Goal: Task Accomplishment & Management: Use online tool/utility

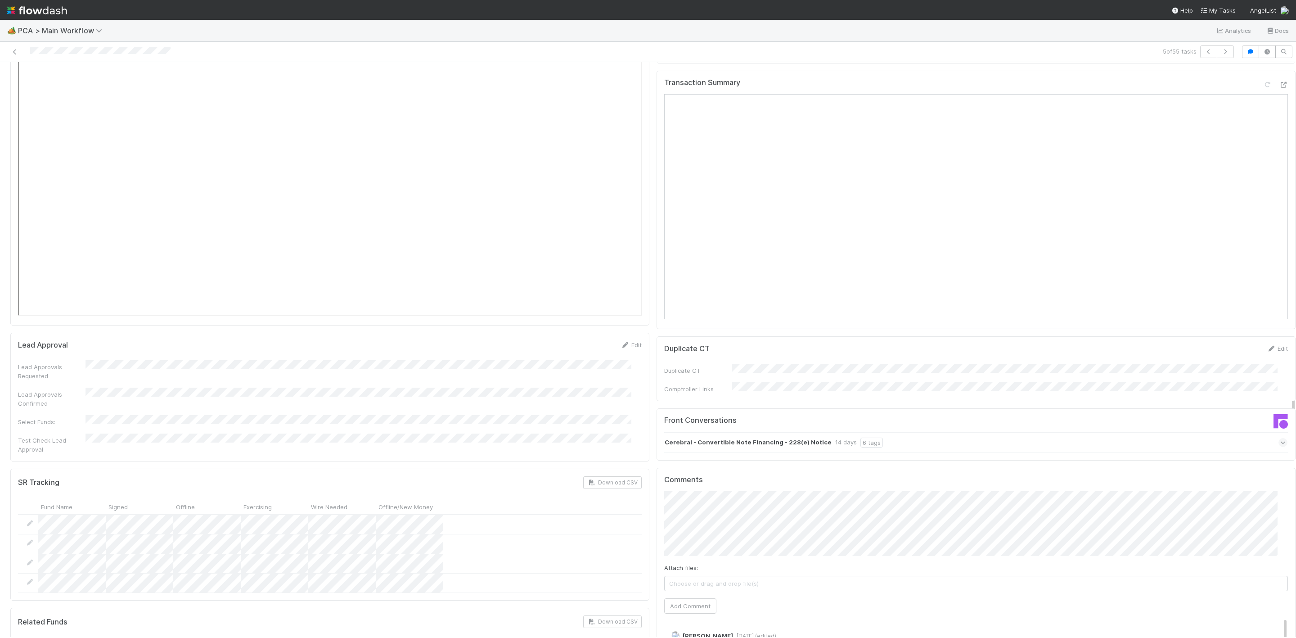
scroll to position [1148, 0]
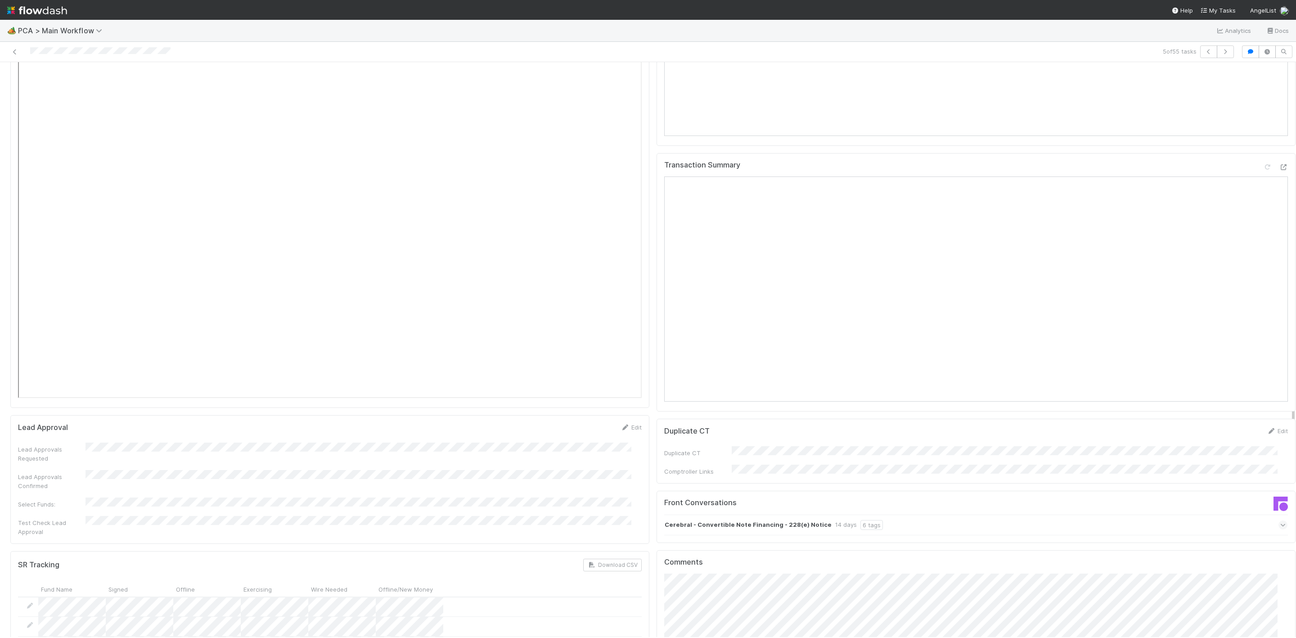
drag, startPoint x: 273, startPoint y: 59, endPoint x: 254, endPoint y: 61, distance: 18.9
click at [254, 61] on div "5 of 55 tasks" at bounding box center [648, 52] width 1296 height 20
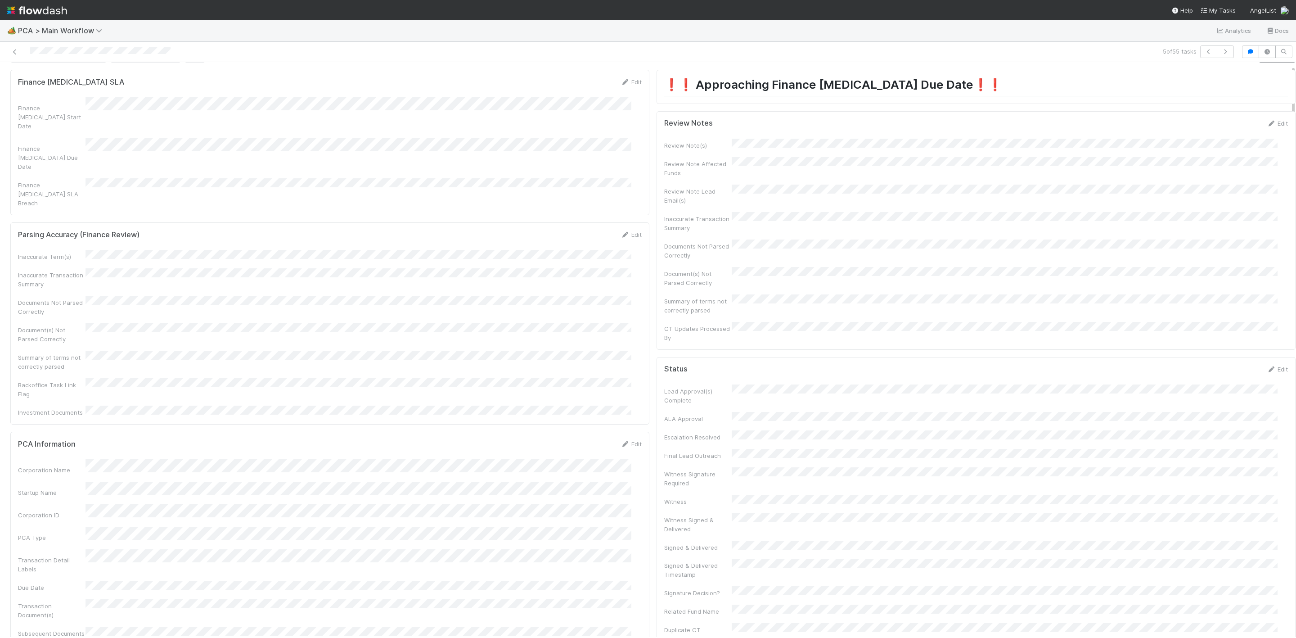
scroll to position [0, 0]
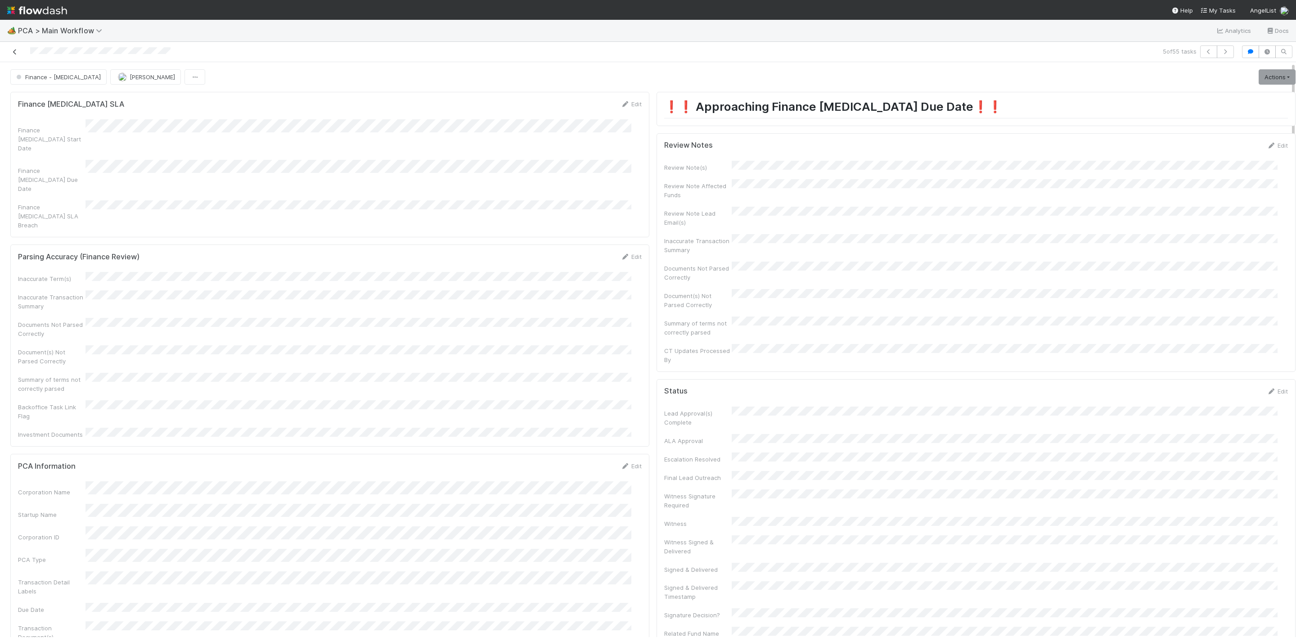
click at [15, 49] on icon at bounding box center [14, 52] width 9 height 6
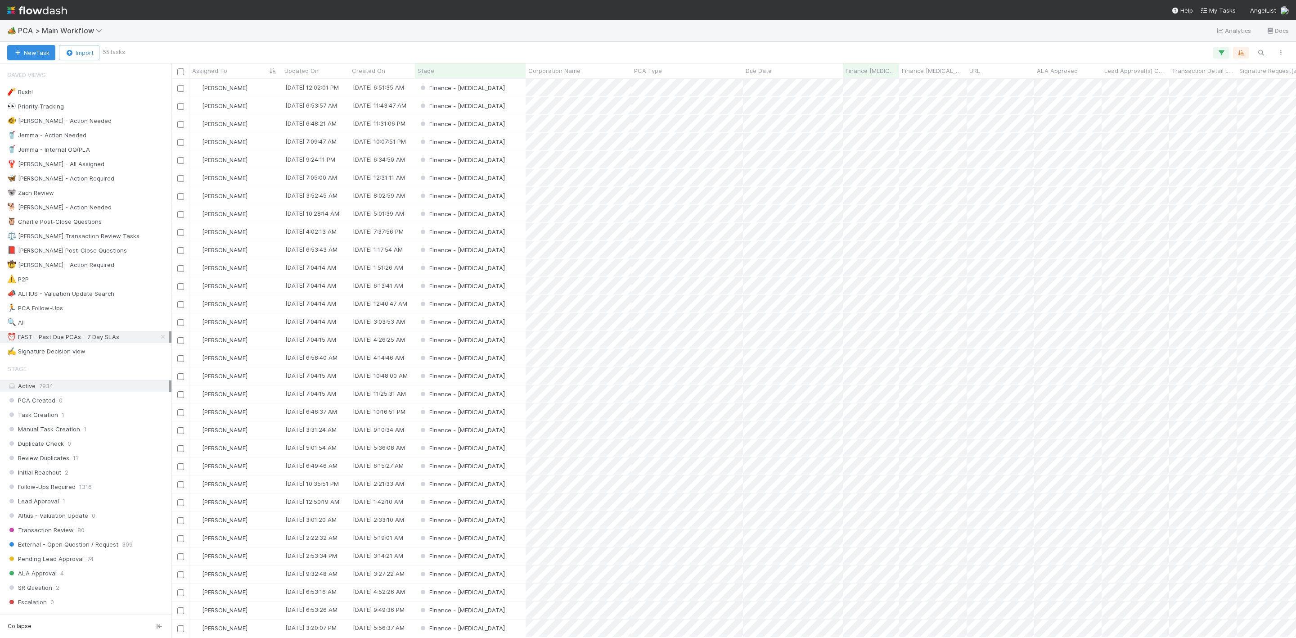
scroll to position [547, 1114]
click at [14, 7] on img at bounding box center [37, 10] width 60 height 15
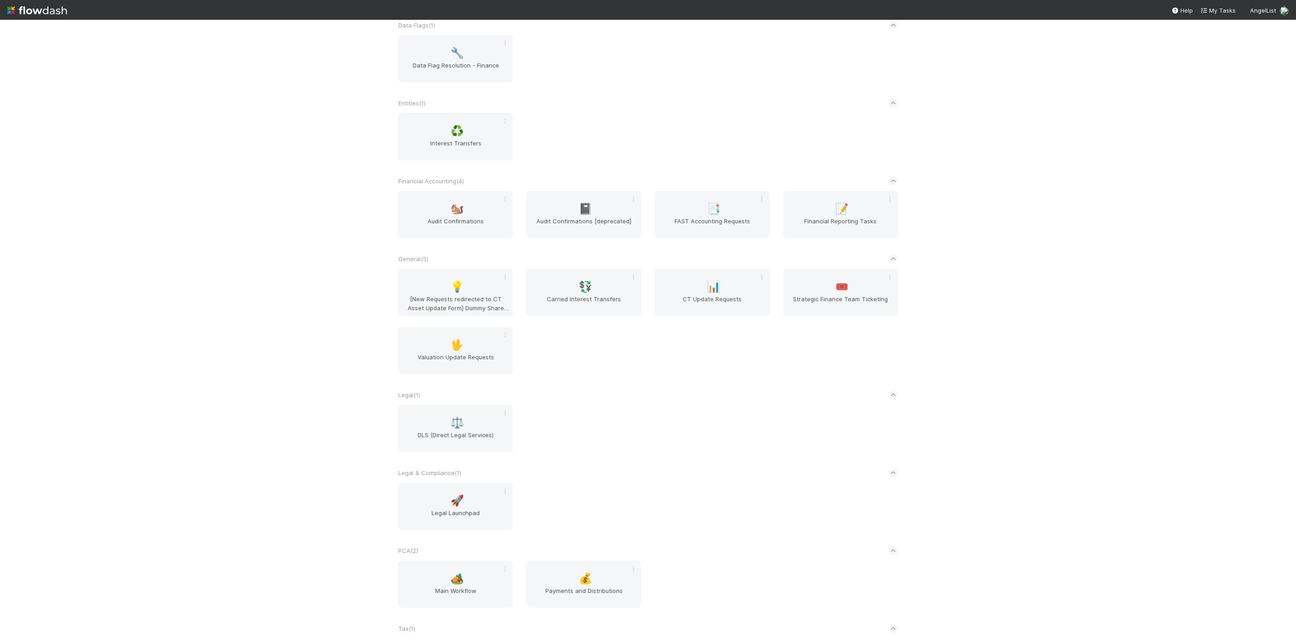
scroll to position [211, 0]
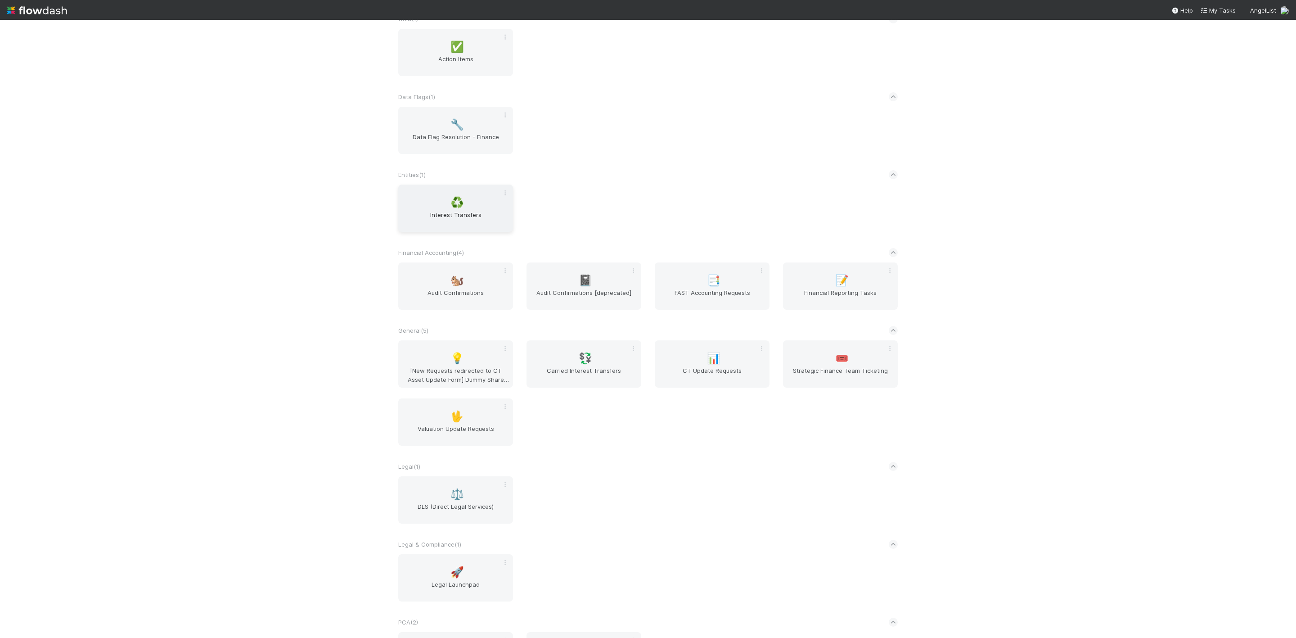
click at [449, 224] on span "Interest Transfers" at bounding box center [456, 219] width 108 height 18
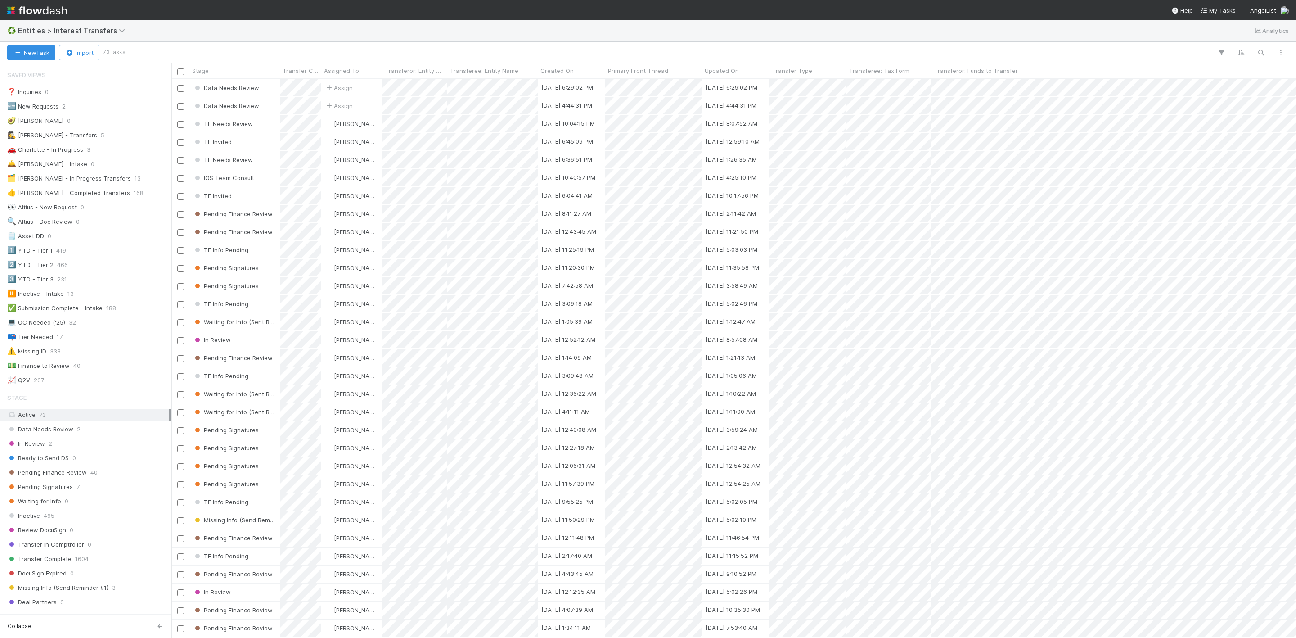
scroll to position [11, 11]
click at [88, 371] on div "💵 Finance to Review 40" at bounding box center [88, 365] width 162 height 11
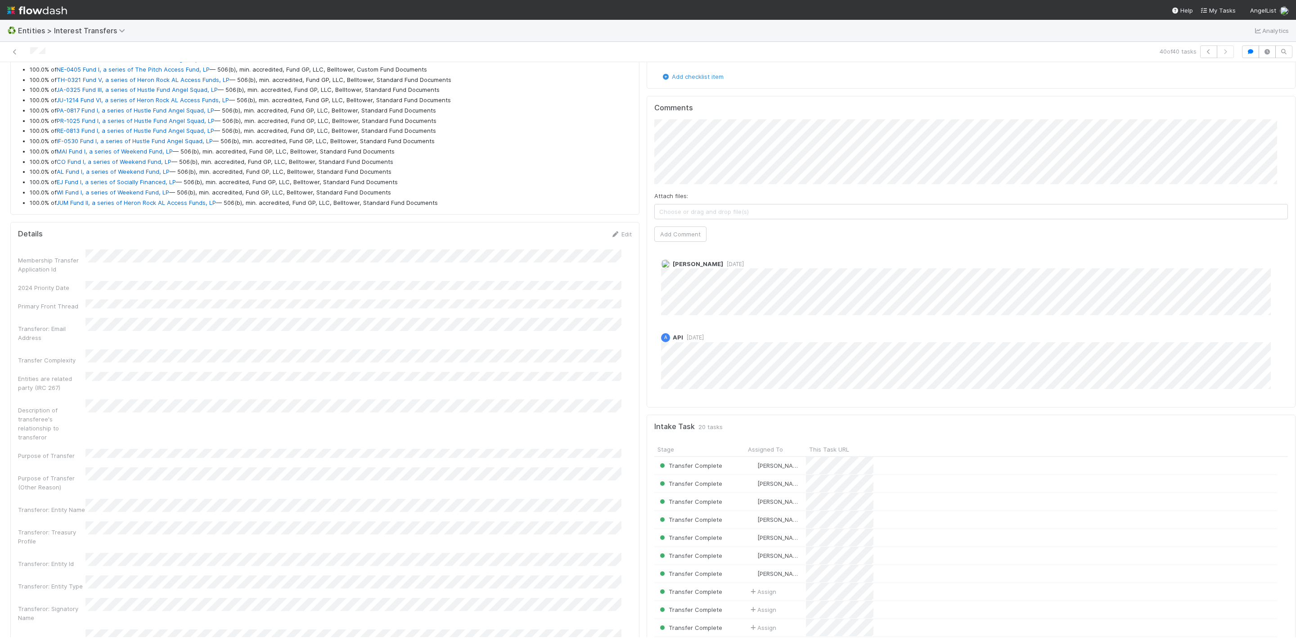
scroll to position [135, 0]
click at [667, 243] on button "Add Comment" at bounding box center [680, 235] width 52 height 15
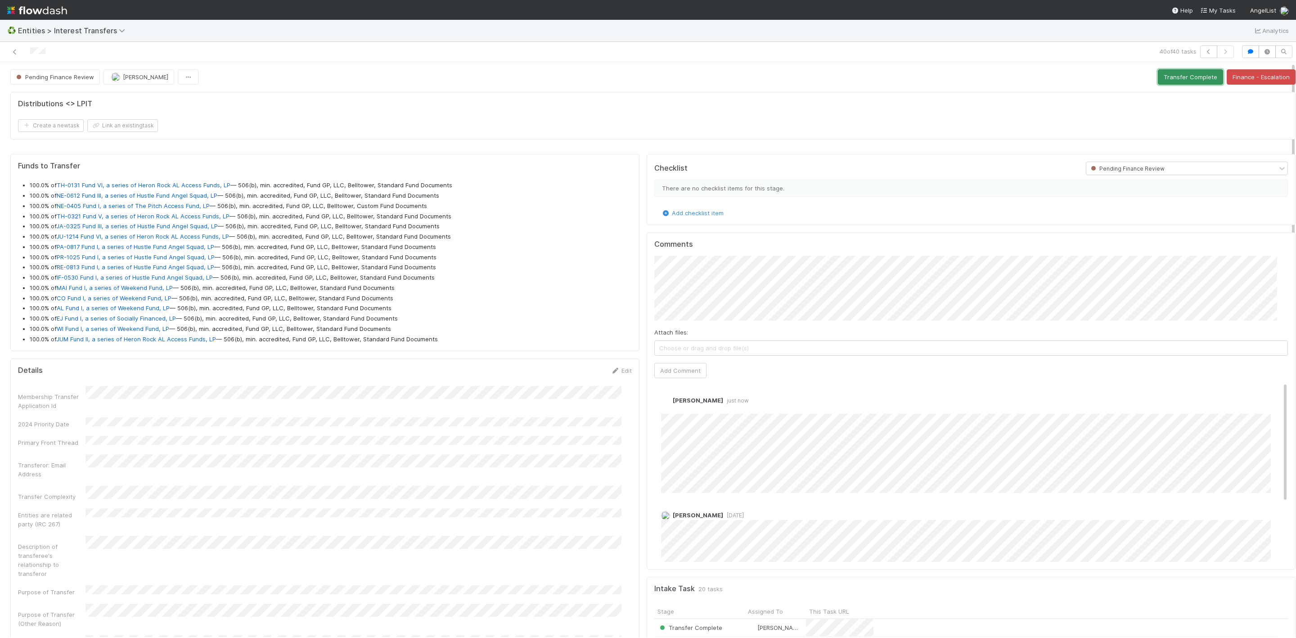
click at [1158, 74] on button "Transfer Complete" at bounding box center [1190, 76] width 65 height 15
click at [1158, 78] on button "Transfer Complete" at bounding box center [1190, 76] width 65 height 15
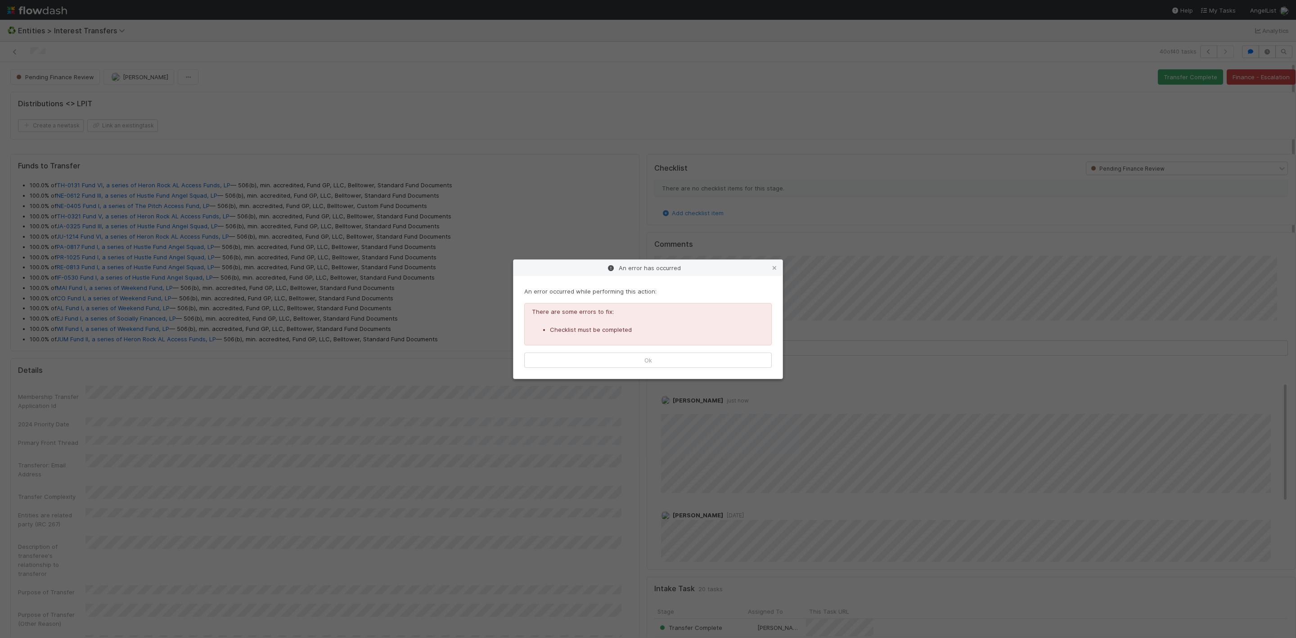
click at [779, 264] on div "An error has occurred" at bounding box center [647, 268] width 269 height 16
click at [774, 266] on icon at bounding box center [774, 268] width 9 height 6
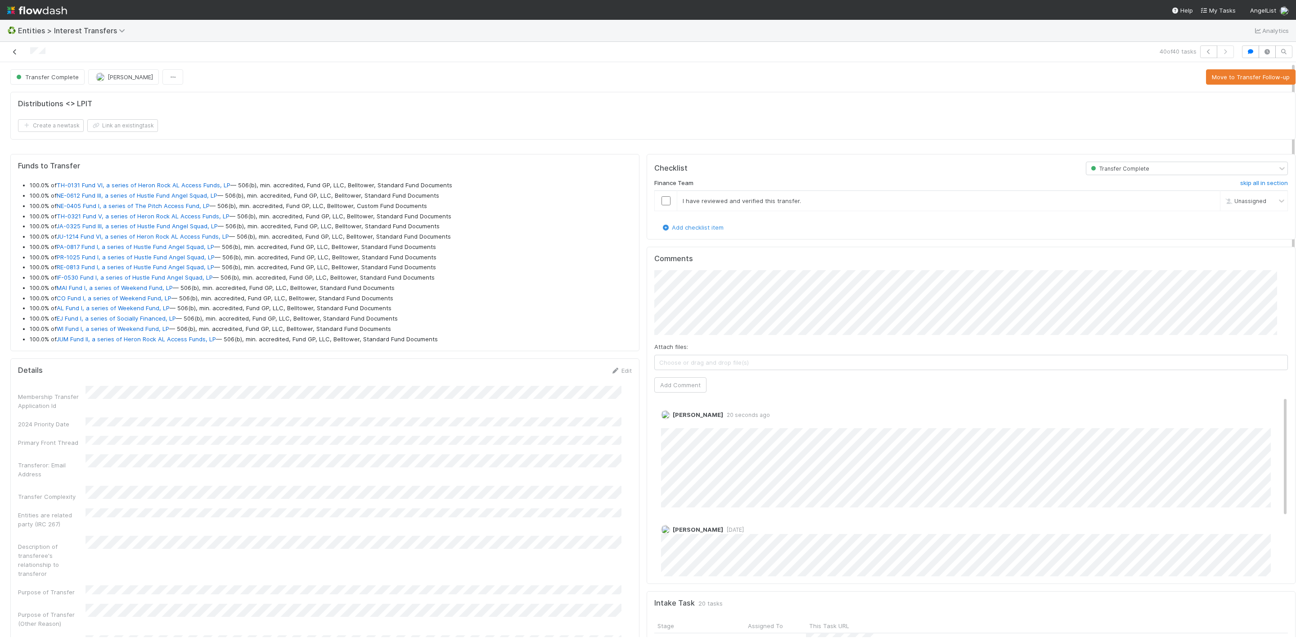
click at [18, 53] on icon at bounding box center [14, 52] width 9 height 6
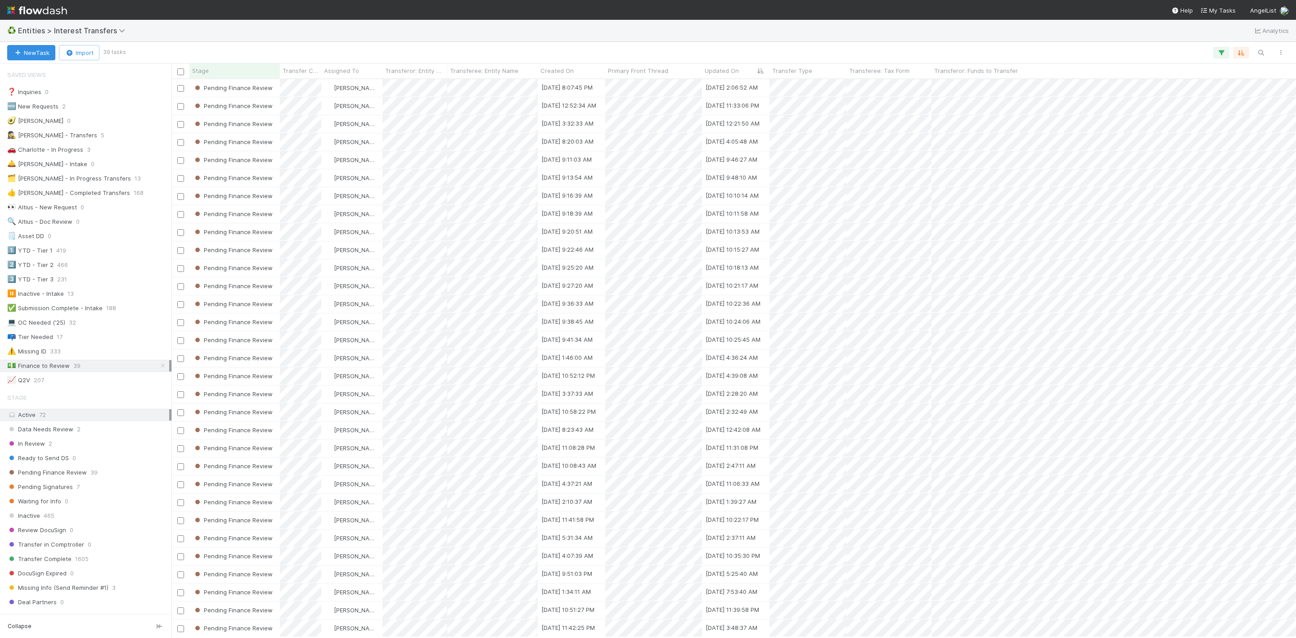
scroll to position [155, 0]
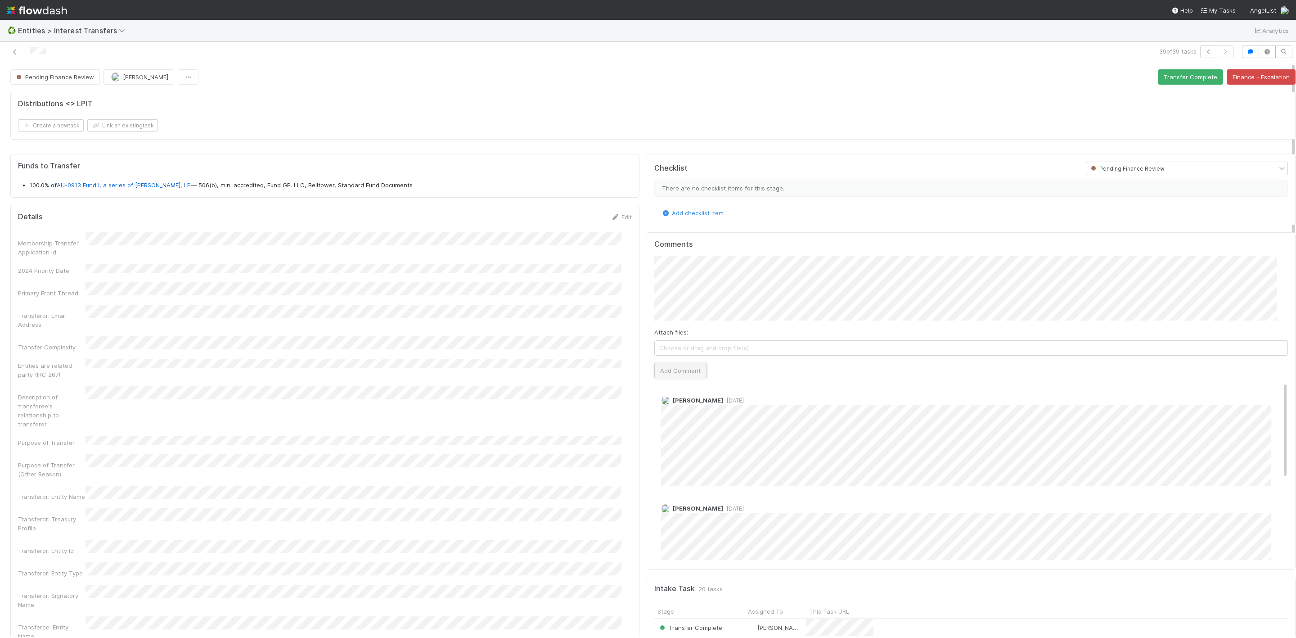
click at [682, 373] on button "Add Comment" at bounding box center [680, 370] width 52 height 15
click at [1175, 79] on button "Transfer Complete" at bounding box center [1190, 76] width 65 height 15
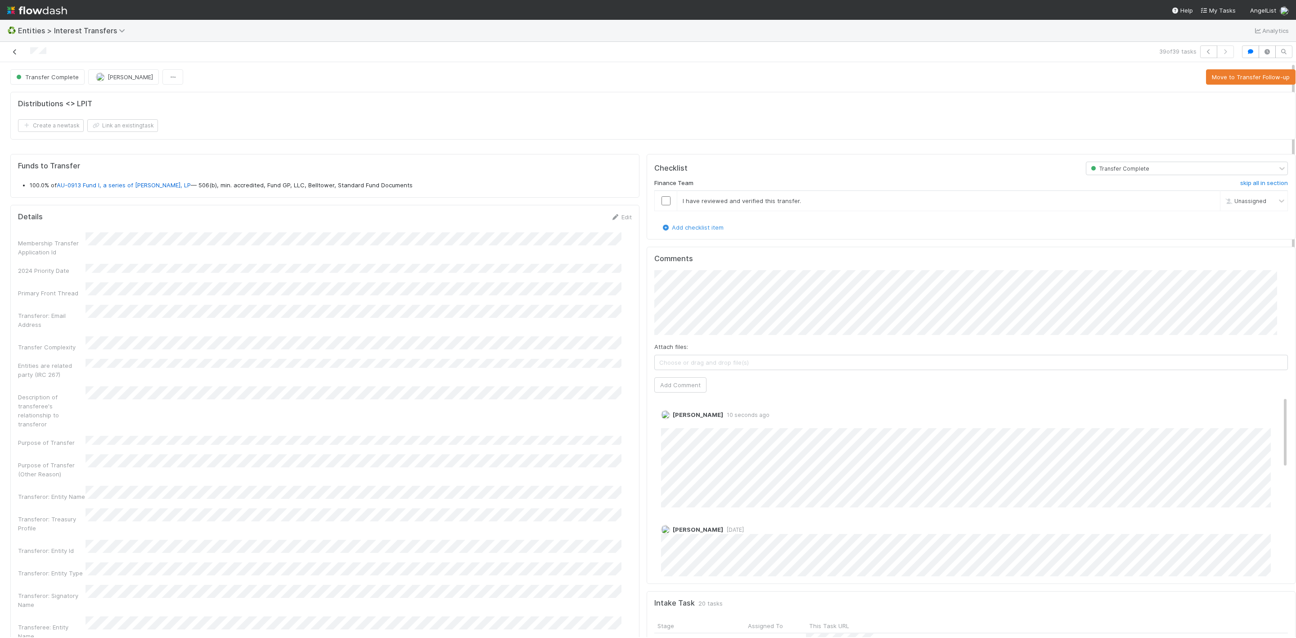
click at [15, 54] on icon at bounding box center [14, 52] width 9 height 6
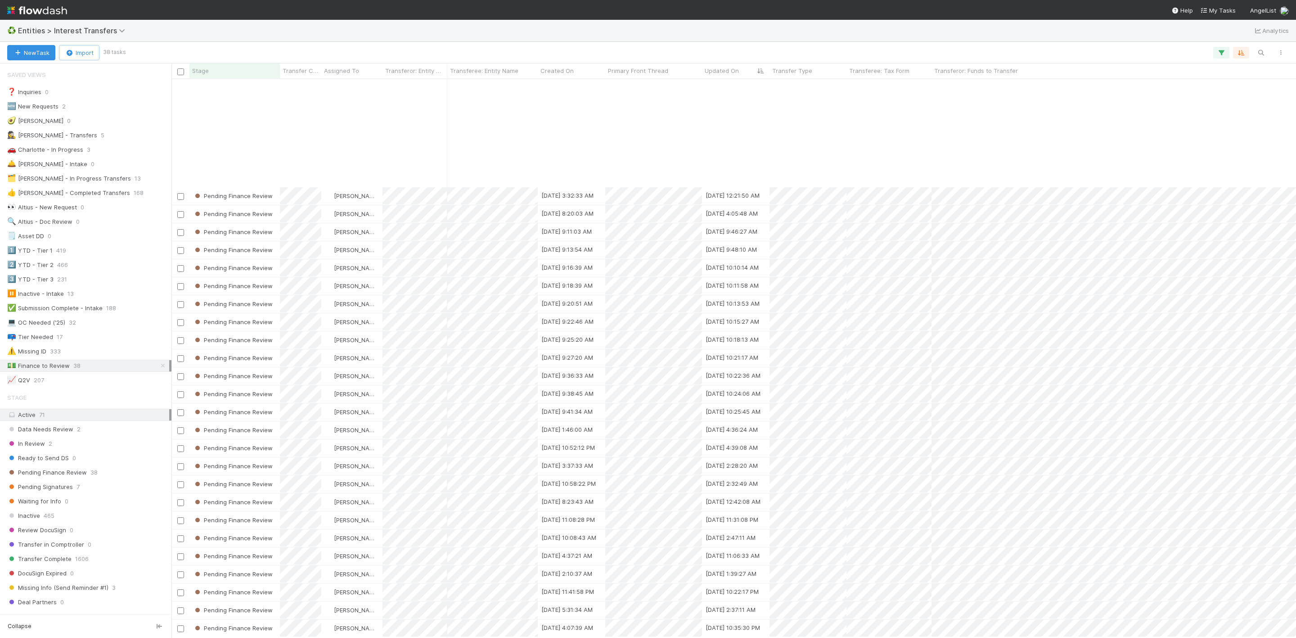
scroll to position [137, 0]
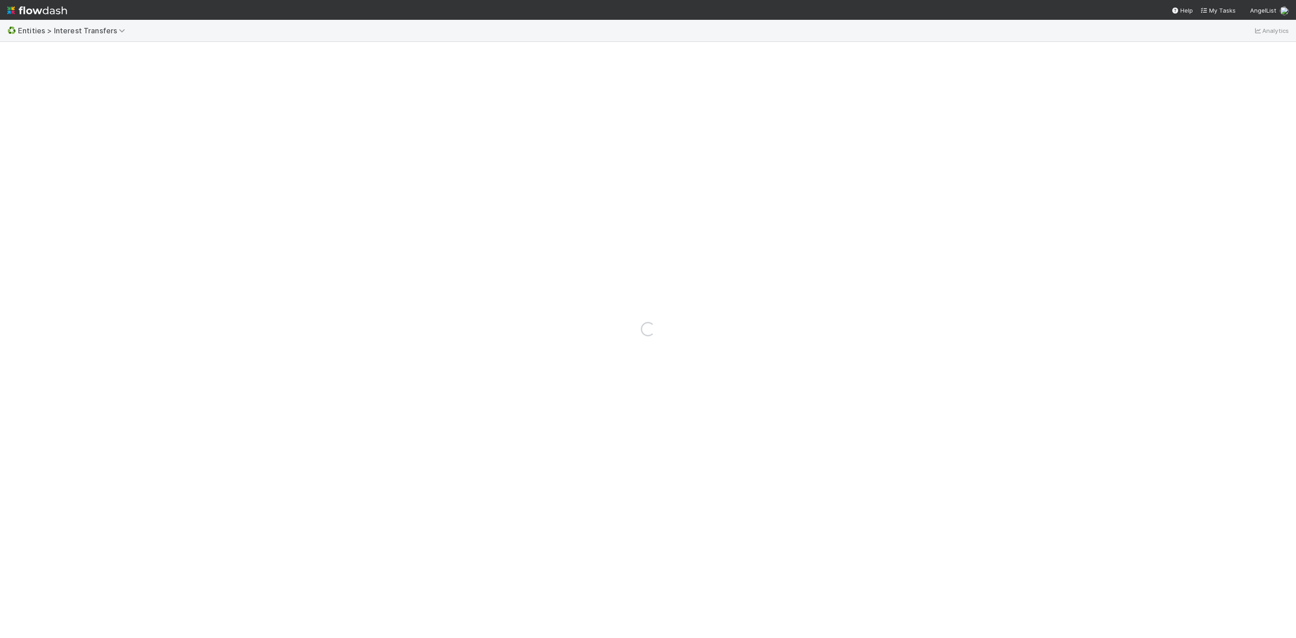
click at [451, 3] on nav "Help My Tasks AngelList" at bounding box center [648, 10] width 1296 height 20
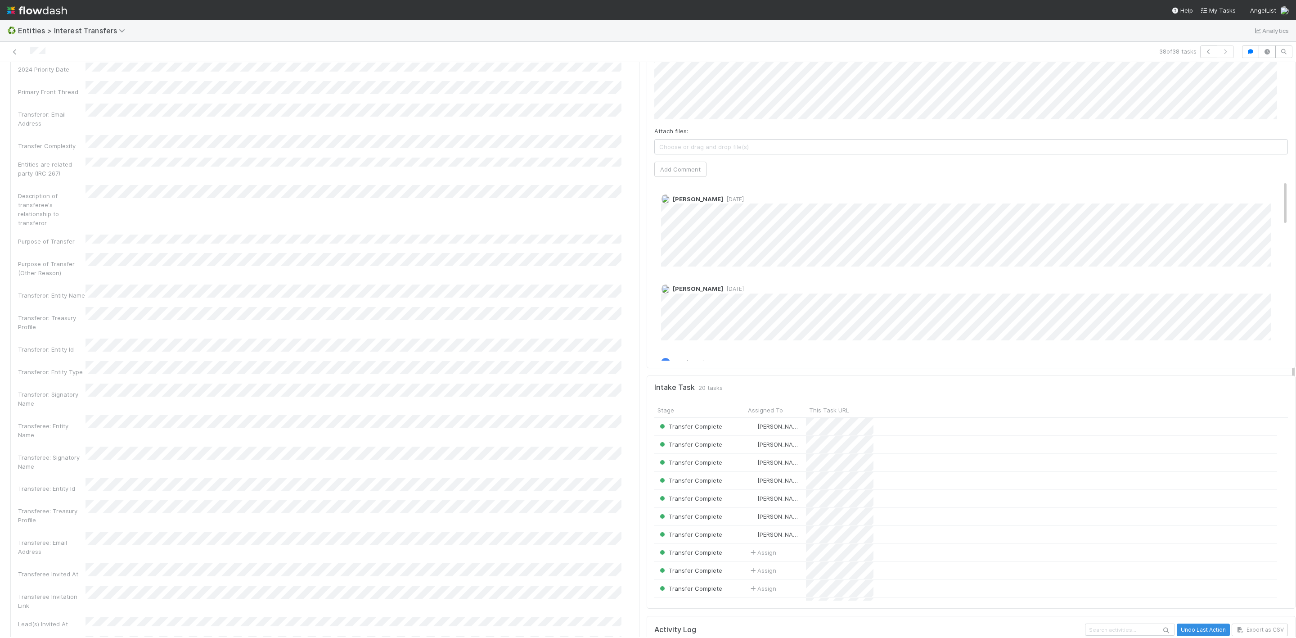
scroll to position [135, 0]
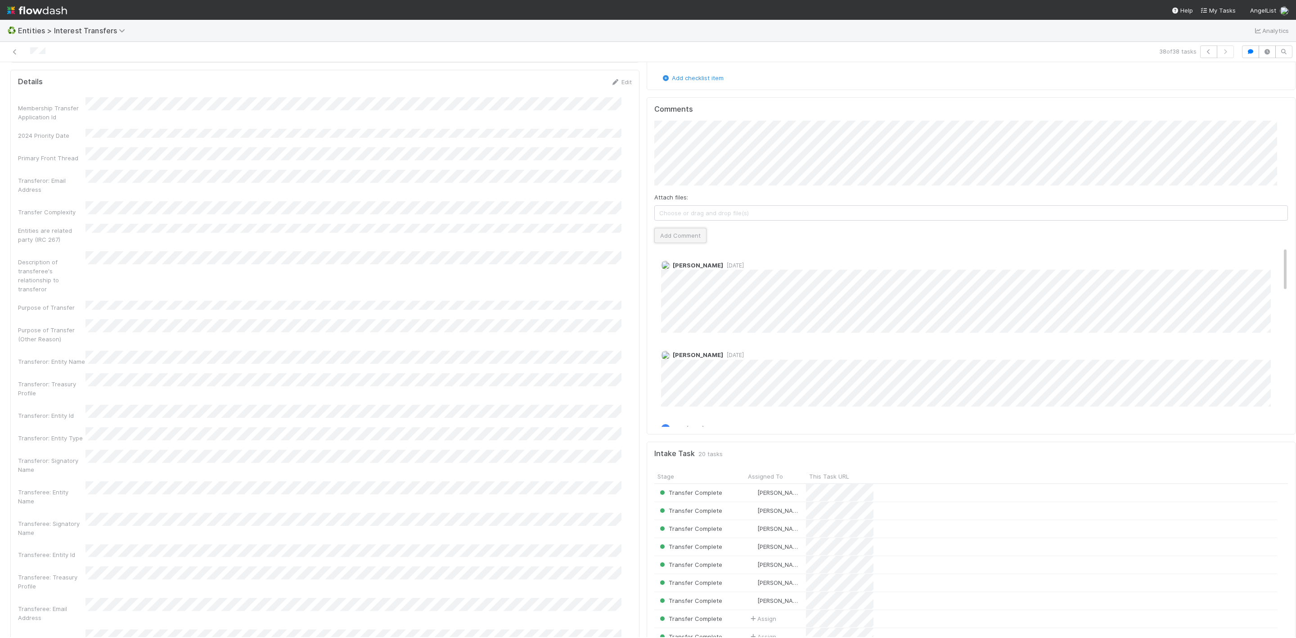
click at [677, 241] on button "Add Comment" at bounding box center [680, 235] width 52 height 15
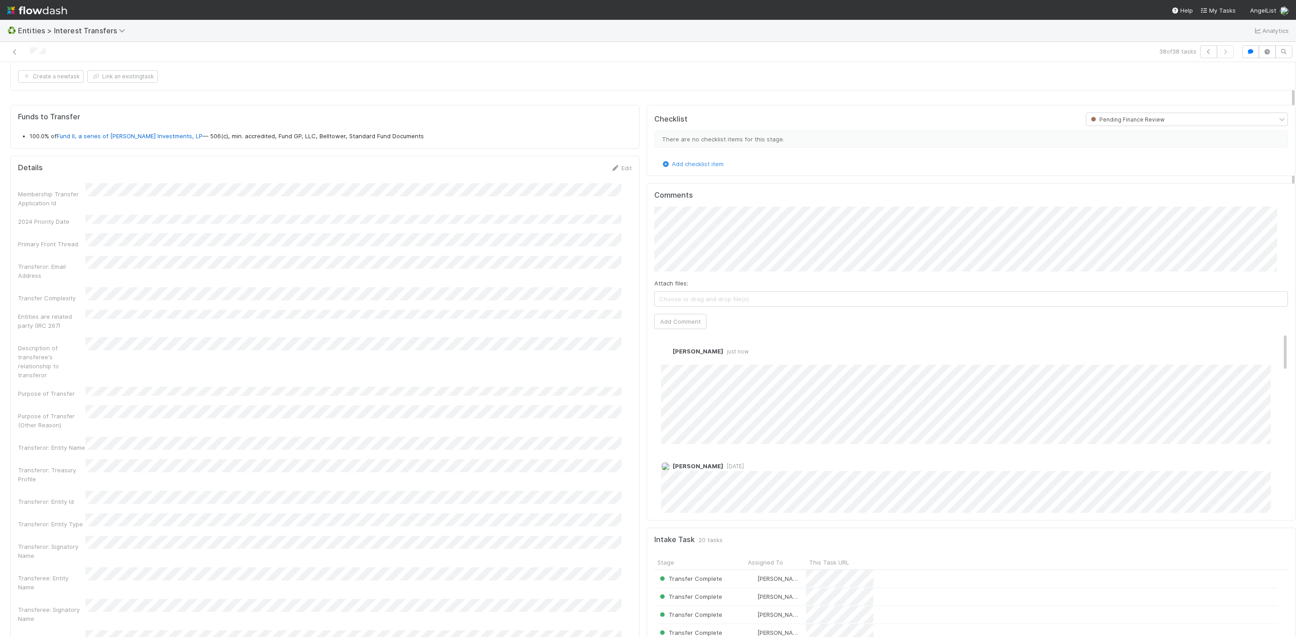
scroll to position [0, 0]
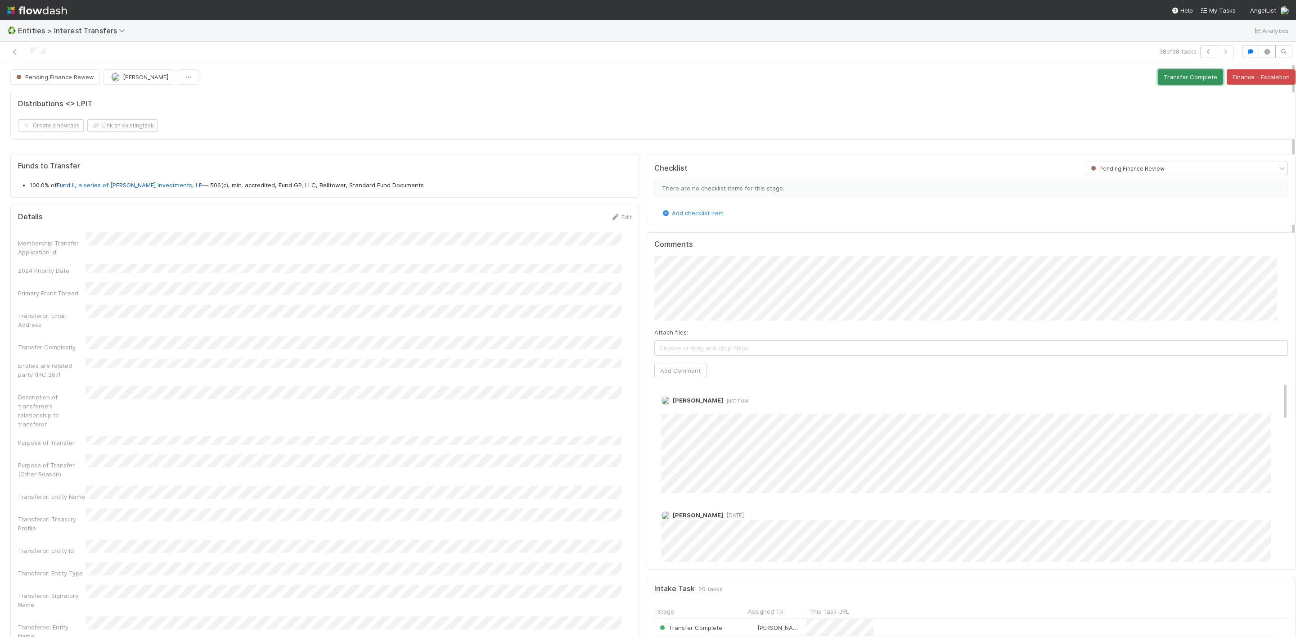
click at [1181, 72] on button "Transfer Complete" at bounding box center [1190, 76] width 65 height 15
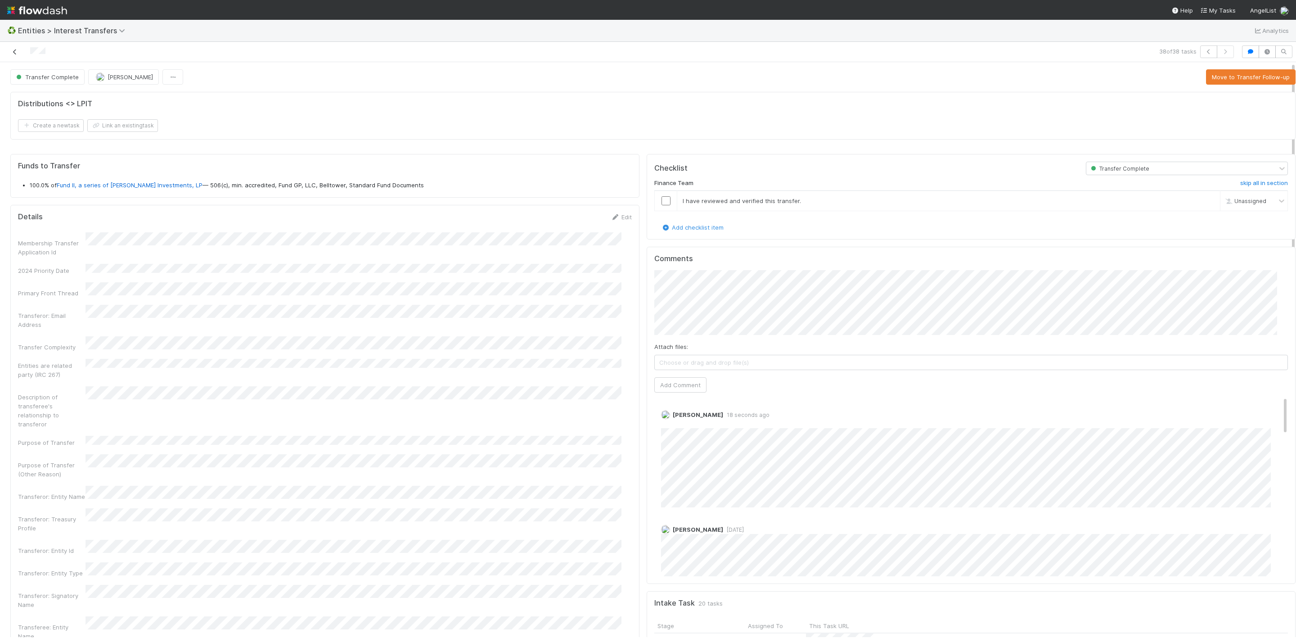
click at [18, 50] on icon at bounding box center [14, 52] width 9 height 6
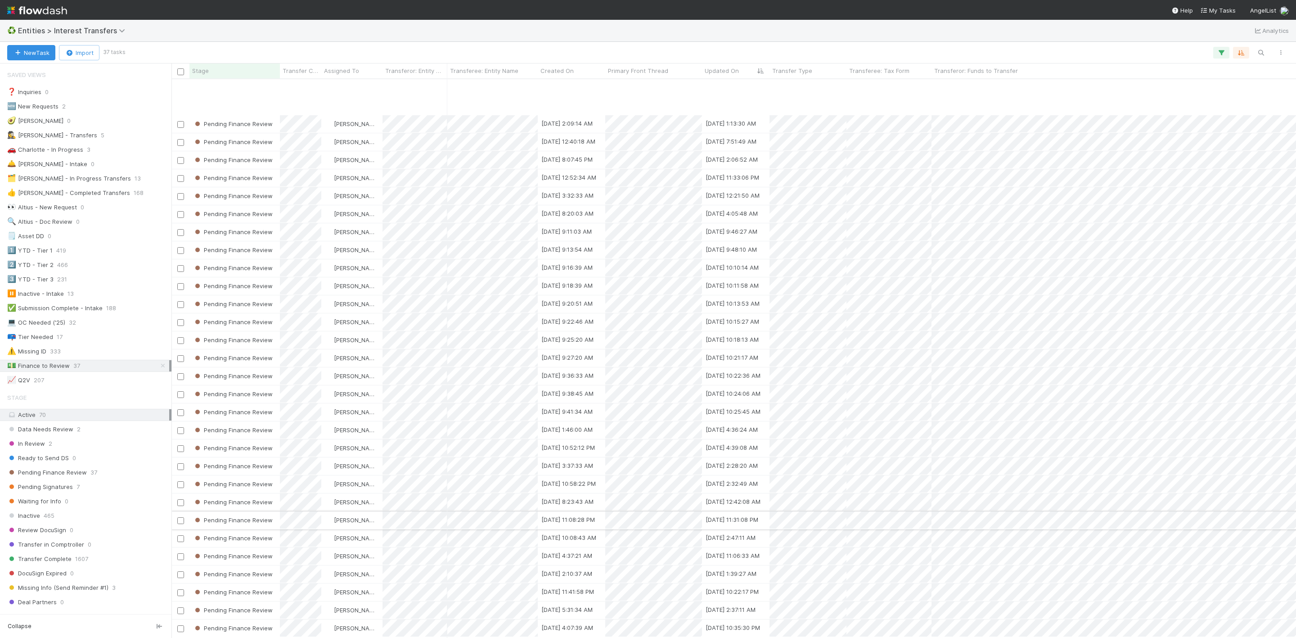
scroll to position [119, 0]
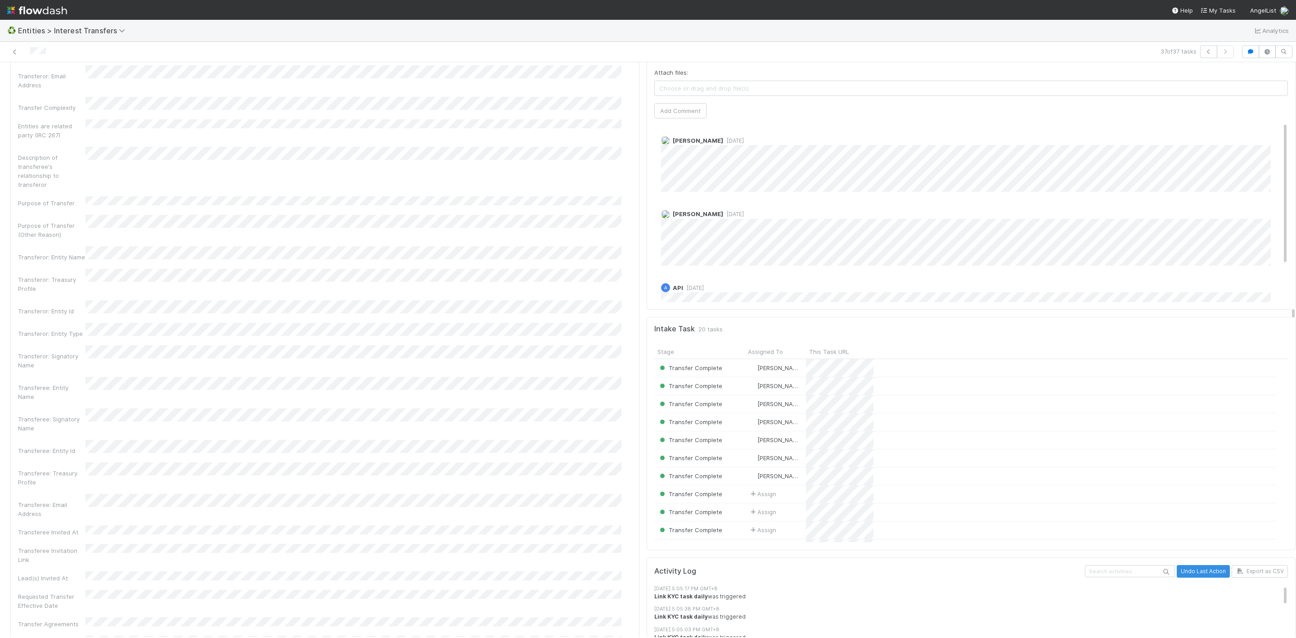
scroll to position [135, 0]
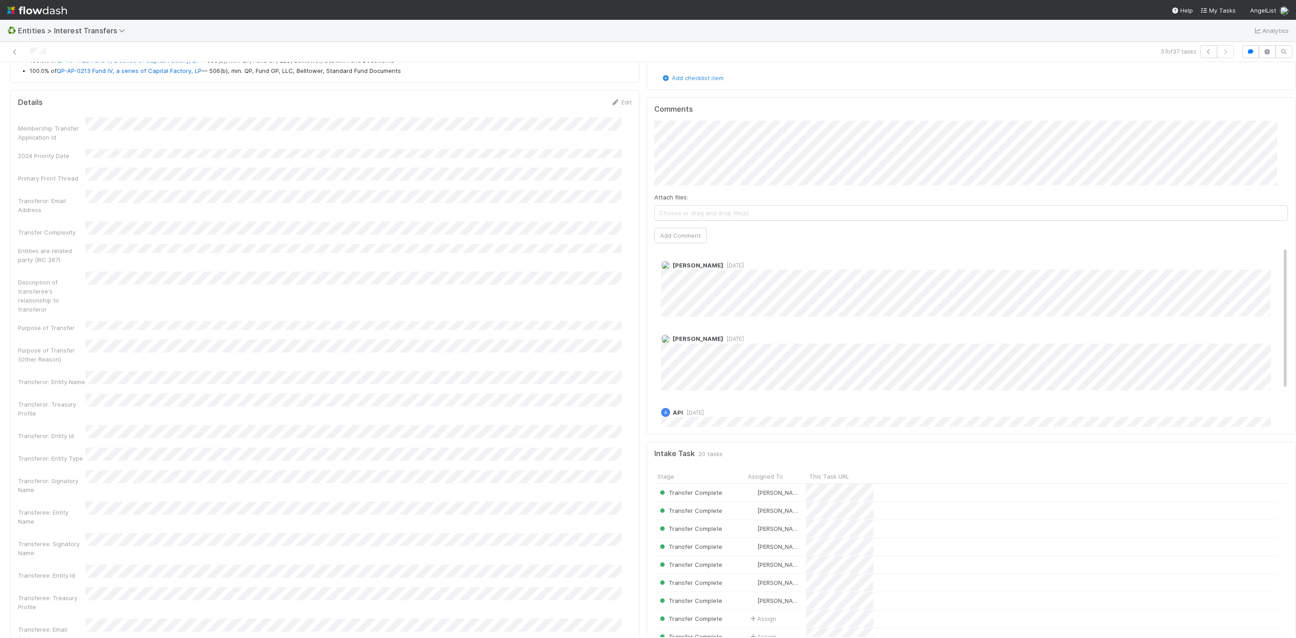
click at [724, 192] on div "Attach files: Choose or drag and drop file(s) Add Comment" at bounding box center [971, 182] width 634 height 122
click at [677, 234] on button "Add Comment" at bounding box center [680, 235] width 52 height 15
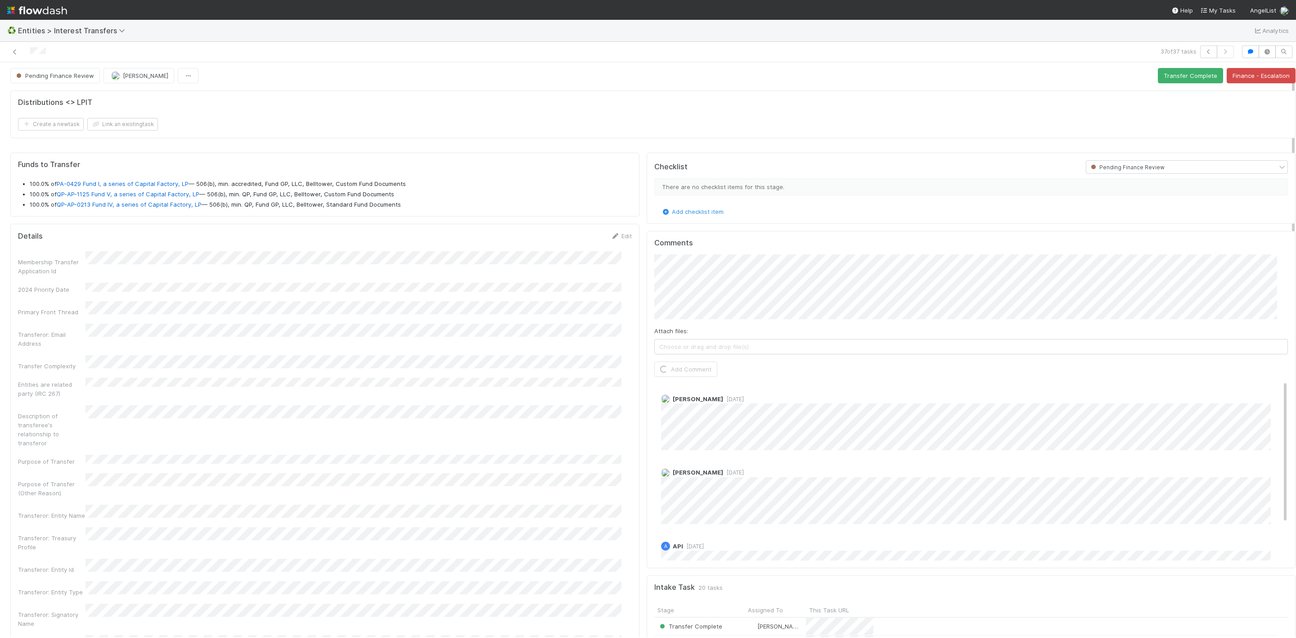
scroll to position [0, 0]
click at [1167, 82] on button "Transfer Complete" at bounding box center [1190, 76] width 65 height 15
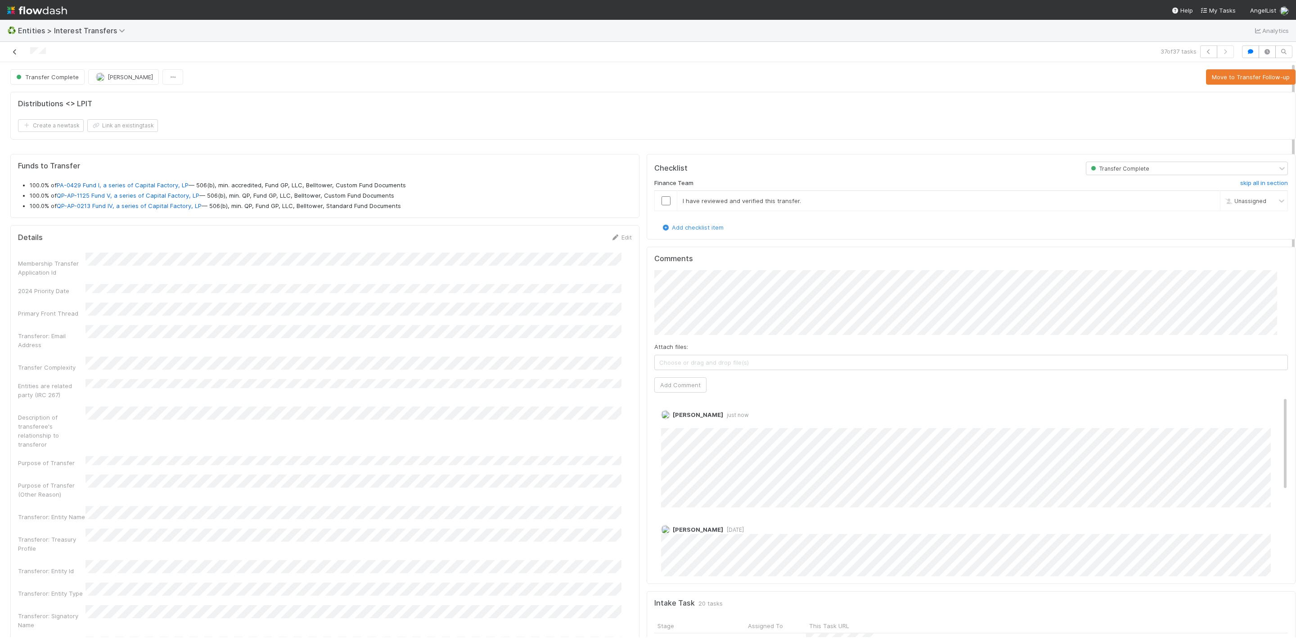
click at [11, 51] on icon at bounding box center [14, 52] width 9 height 6
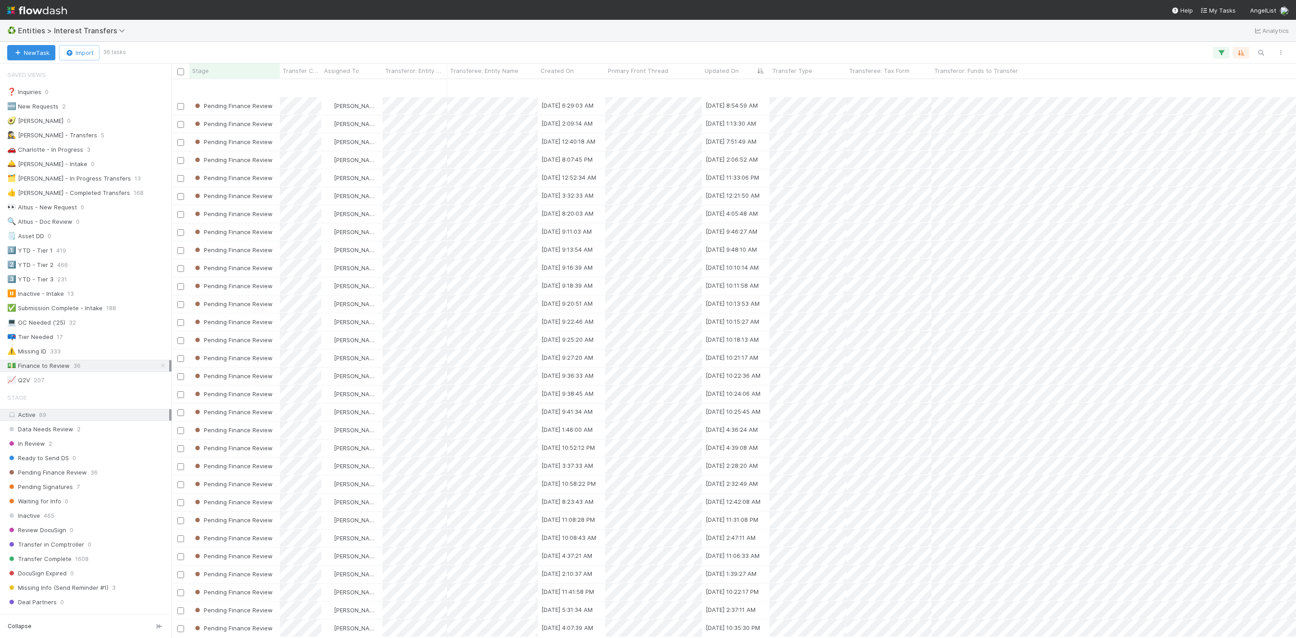
scroll to position [101, 0]
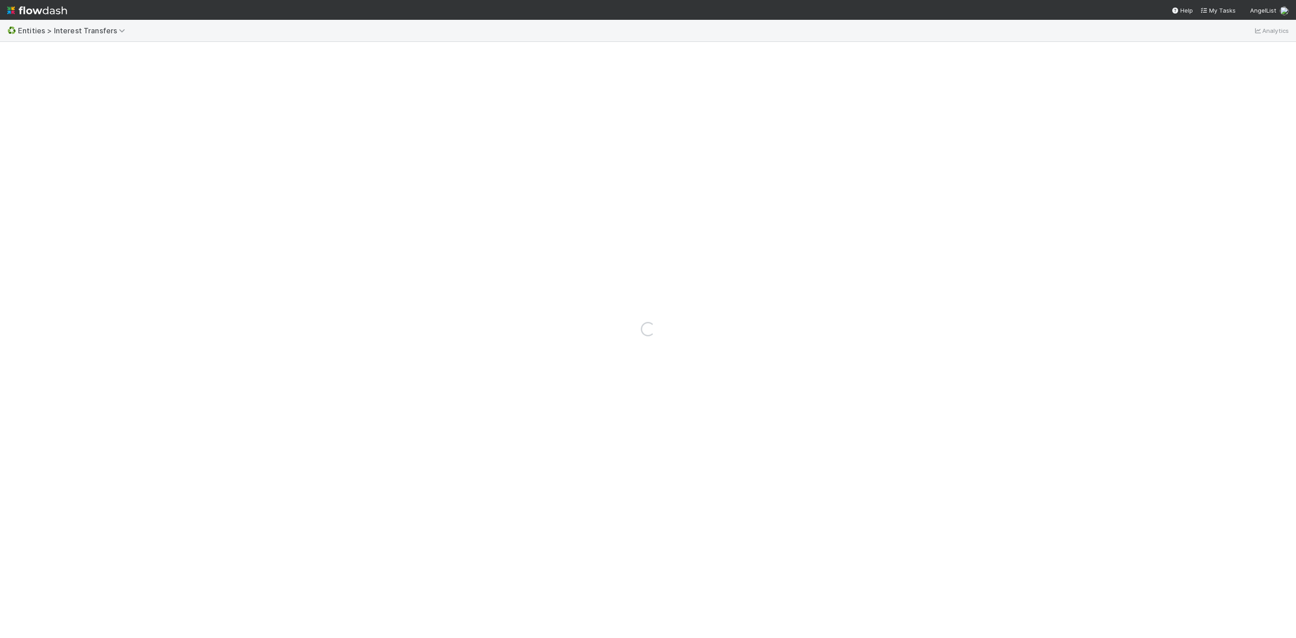
click at [461, 3] on nav "Help My Tasks AngelList" at bounding box center [648, 10] width 1296 height 20
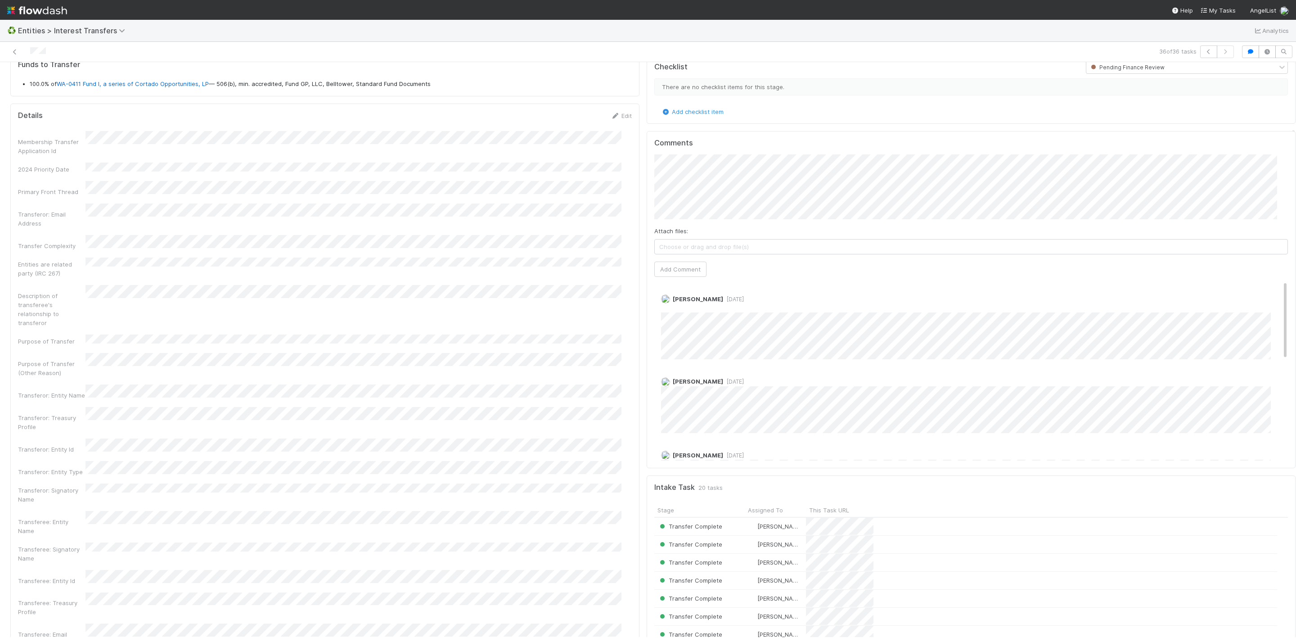
scroll to position [203, 0]
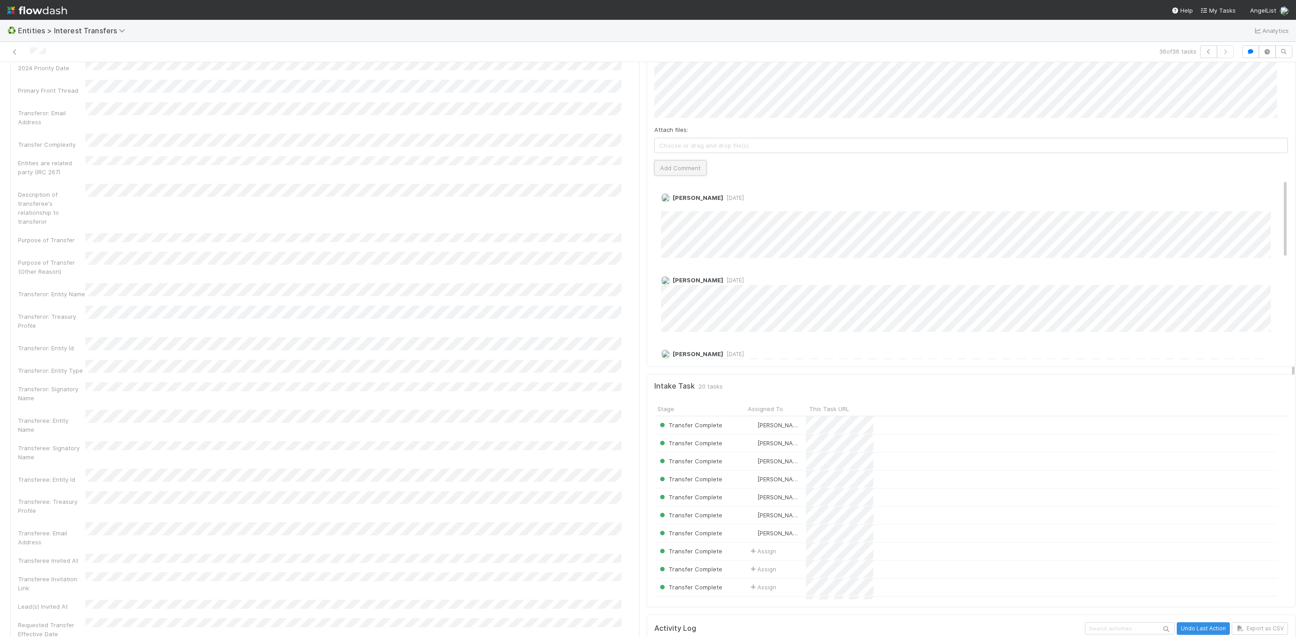
click at [688, 175] on button "Add Comment" at bounding box center [680, 167] width 52 height 15
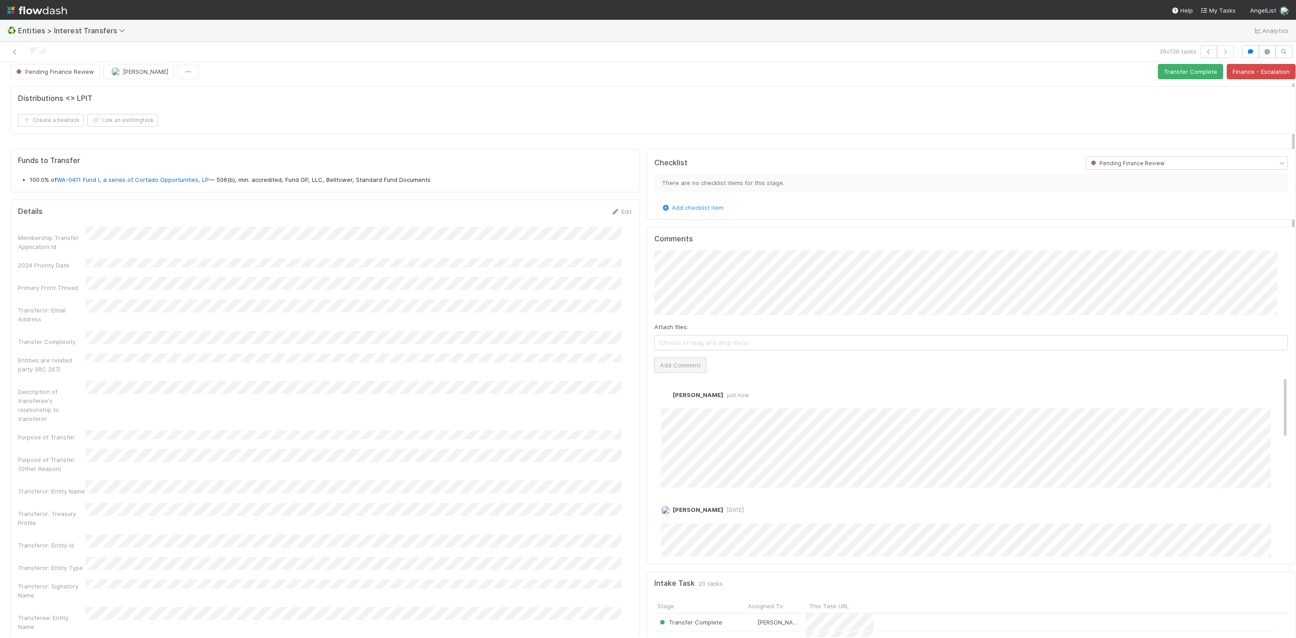
scroll to position [0, 0]
click at [1177, 78] on button "Transfer Complete" at bounding box center [1190, 76] width 65 height 15
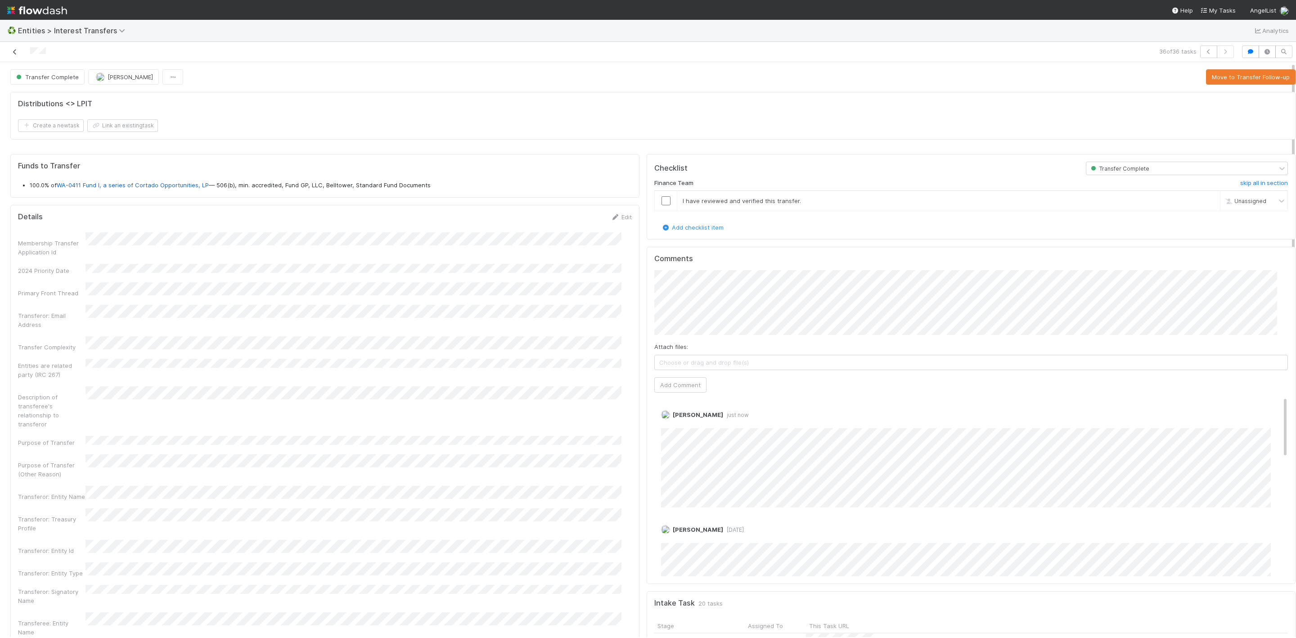
click at [15, 47] on link at bounding box center [14, 51] width 9 height 9
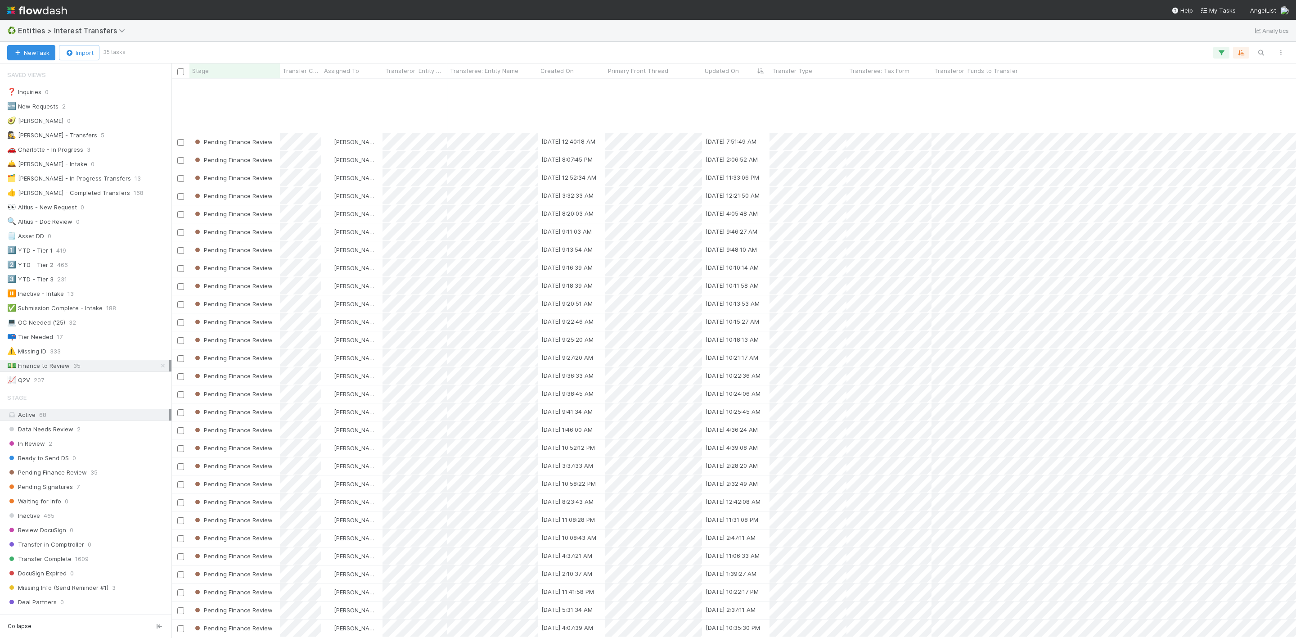
scroll to position [83, 0]
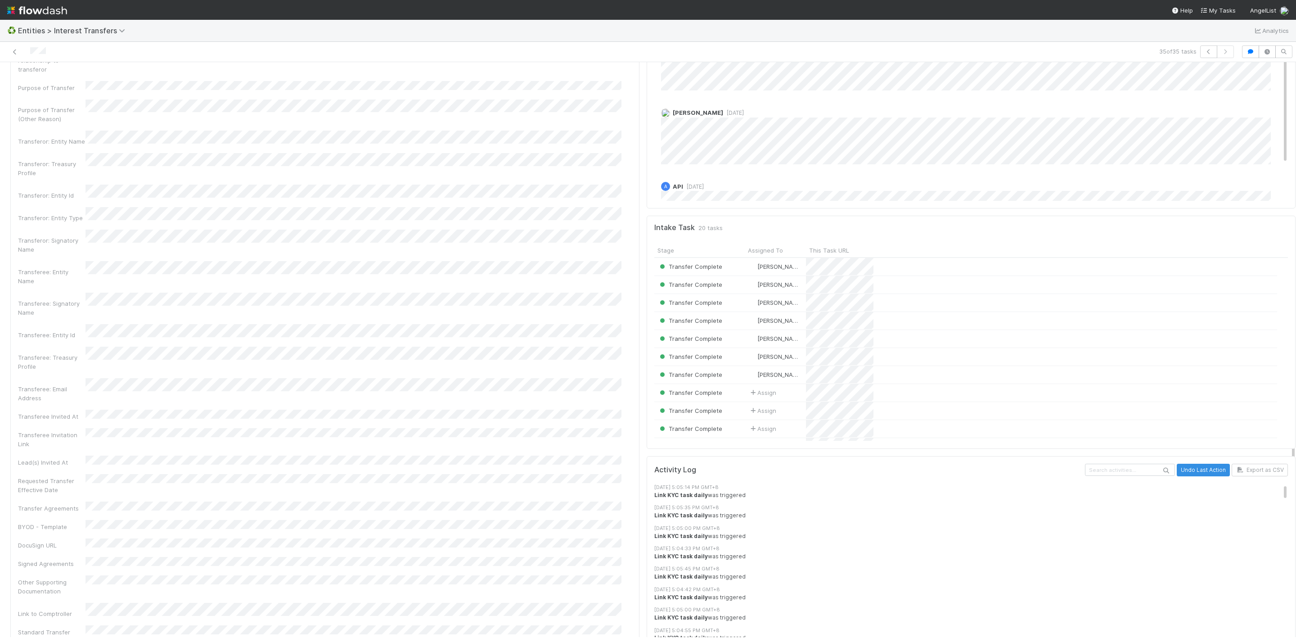
scroll to position [473, 0]
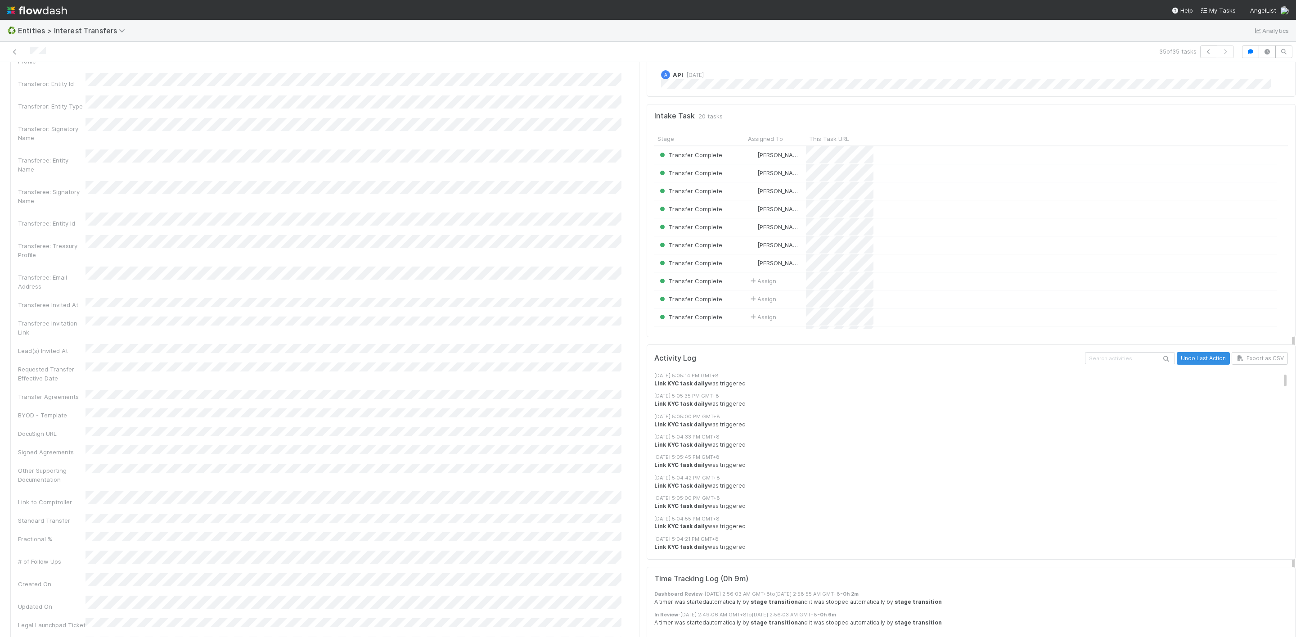
drag, startPoint x: 114, startPoint y: 315, endPoint x: 203, endPoint y: 234, distance: 120.7
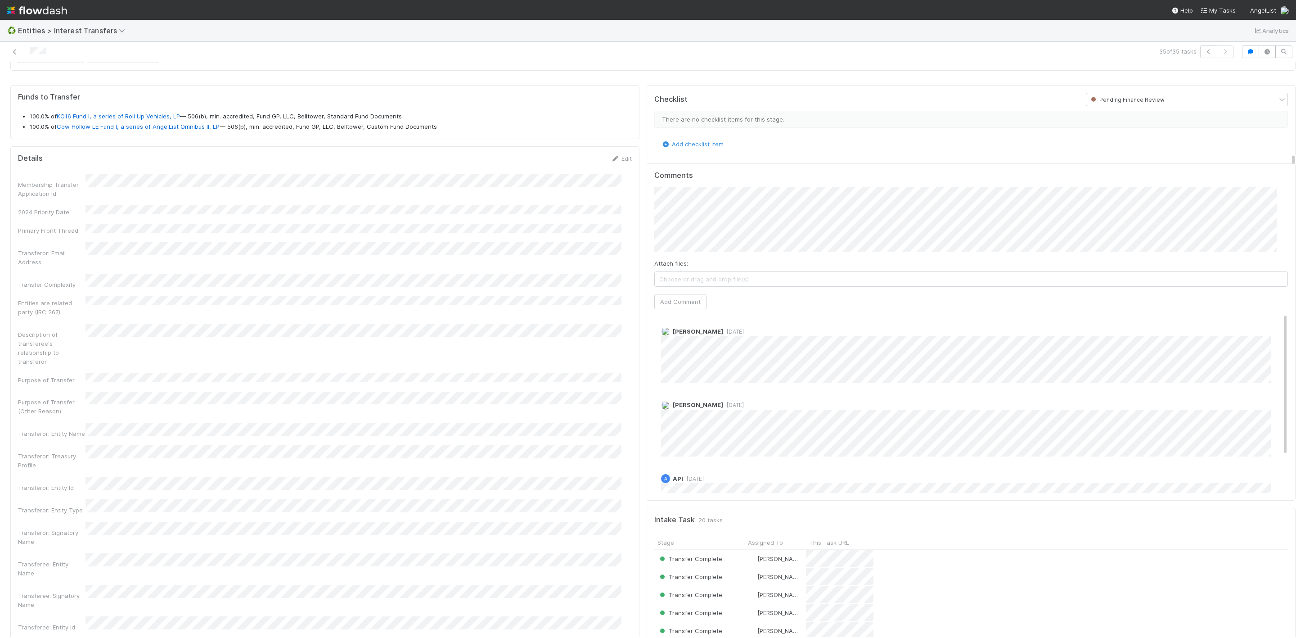
scroll to position [68, 0]
click at [674, 320] on div "[PERSON_NAME] [DATE] [PERSON_NAME] [DATE] A API [DATE]" at bounding box center [976, 428] width 644 height 228
click at [674, 308] on button "Add Comment" at bounding box center [680, 302] width 52 height 15
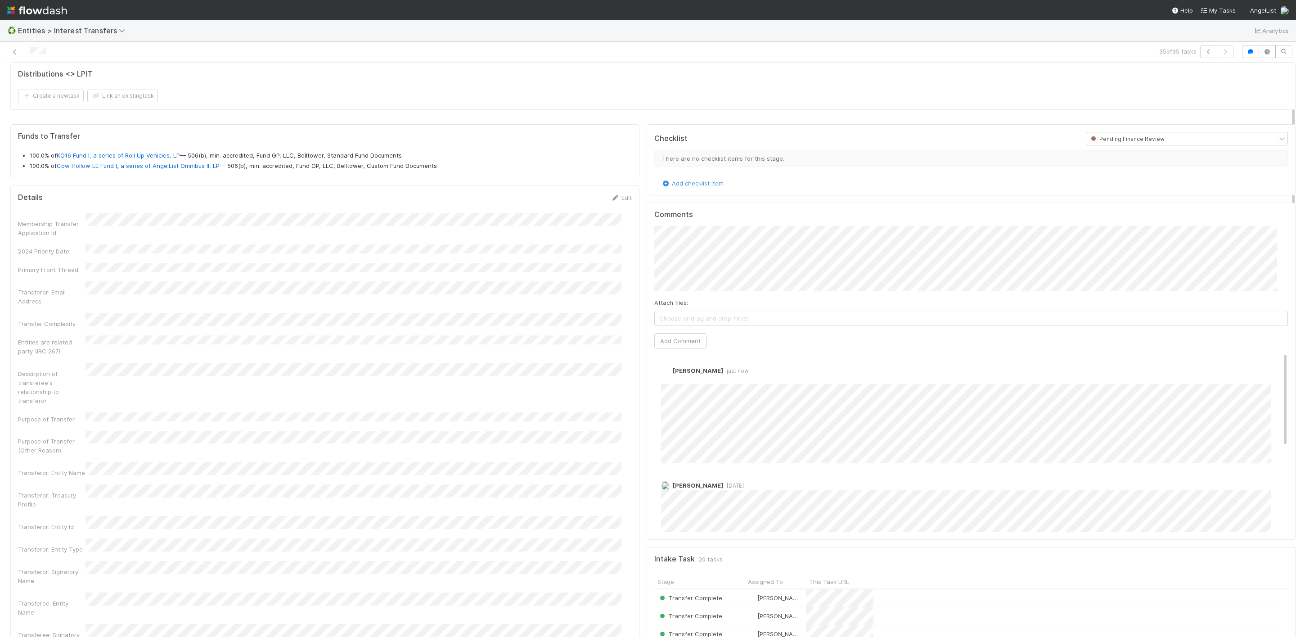
scroll to position [0, 0]
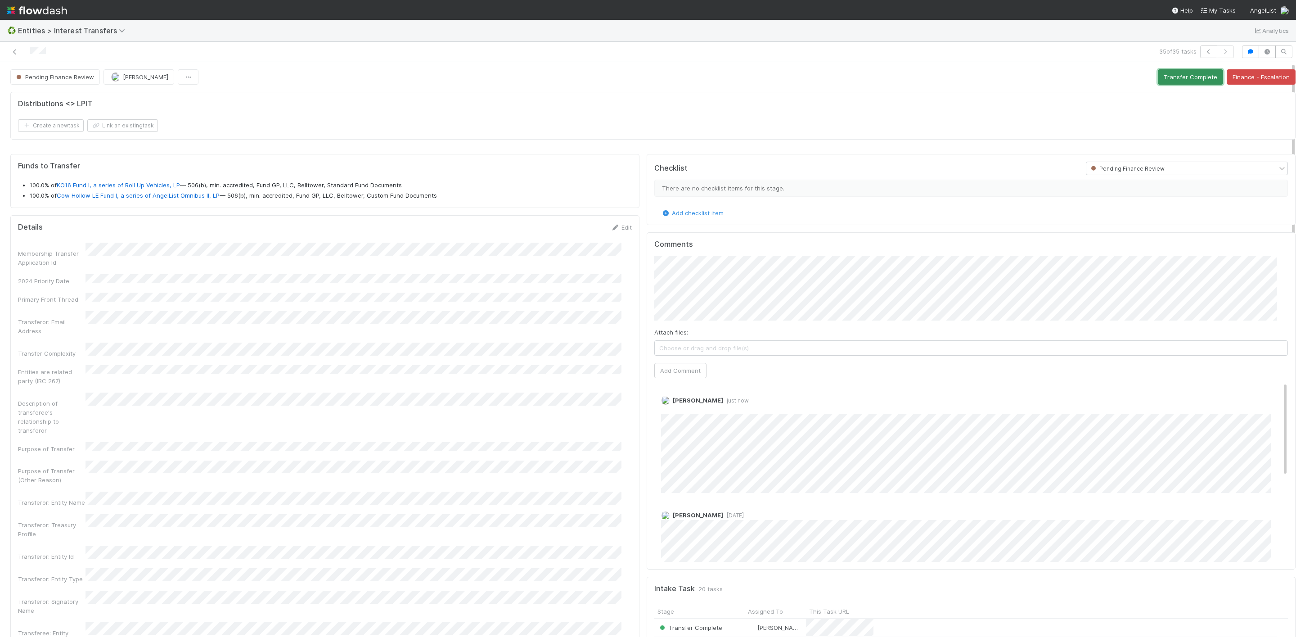
drag, startPoint x: 1148, startPoint y: 73, endPoint x: 966, endPoint y: 46, distance: 184.3
click at [1158, 73] on button "Transfer Complete" at bounding box center [1190, 76] width 65 height 15
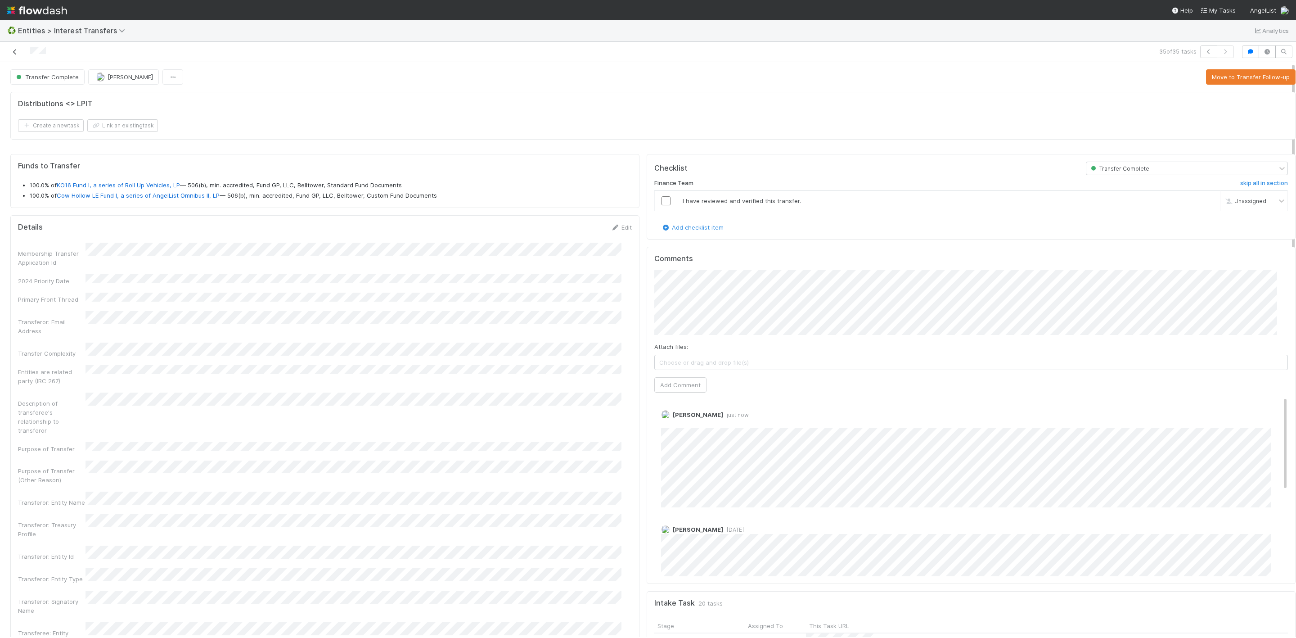
click at [18, 50] on icon at bounding box center [14, 52] width 9 height 6
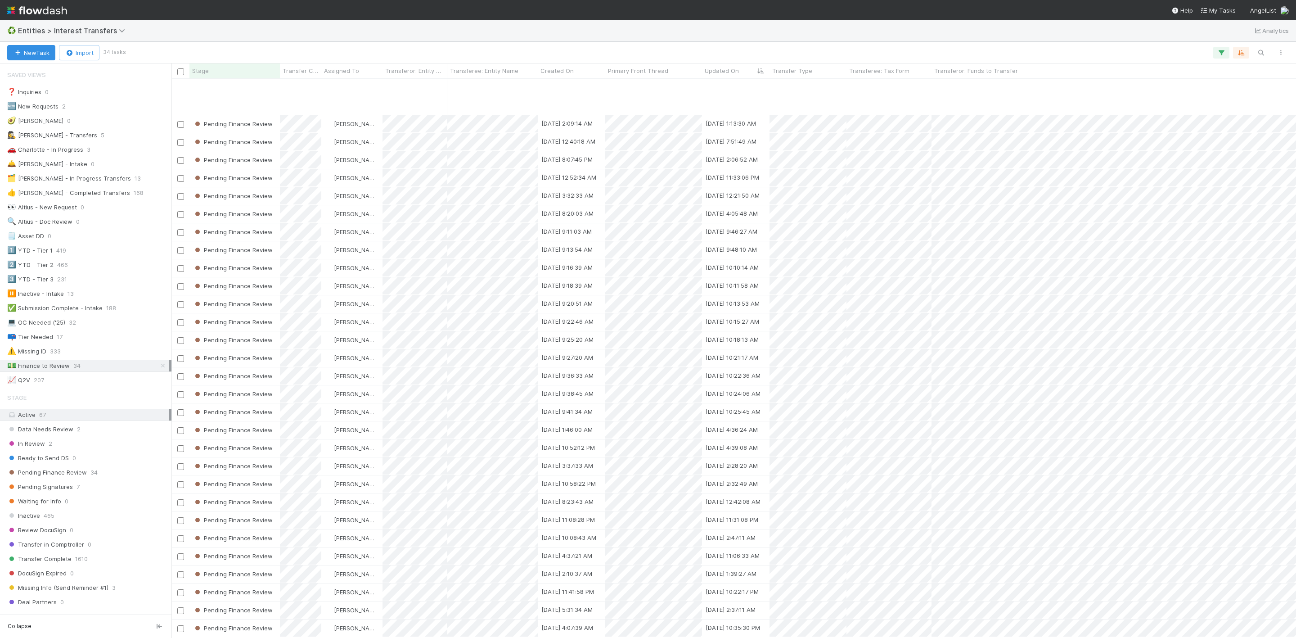
scroll to position [65, 0]
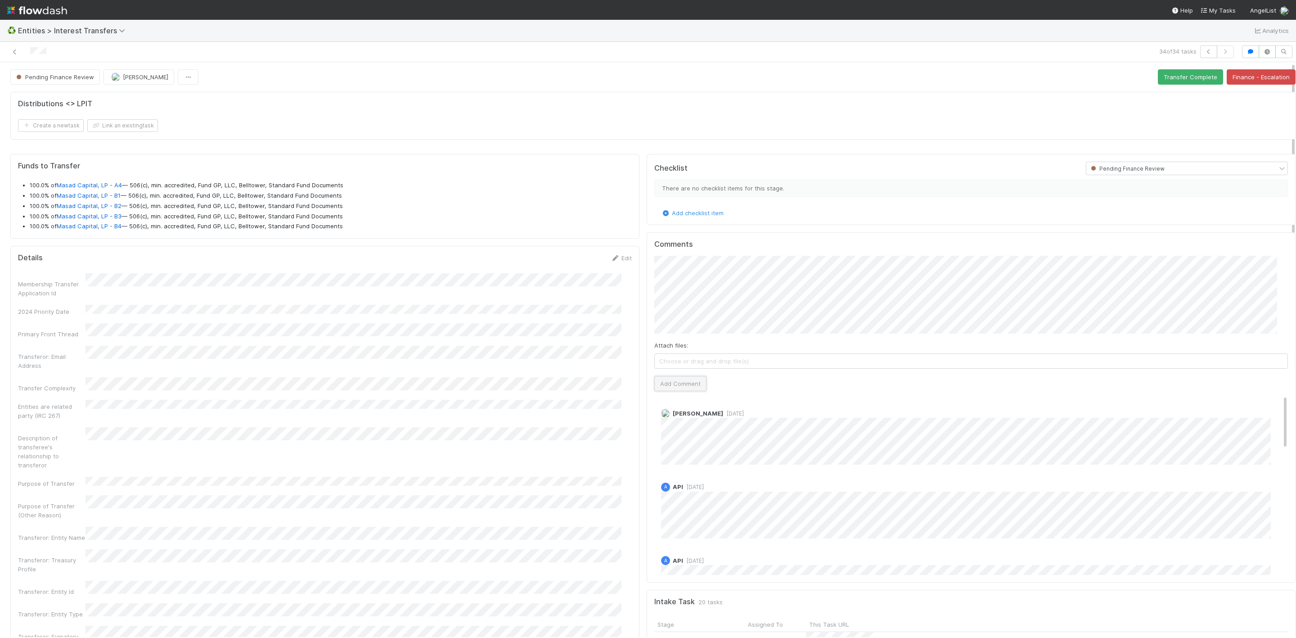
click at [671, 390] on button "Add Comment" at bounding box center [680, 383] width 52 height 15
click at [1162, 85] on button "Transfer Complete" at bounding box center [1190, 76] width 65 height 15
click at [11, 51] on icon at bounding box center [14, 52] width 9 height 6
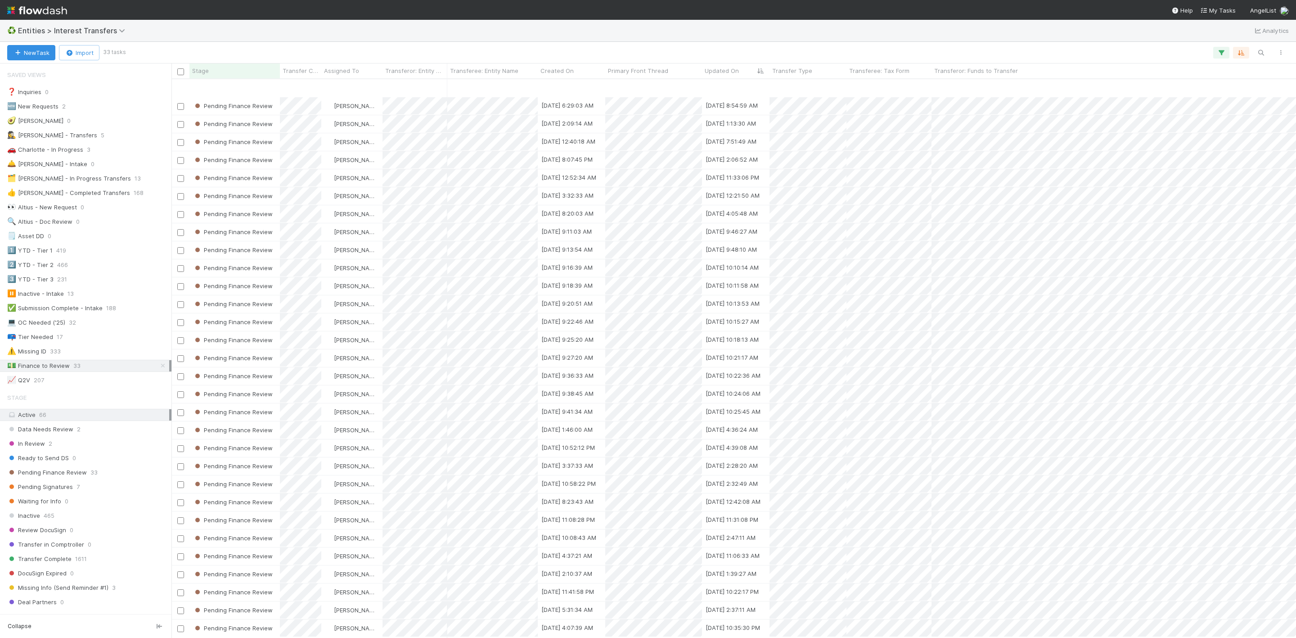
scroll to position [47, 0]
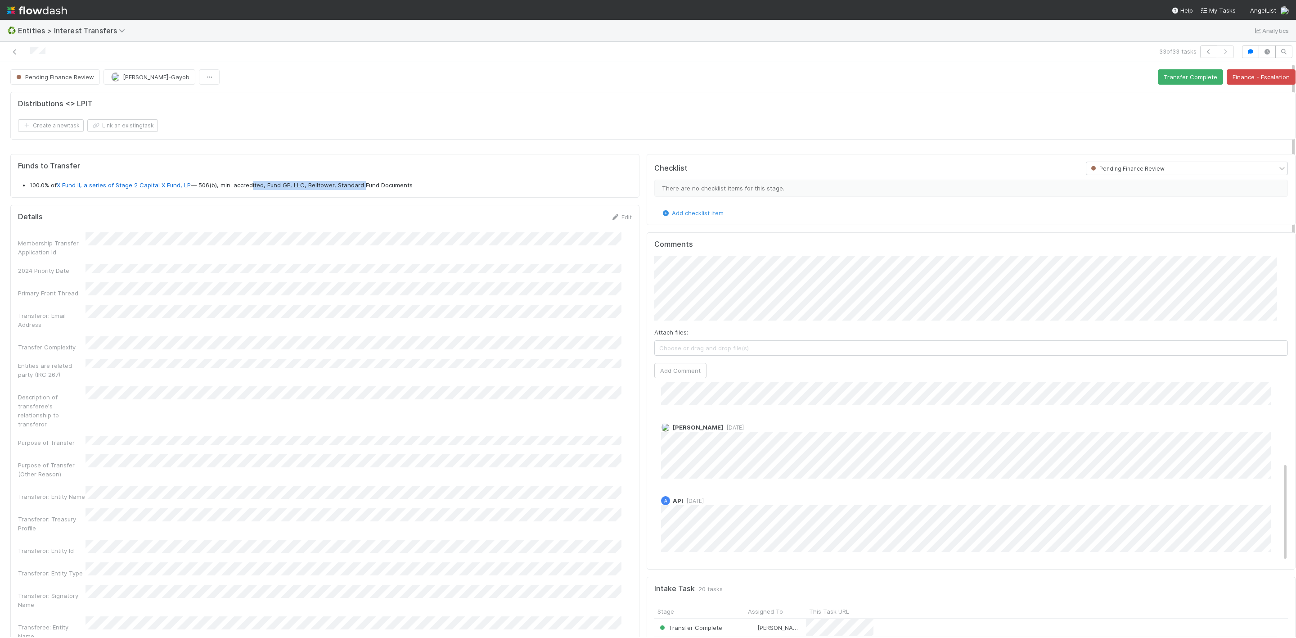
drag, startPoint x: 248, startPoint y: 190, endPoint x: 360, endPoint y: 199, distance: 112.4
click at [360, 198] on div "Funds to Transfer 100.0% of X Fund II, a series of Stage 2 Capital X Fund, LP —…" at bounding box center [324, 176] width 629 height 44
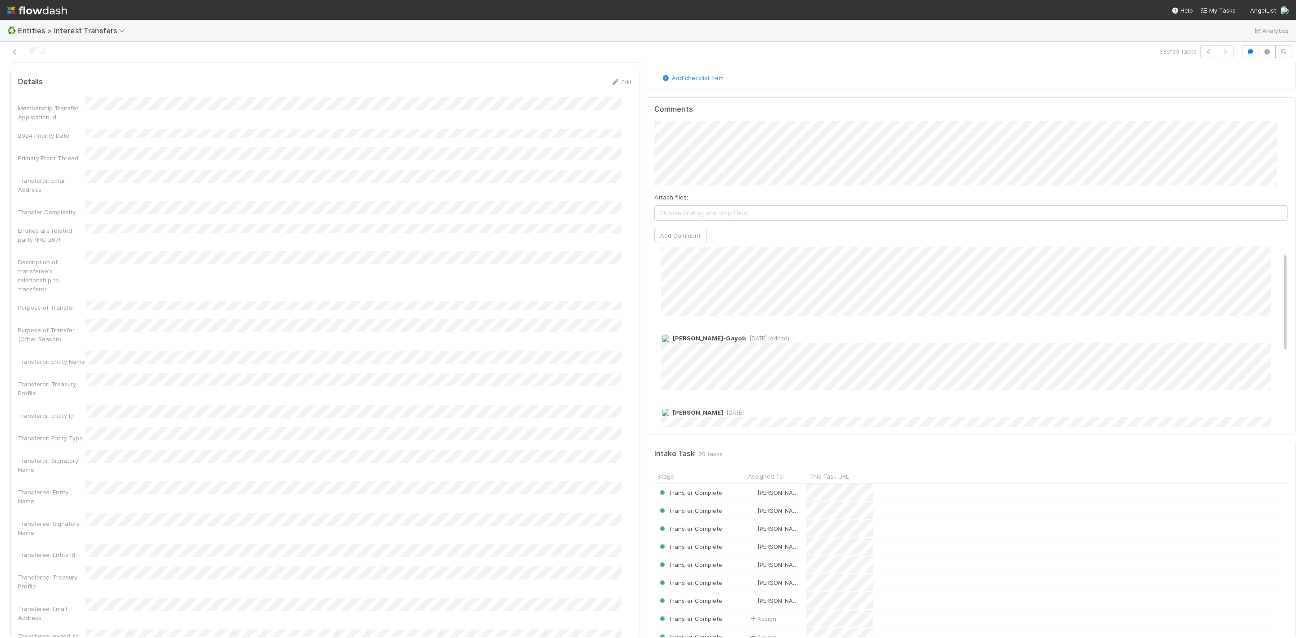
scroll to position [11, 0]
click at [670, 235] on button "Add Comment" at bounding box center [680, 235] width 52 height 15
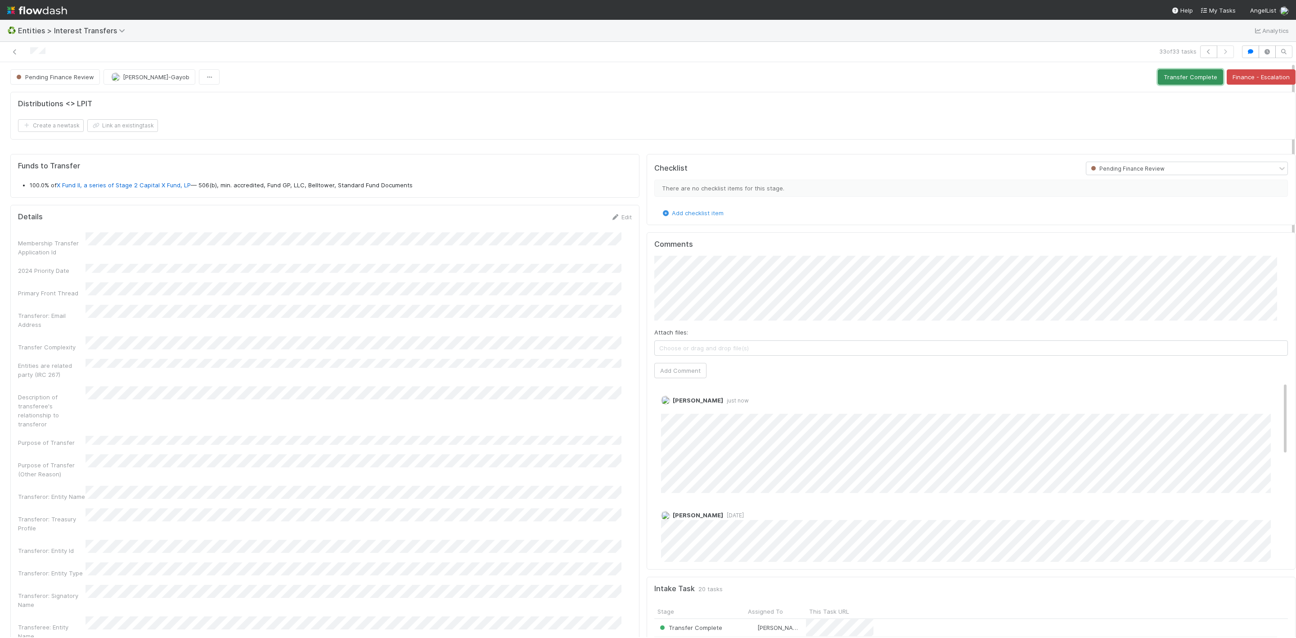
click at [1158, 77] on button "Transfer Complete" at bounding box center [1190, 76] width 65 height 15
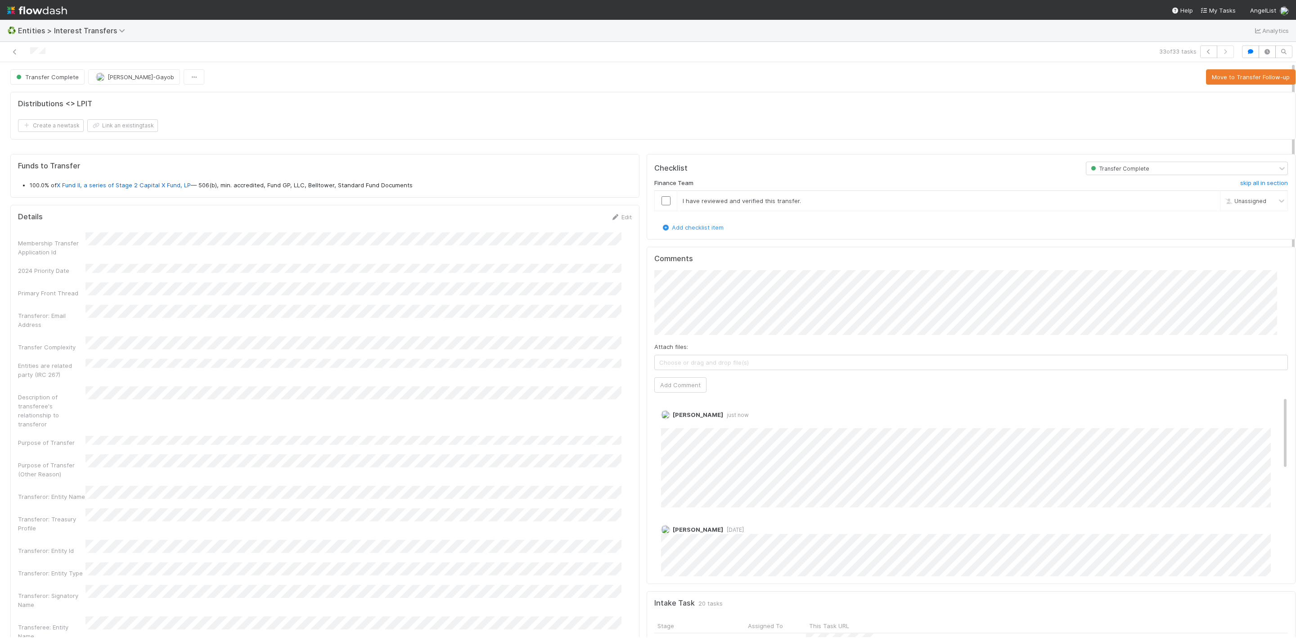
click at [9, 53] on div at bounding box center [313, 51] width 619 height 13
click at [14, 55] on link at bounding box center [14, 51] width 9 height 9
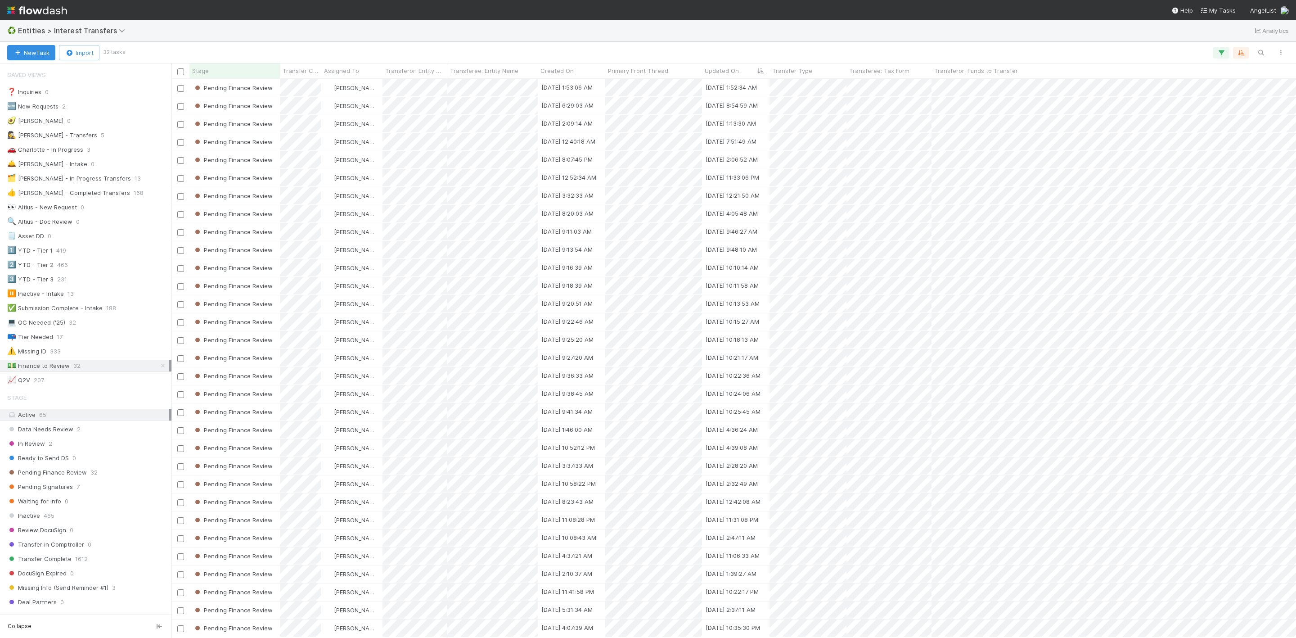
scroll to position [29, 0]
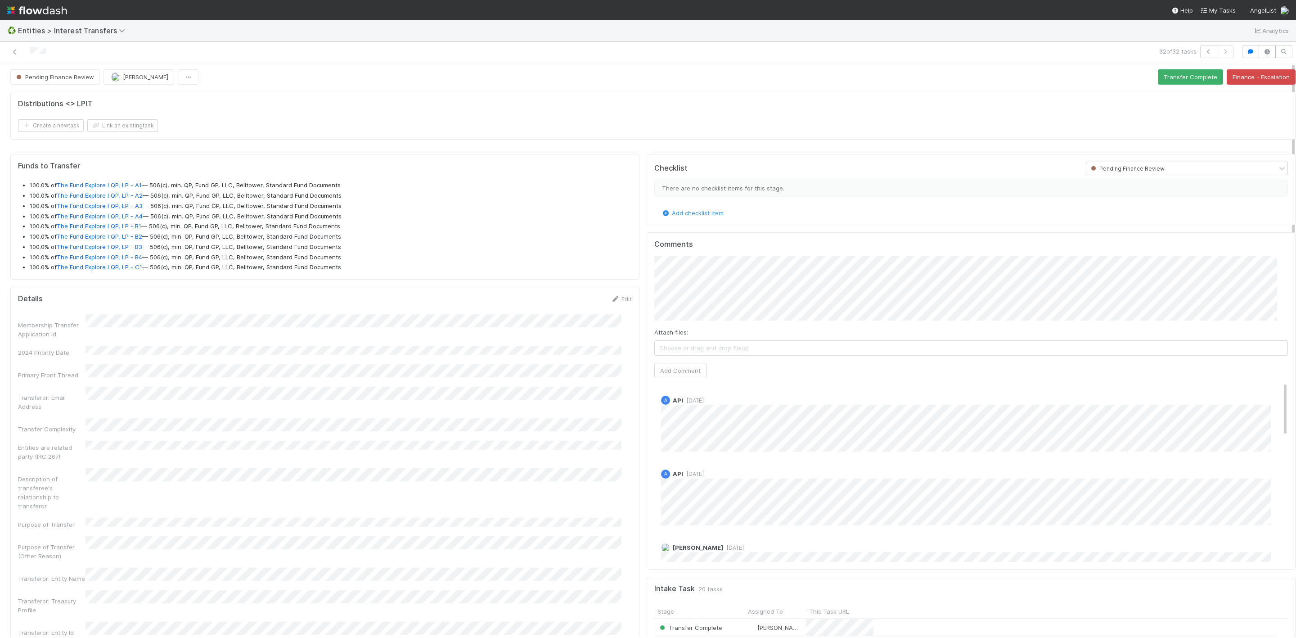
scroll to position [173, 612]
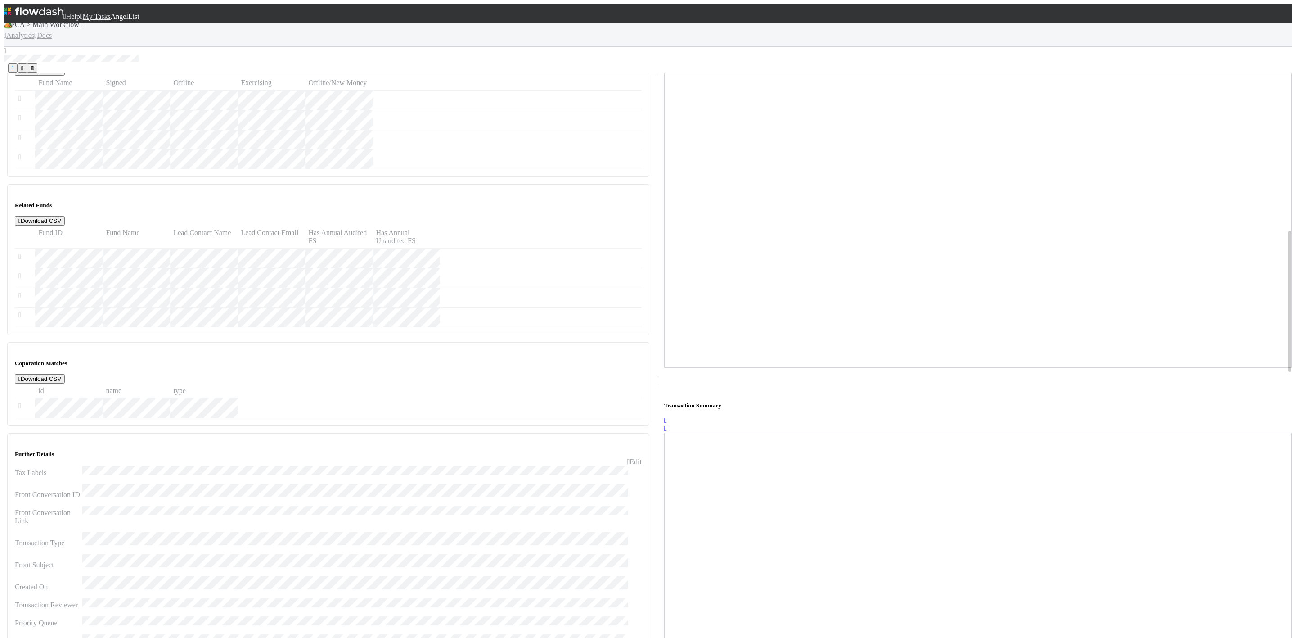
scroll to position [608, 0]
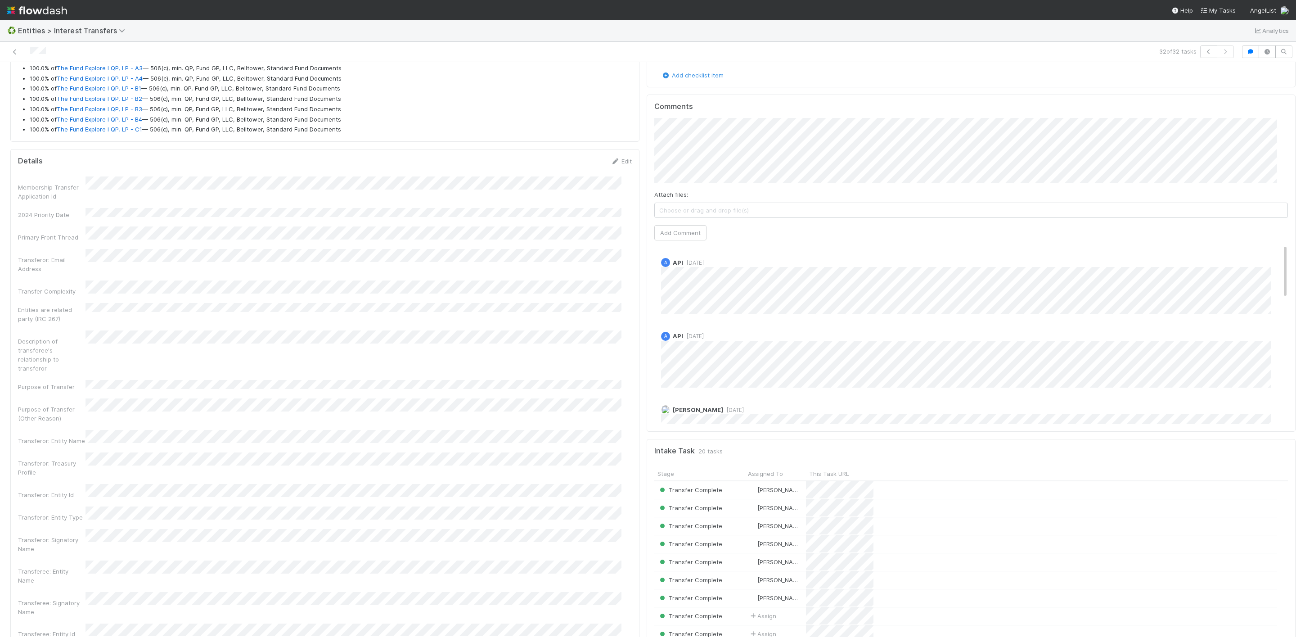
scroll to position [135, 0]
click at [686, 248] on button "Add Comment" at bounding box center [680, 248] width 52 height 15
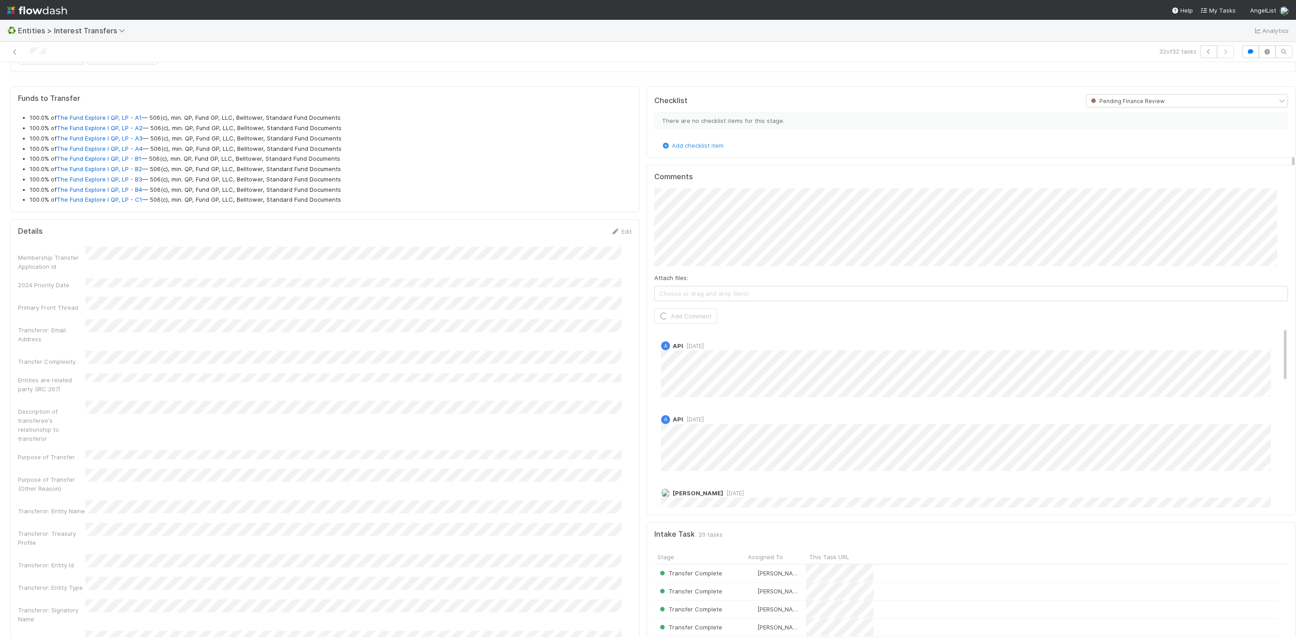
scroll to position [0, 0]
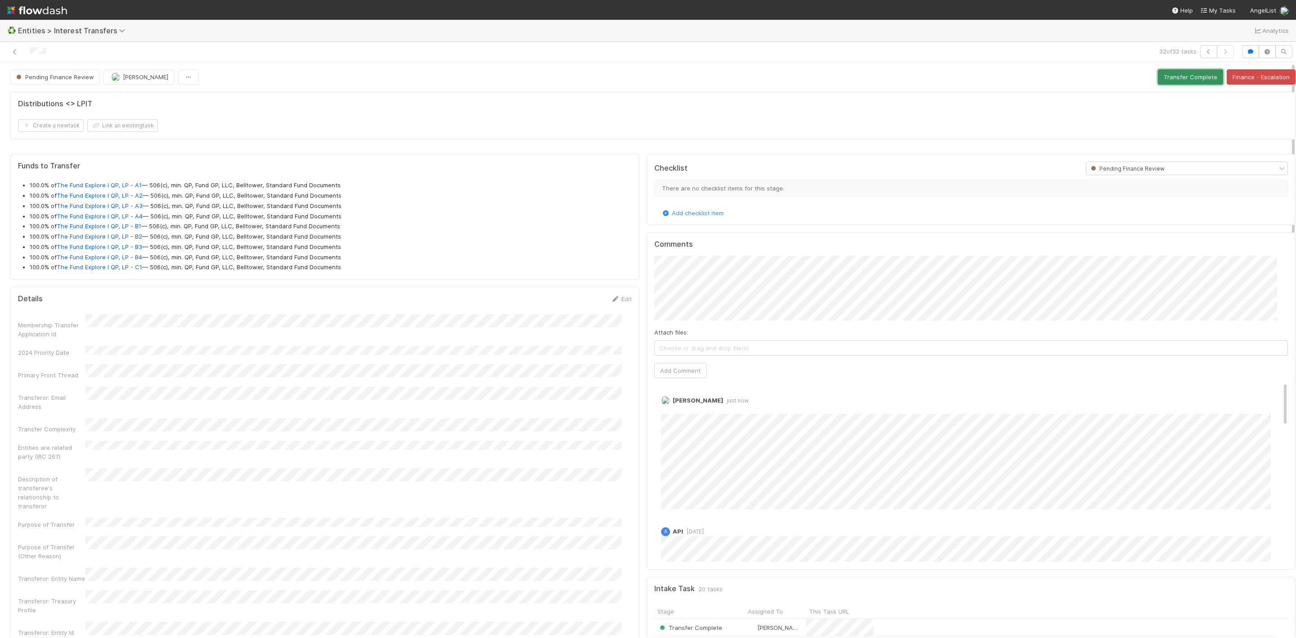
click at [1183, 77] on button "Transfer Complete" at bounding box center [1190, 76] width 65 height 15
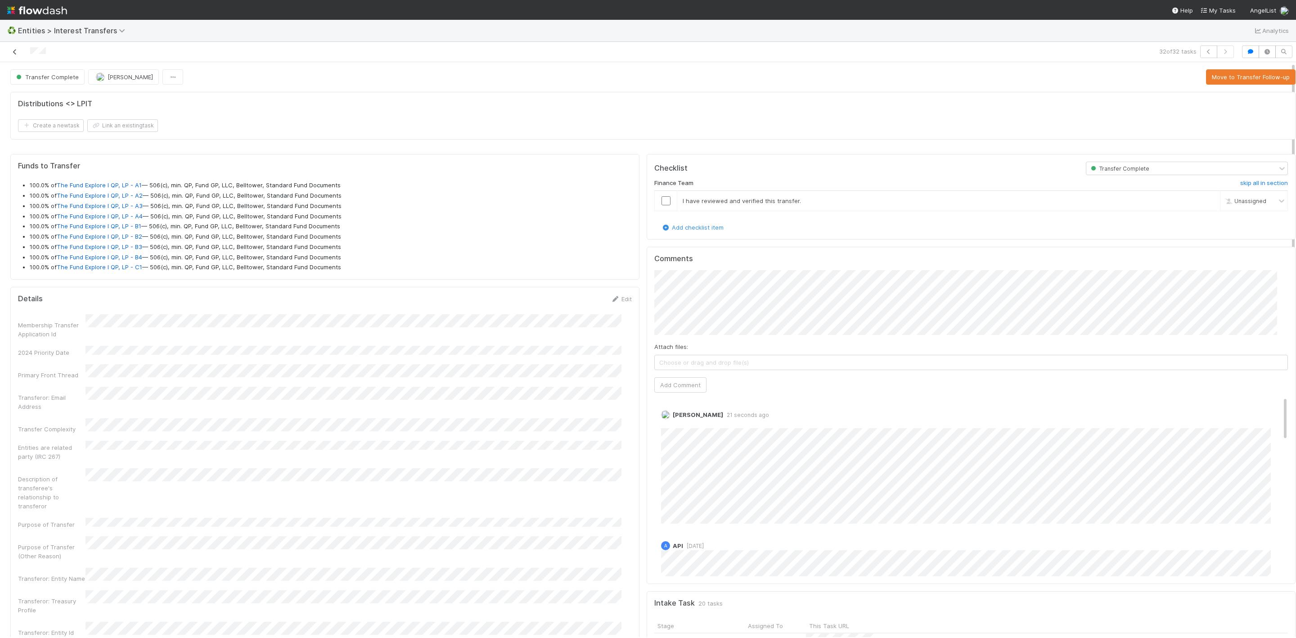
click at [11, 55] on link at bounding box center [14, 51] width 9 height 9
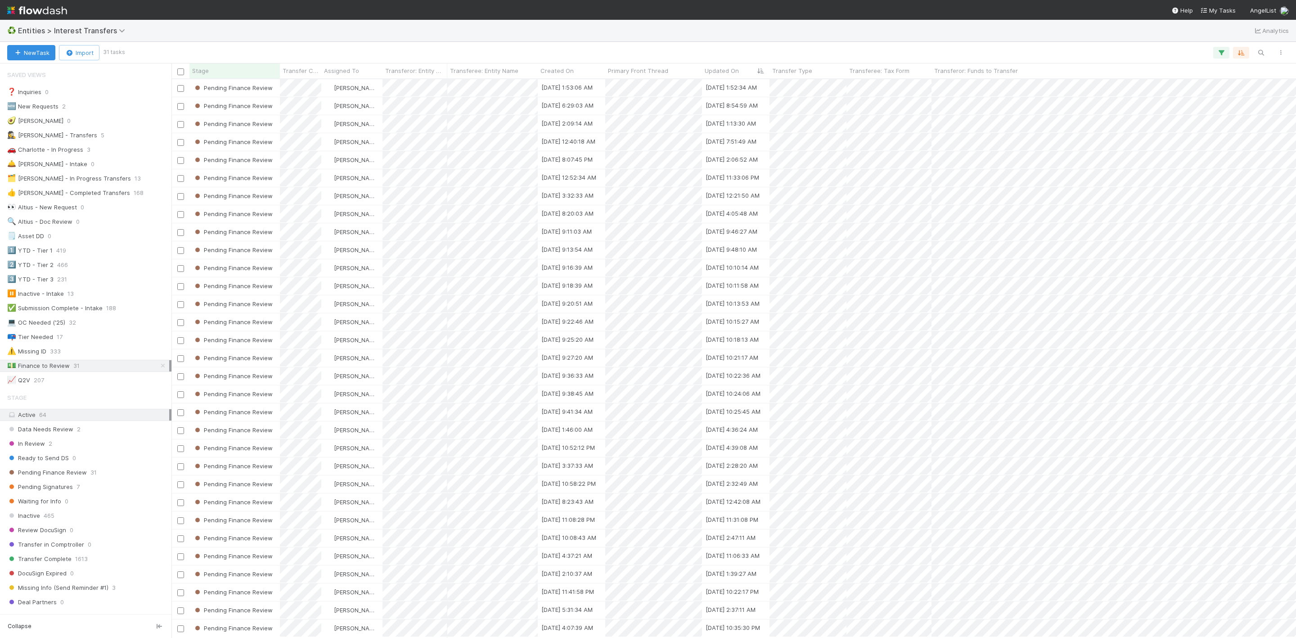
scroll to position [11, 0]
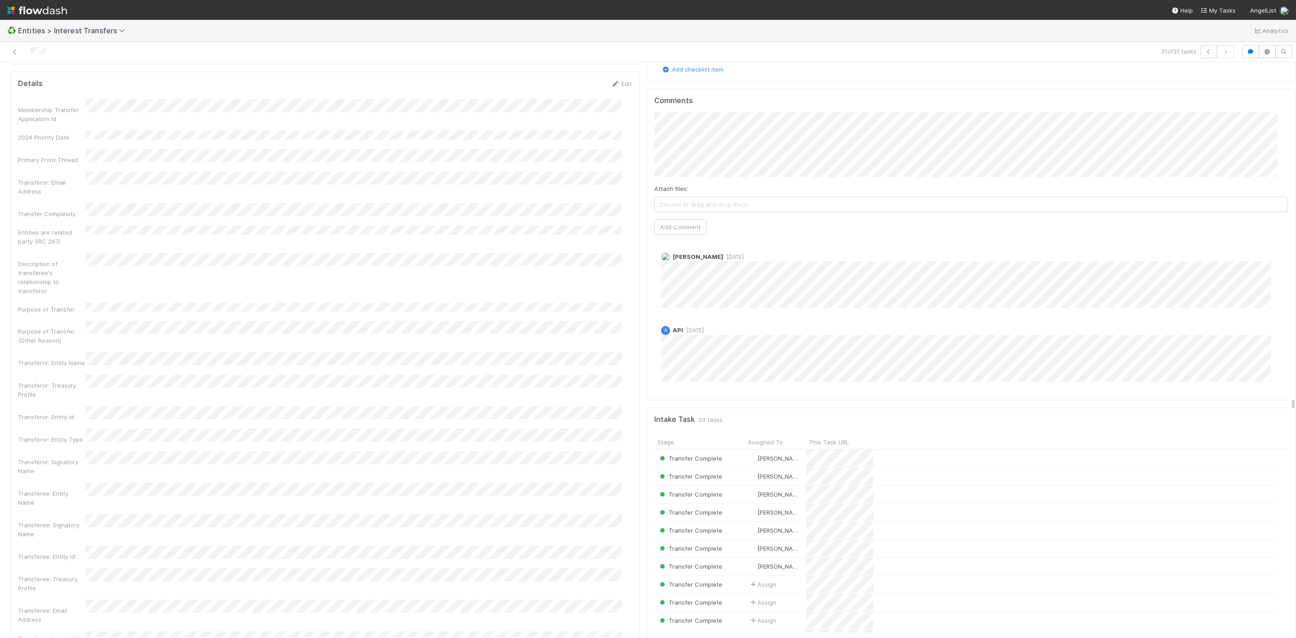
scroll to position [124, 0]
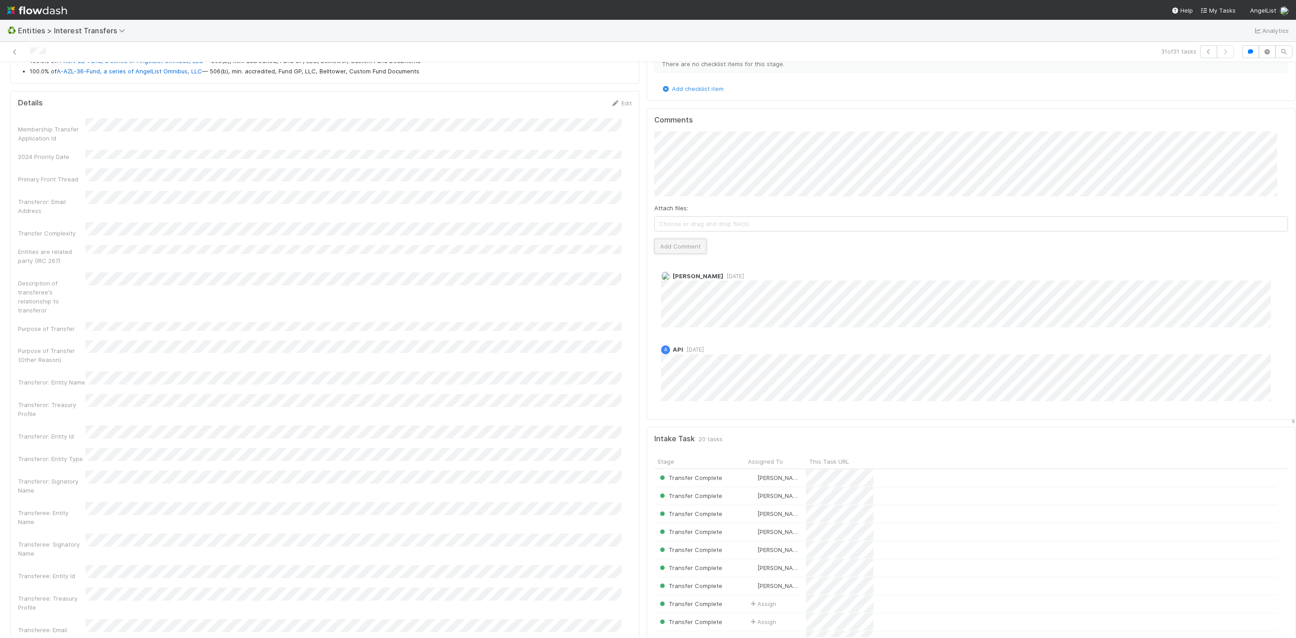
click at [696, 240] on button "Add Comment" at bounding box center [680, 246] width 52 height 15
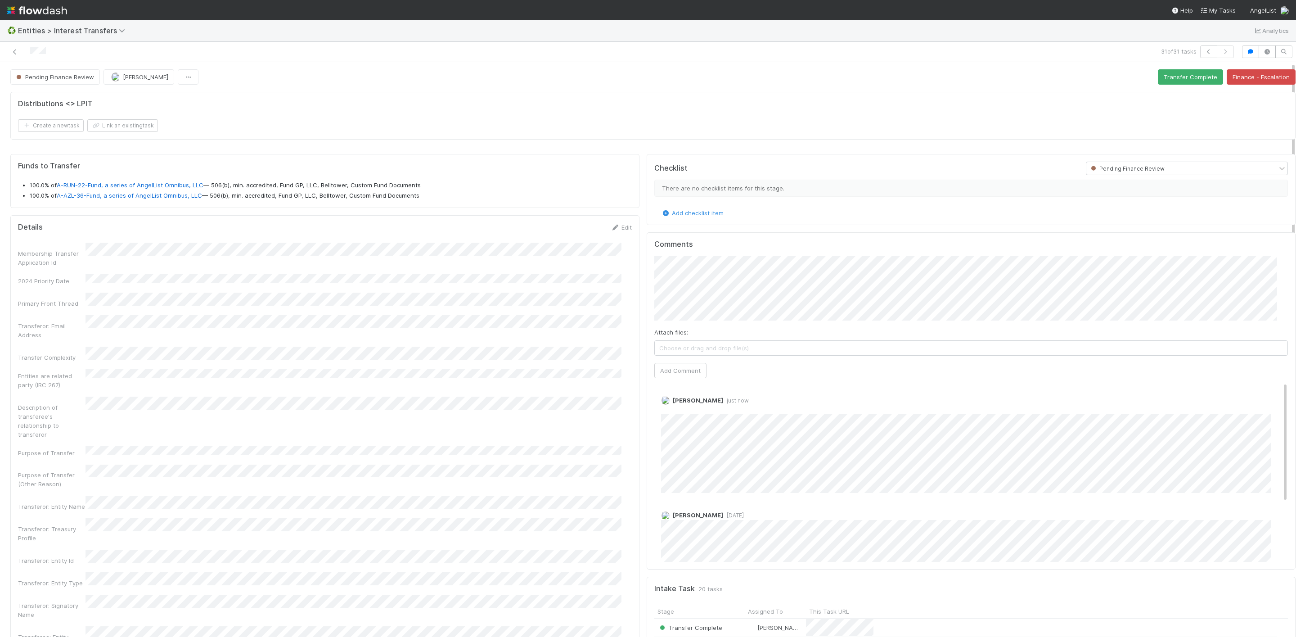
scroll to position [0, 0]
click at [1186, 75] on button "Transfer Complete" at bounding box center [1190, 76] width 65 height 15
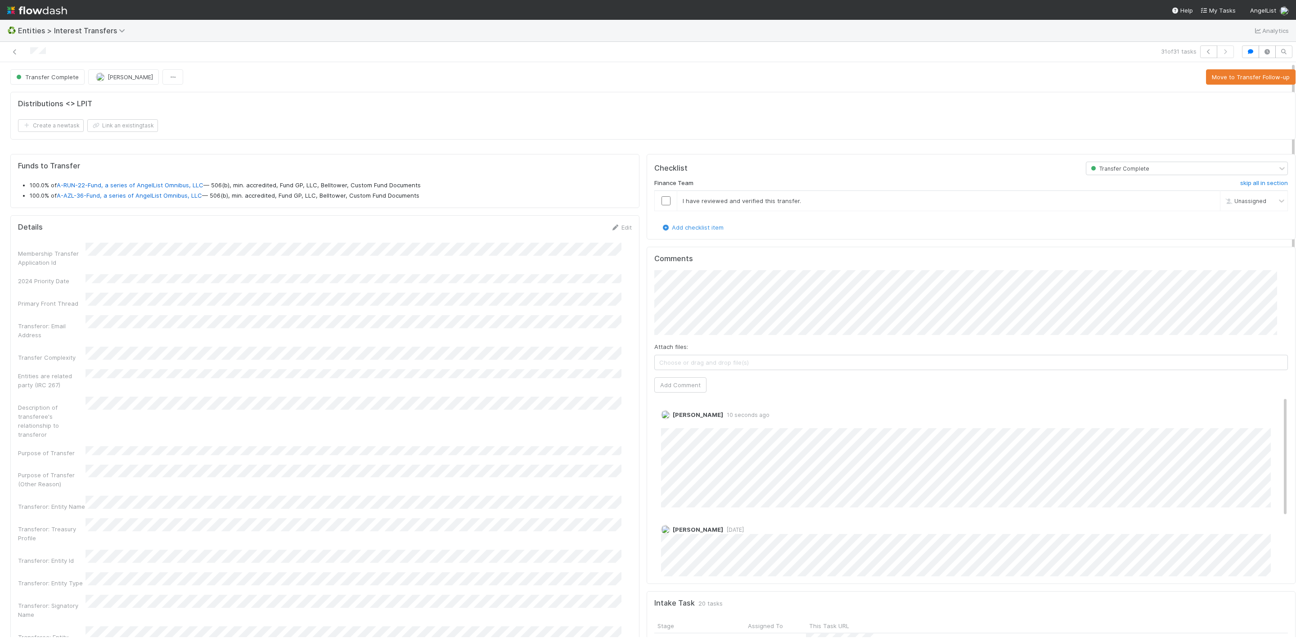
click at [20, 52] on div at bounding box center [313, 51] width 619 height 13
click at [14, 52] on icon at bounding box center [14, 52] width 9 height 6
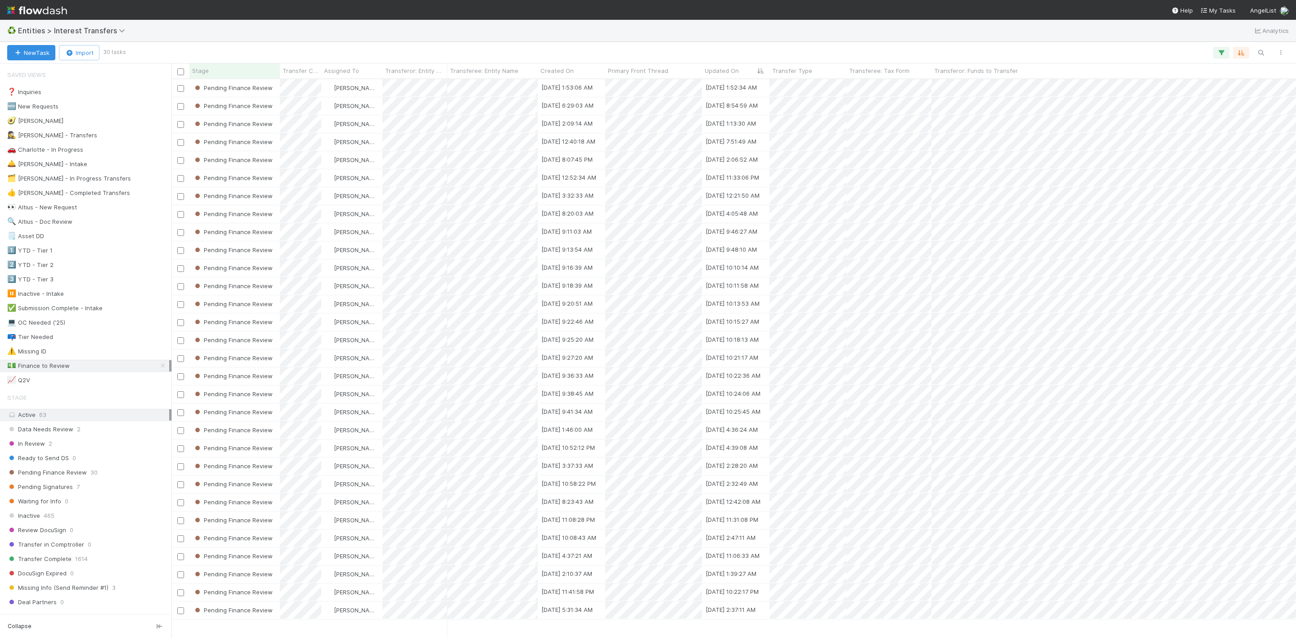
scroll to position [547, 1114]
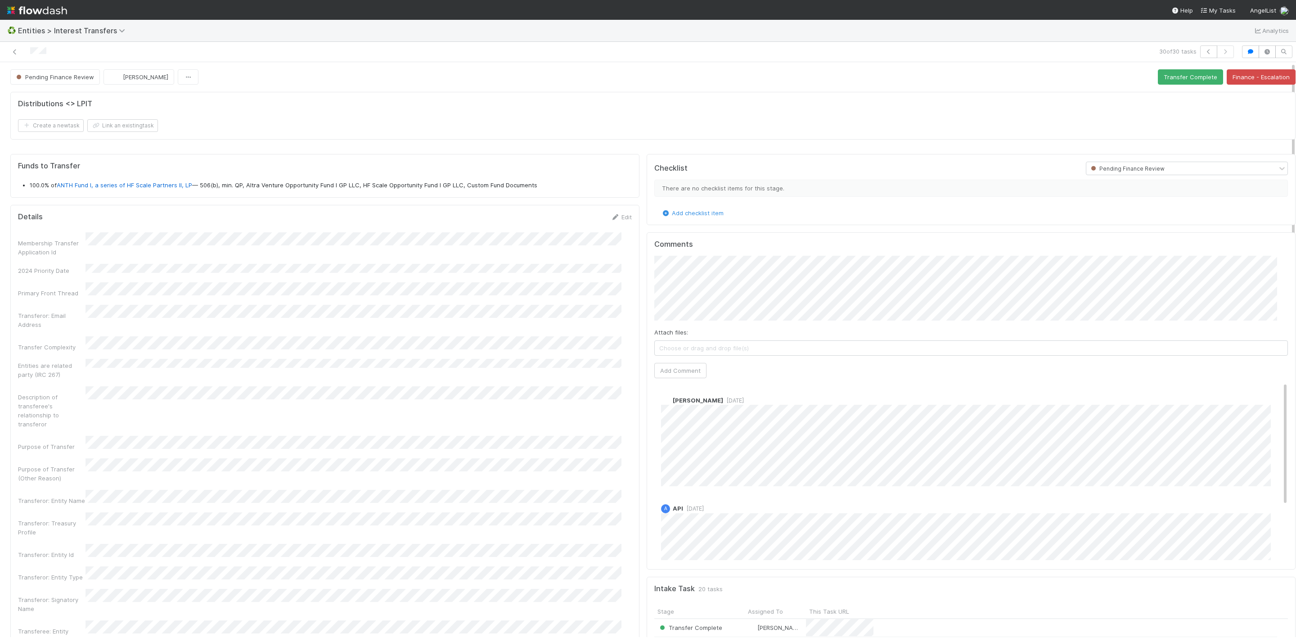
scroll to position [173, 612]
drag, startPoint x: 111, startPoint y: 185, endPoint x: 162, endPoint y: 190, distance: 51.6
click at [162, 189] on link "ANTH Fund I, a series of HF Scale Partners II, LP" at bounding box center [124, 184] width 135 height 7
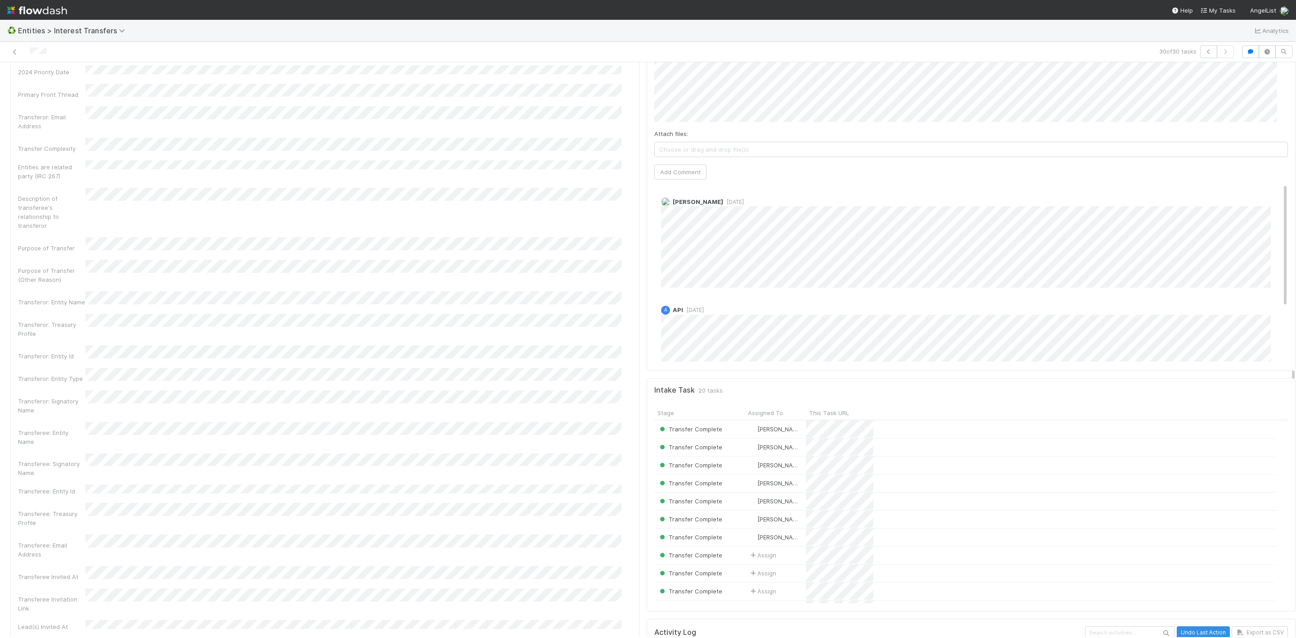
scroll to position [135, 0]
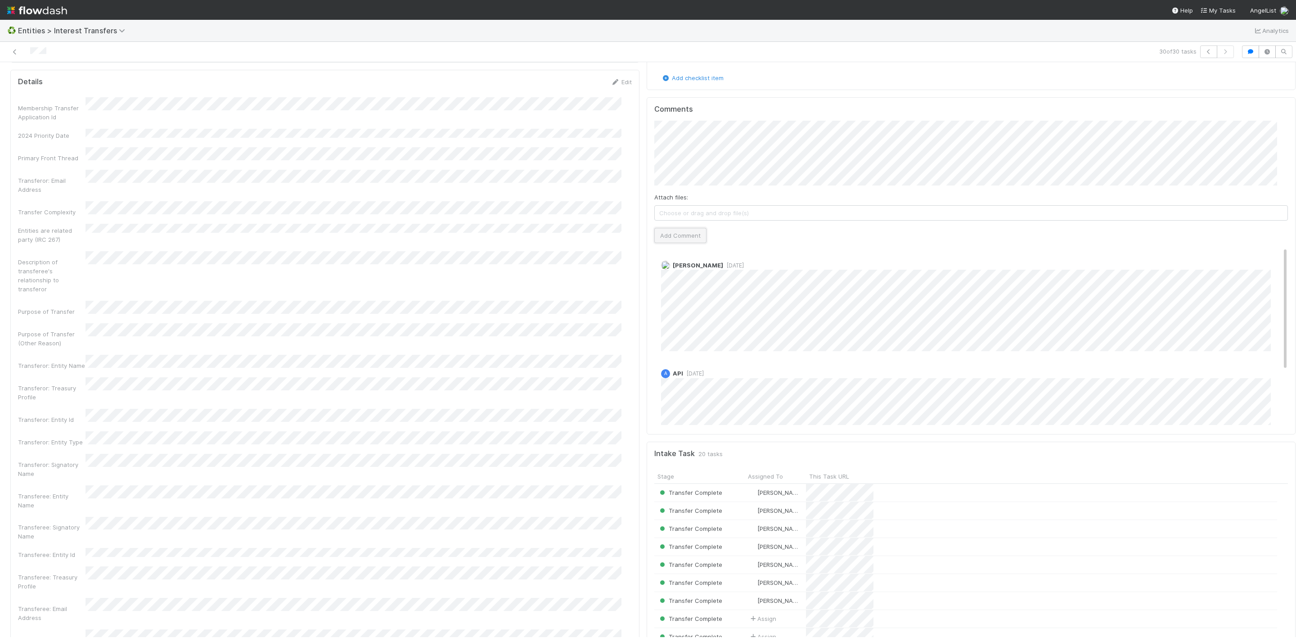
click at [660, 239] on button "Add Comment" at bounding box center [680, 235] width 52 height 15
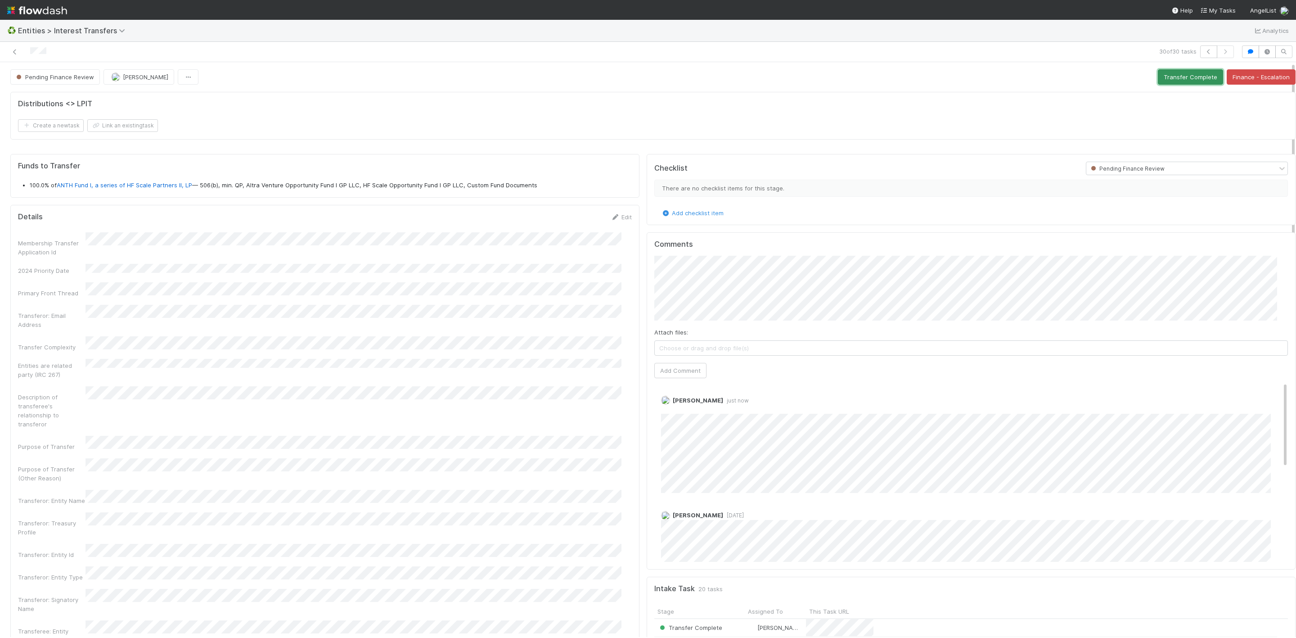
click at [1166, 77] on button "Transfer Complete" at bounding box center [1190, 76] width 65 height 15
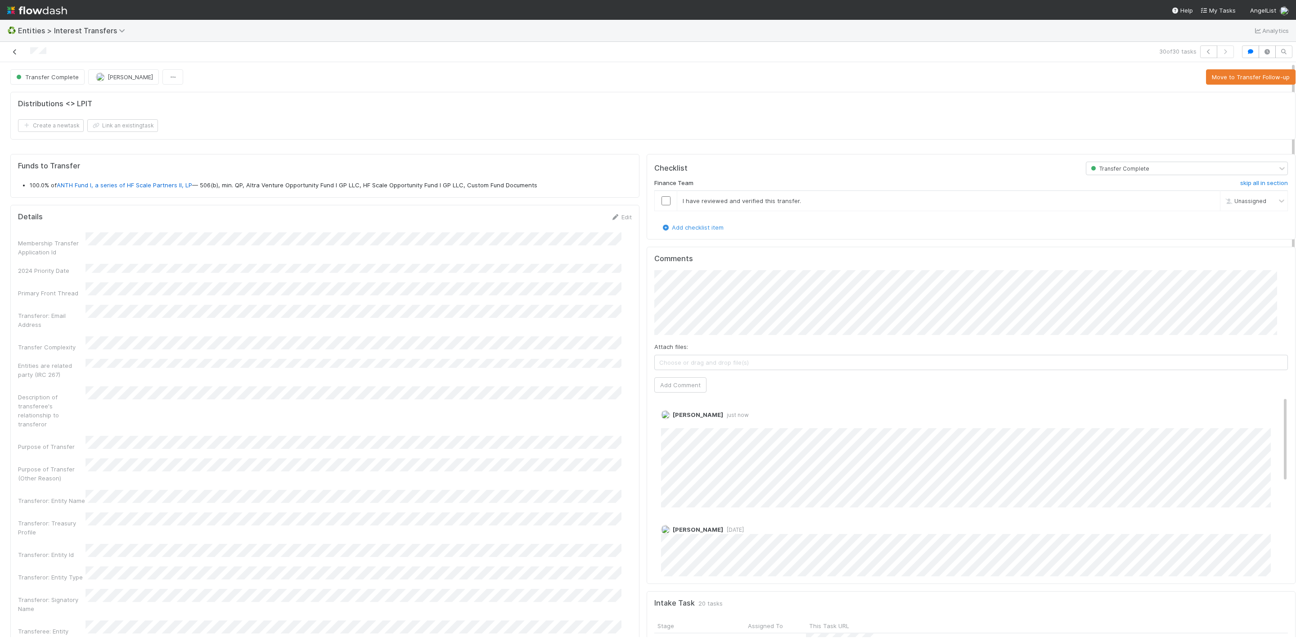
click at [15, 49] on icon at bounding box center [14, 52] width 9 height 6
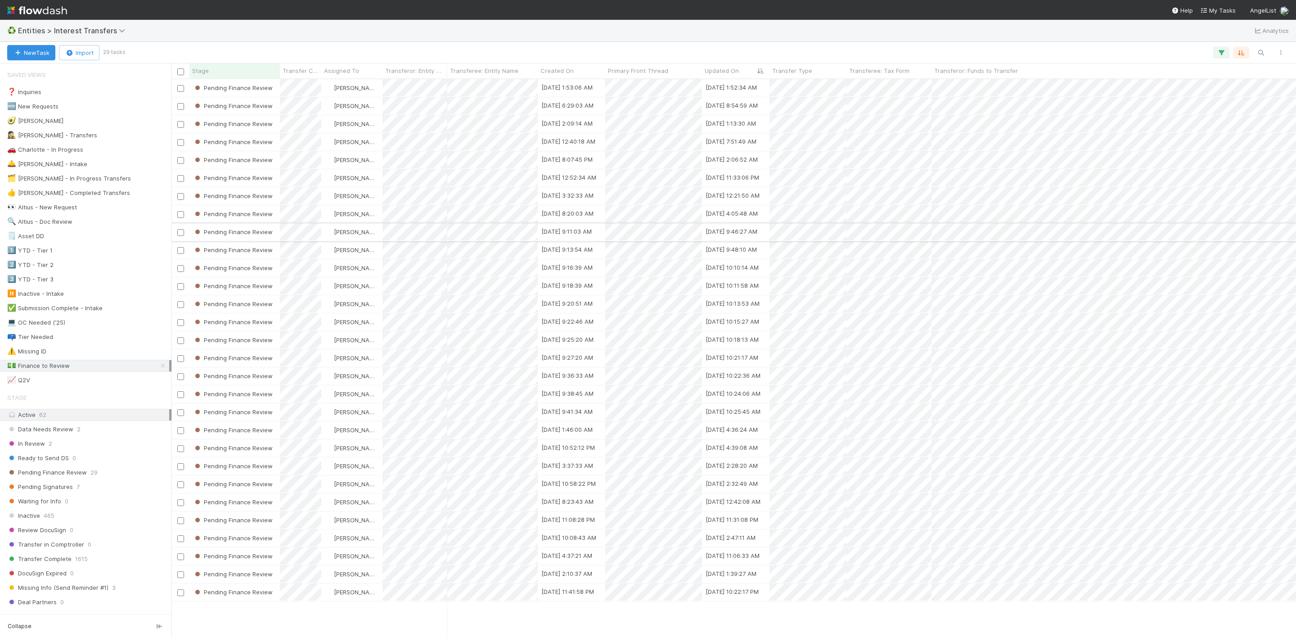
scroll to position [547, 1114]
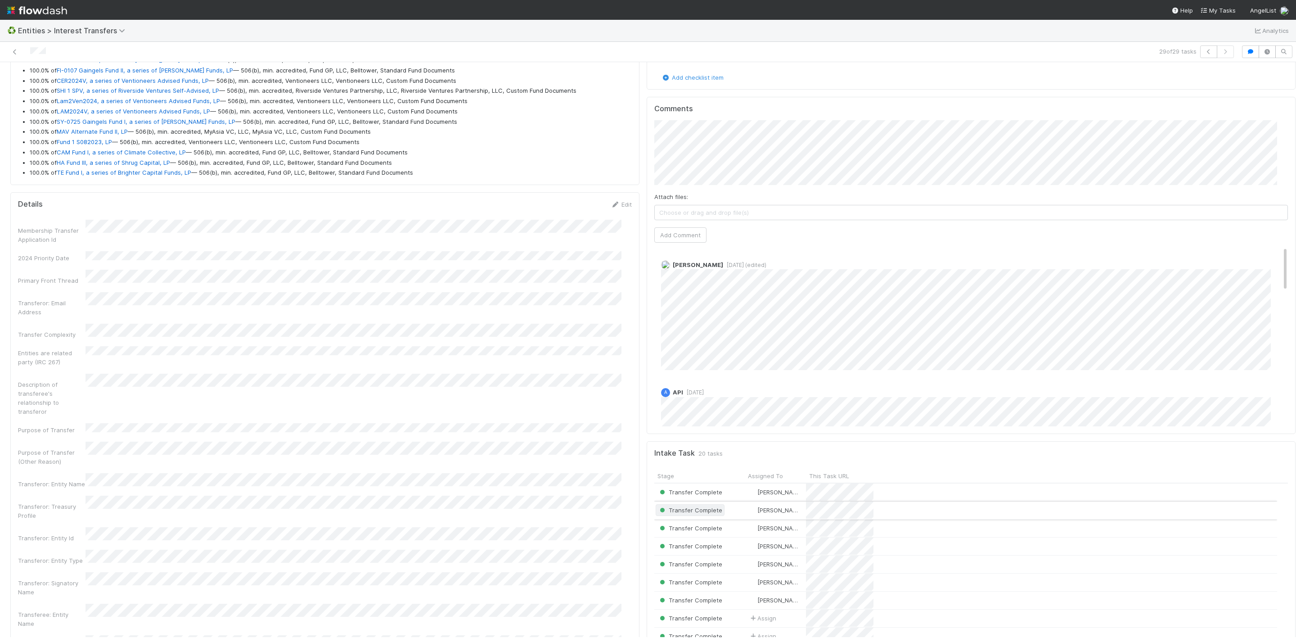
scroll to position [135, 0]
click at [686, 230] on div "Attach files: Choose or drag and drop file(s) Add Comment" at bounding box center [971, 182] width 634 height 122
click at [680, 237] on button "Add Comment" at bounding box center [680, 235] width 52 height 15
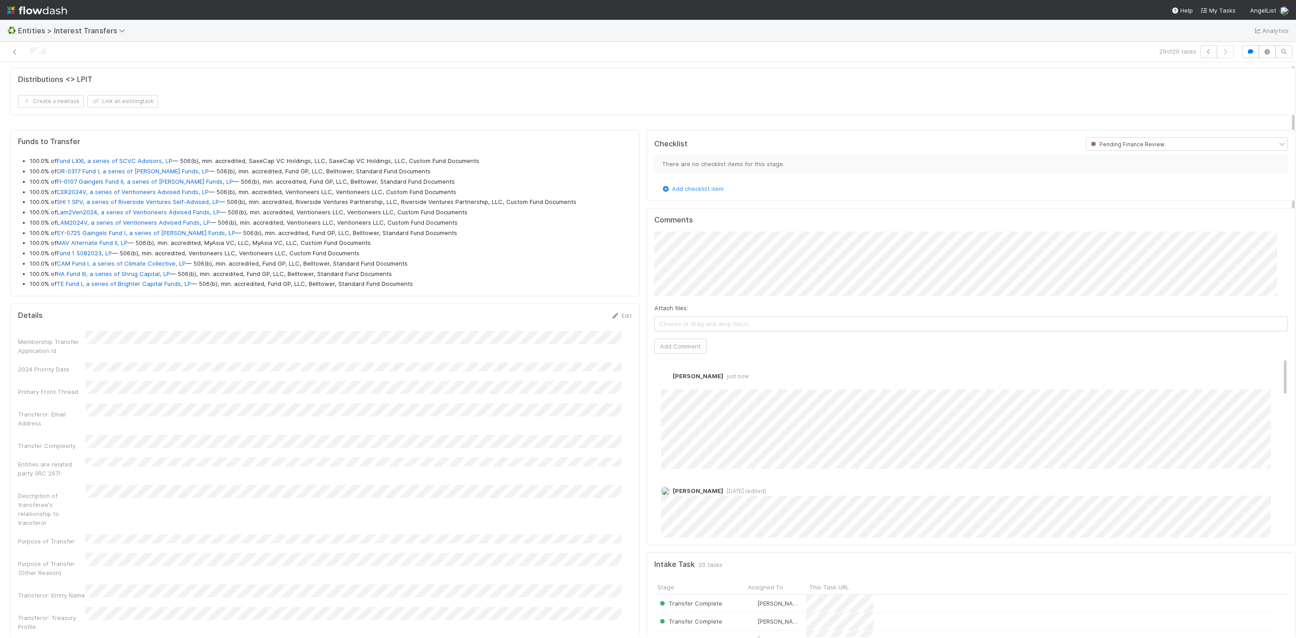
scroll to position [0, 0]
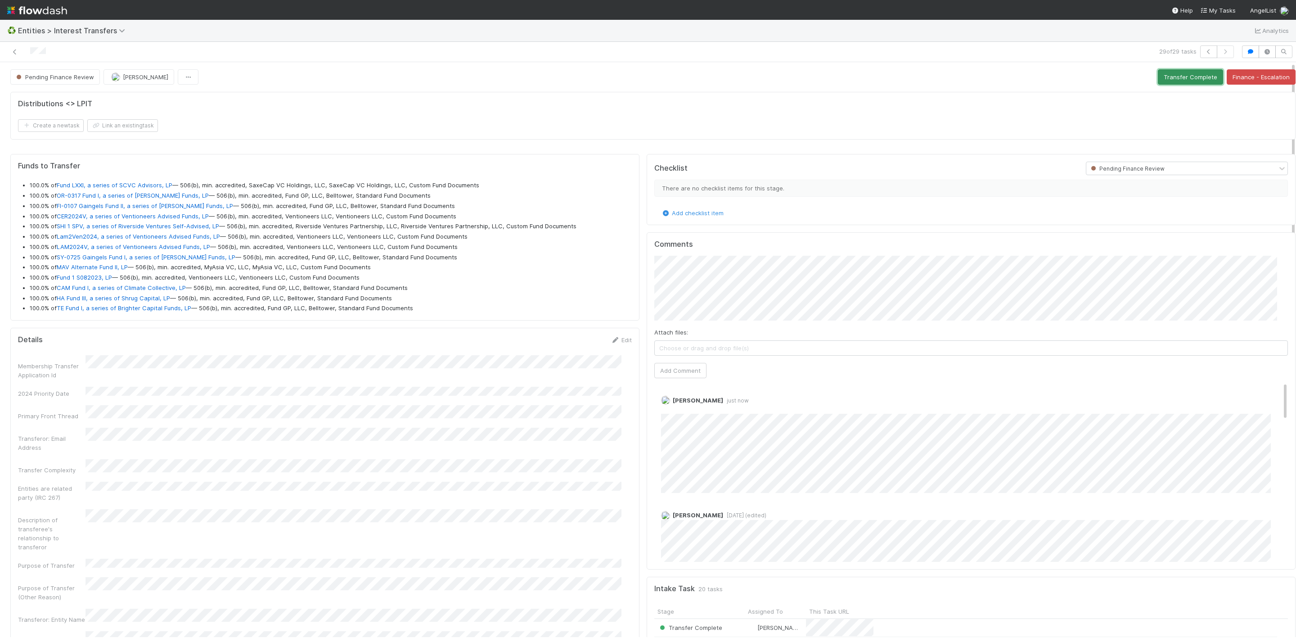
click at [1164, 80] on button "Transfer Complete" at bounding box center [1190, 76] width 65 height 15
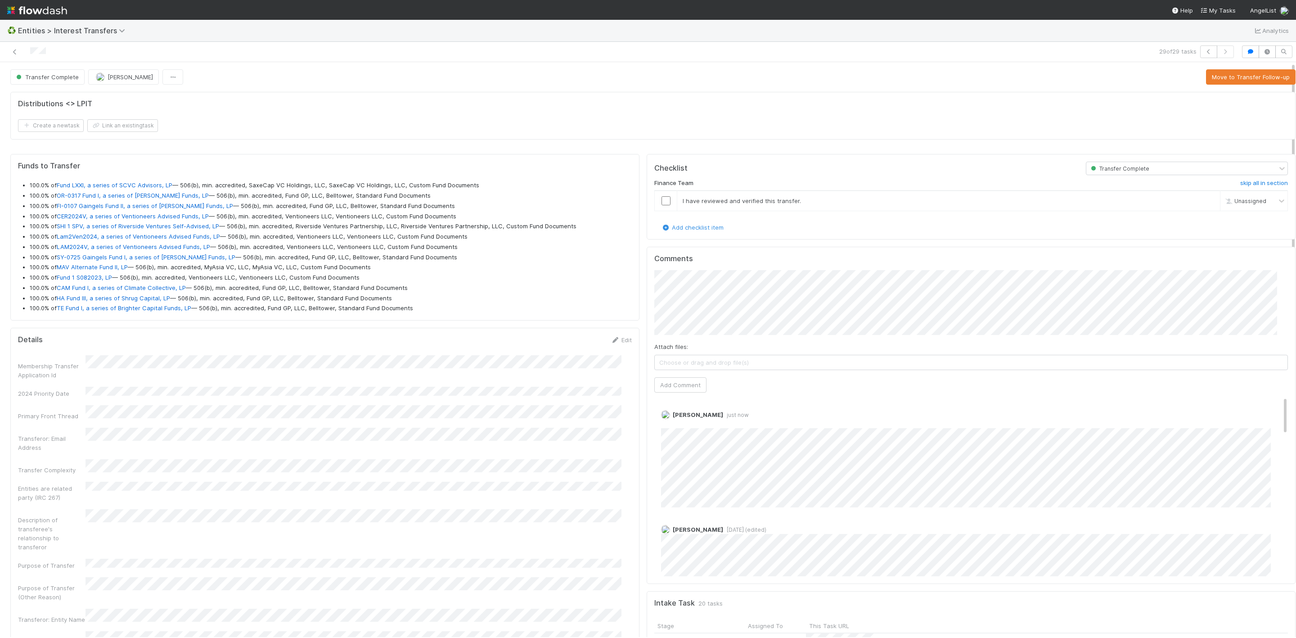
click at [19, 55] on div at bounding box center [313, 51] width 619 height 13
click at [14, 52] on icon at bounding box center [14, 52] width 9 height 6
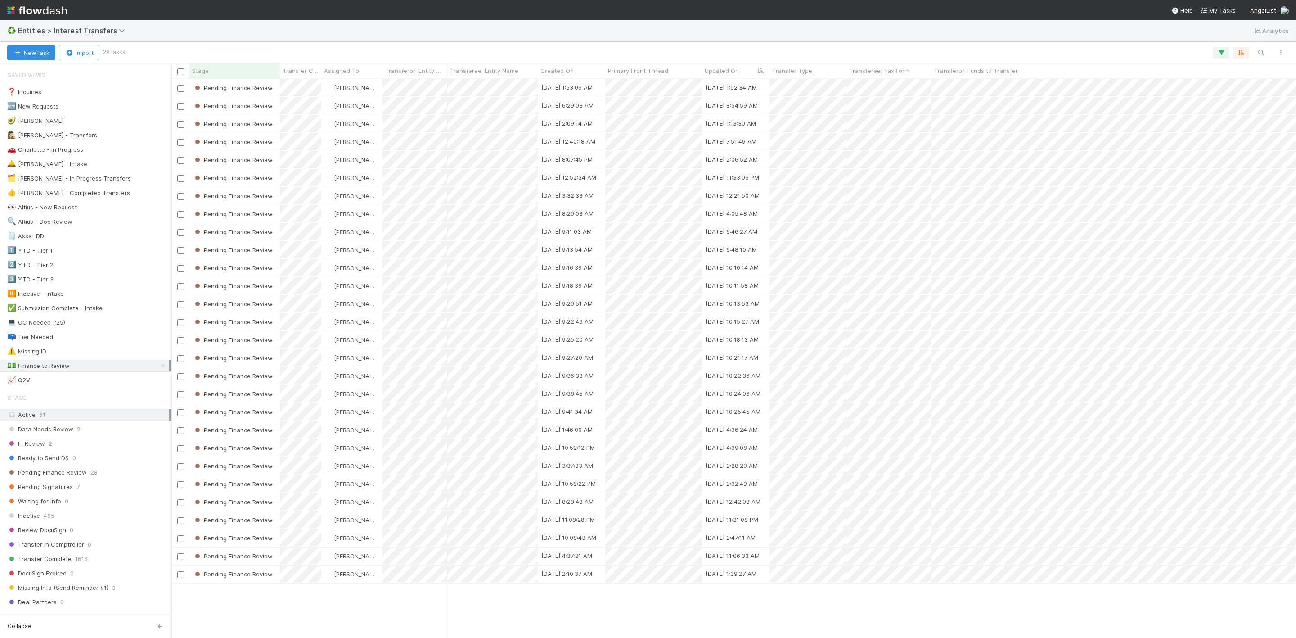
scroll to position [547, 1114]
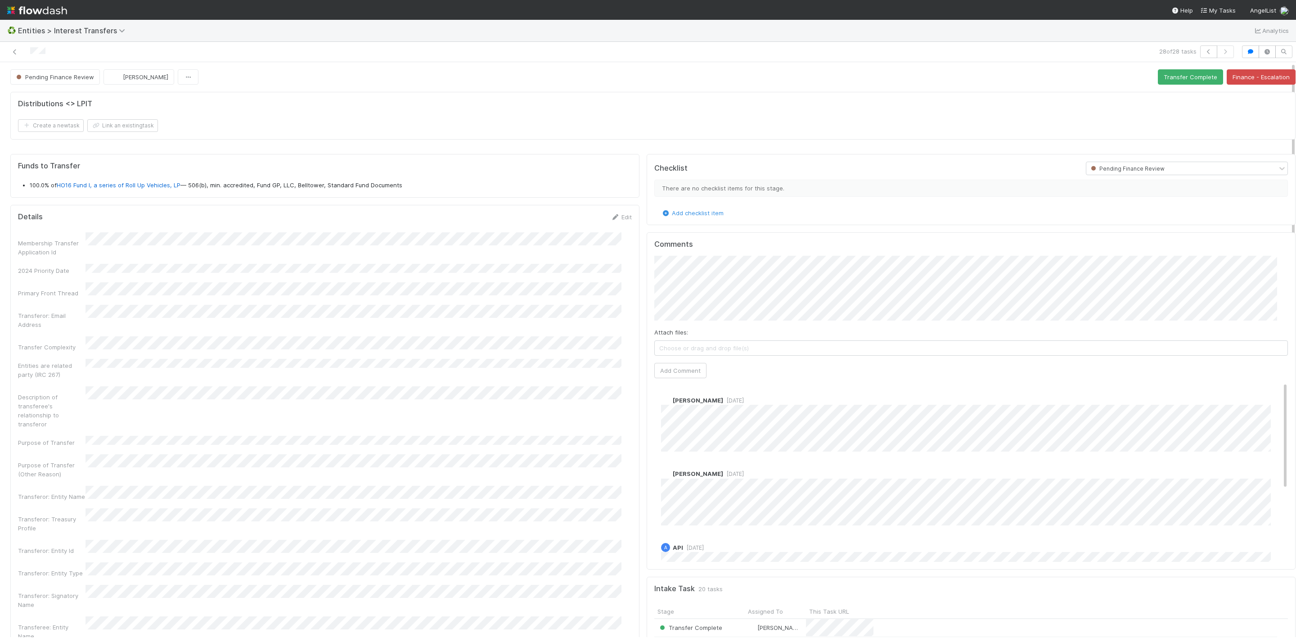
scroll to position [173, 612]
drag, startPoint x: 149, startPoint y: 292, endPoint x: 137, endPoint y: 186, distance: 106.4
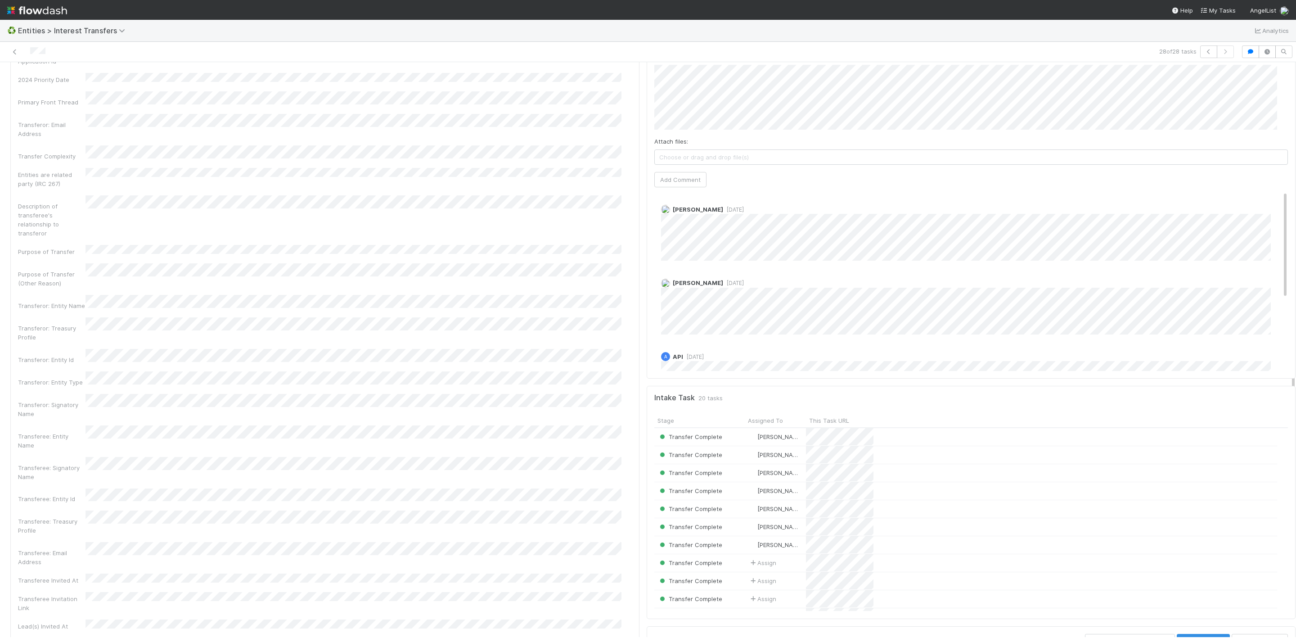
scroll to position [68, 0]
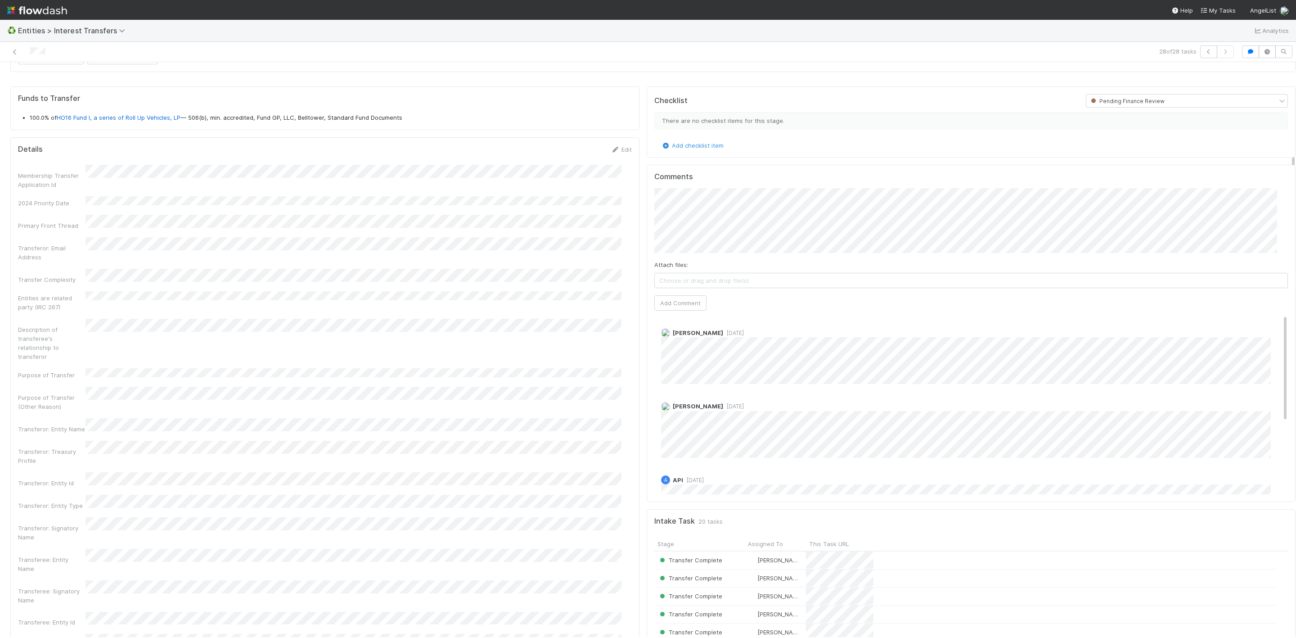
click at [763, 265] on div "Attach files: Choose or drag and drop file(s)" at bounding box center [971, 274] width 634 height 28
click at [670, 306] on button "Add Comment" at bounding box center [680, 302] width 52 height 15
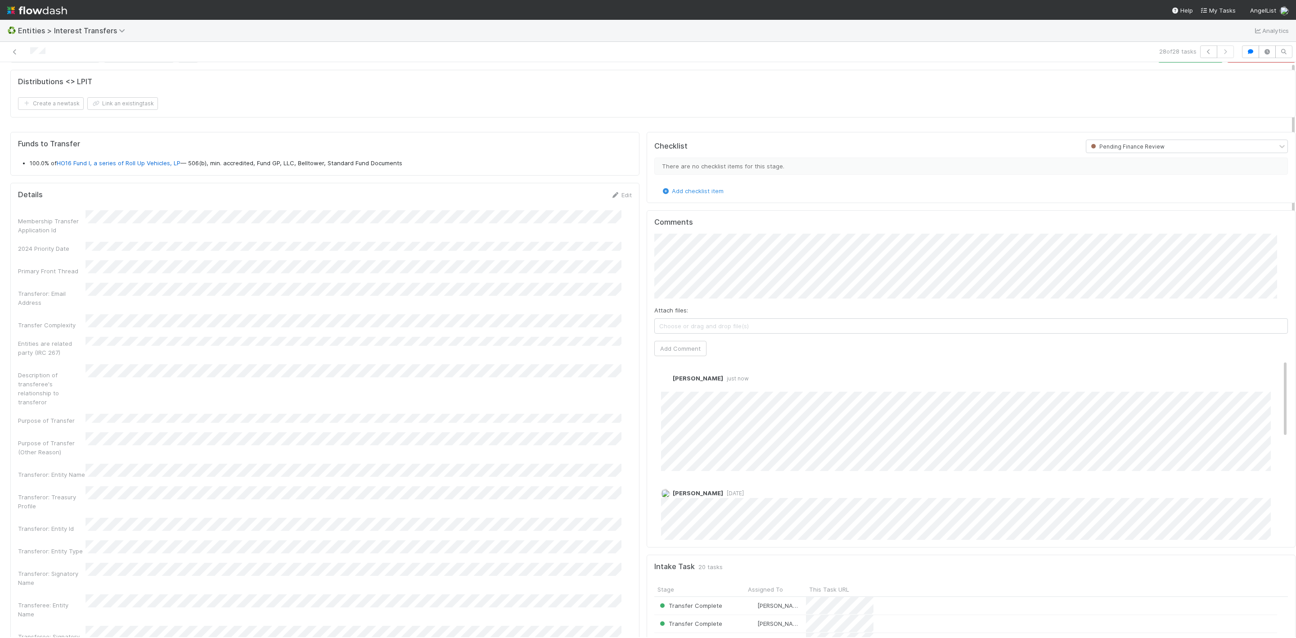
scroll to position [0, 0]
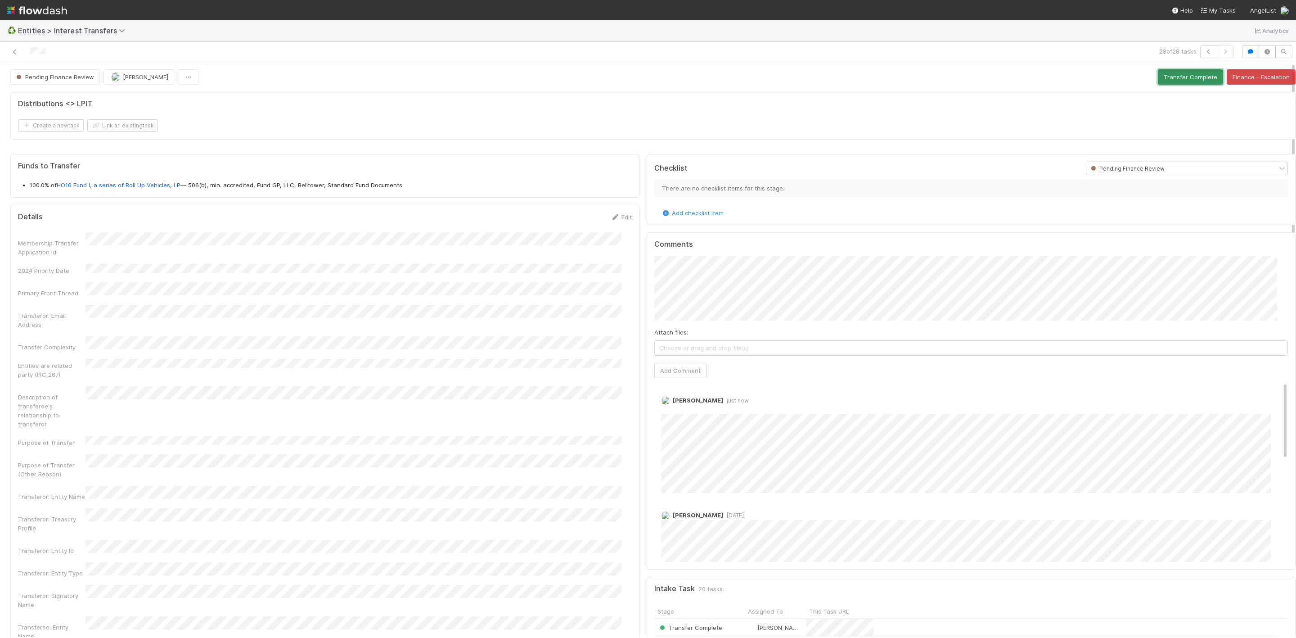
drag, startPoint x: 1165, startPoint y: 81, endPoint x: 872, endPoint y: 38, distance: 296.1
click at [1164, 81] on button "Transfer Complete" at bounding box center [1190, 76] width 65 height 15
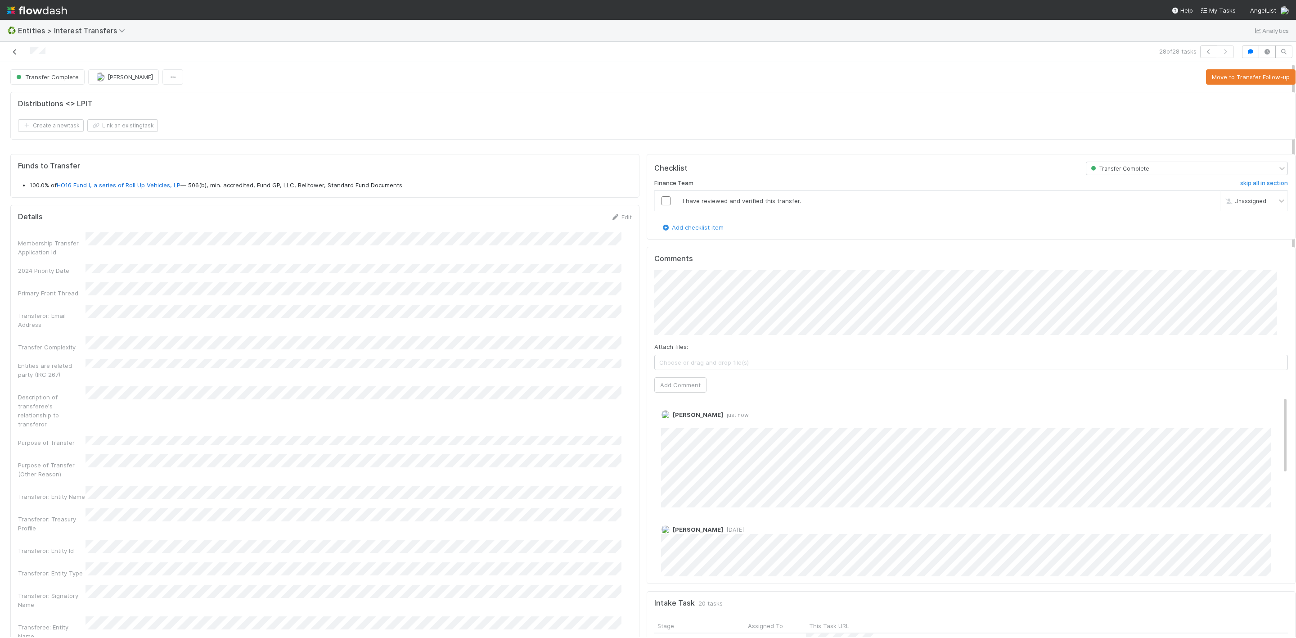
click at [14, 50] on icon at bounding box center [14, 52] width 9 height 6
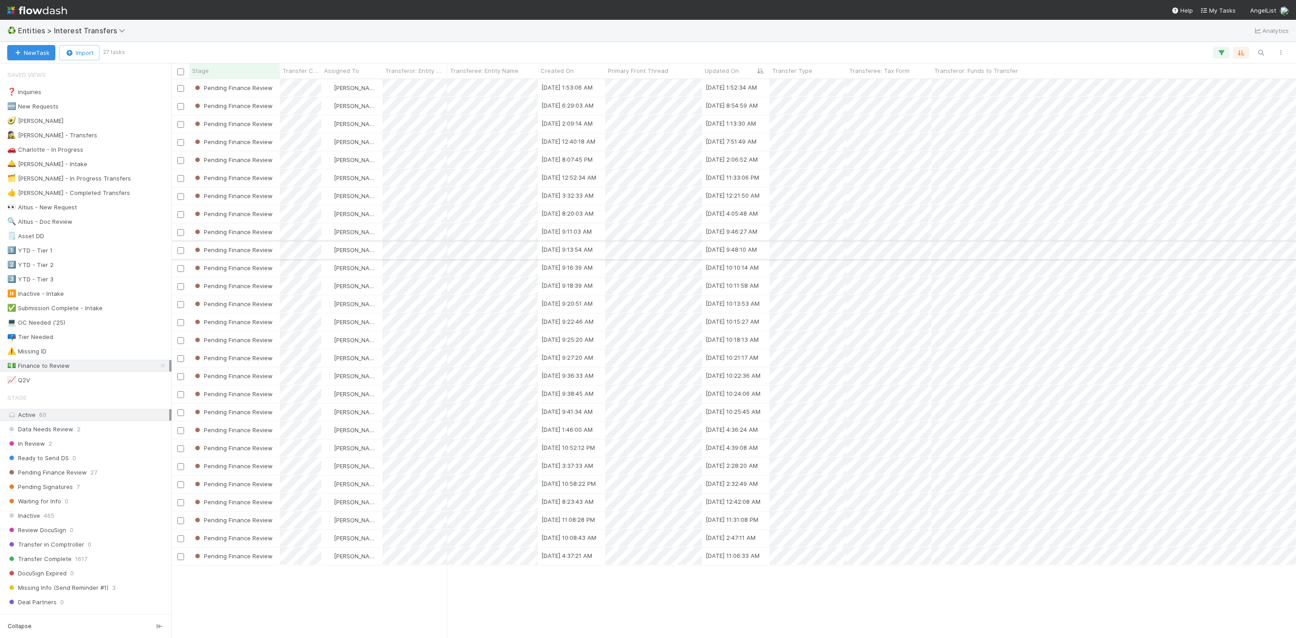
scroll to position [547, 1114]
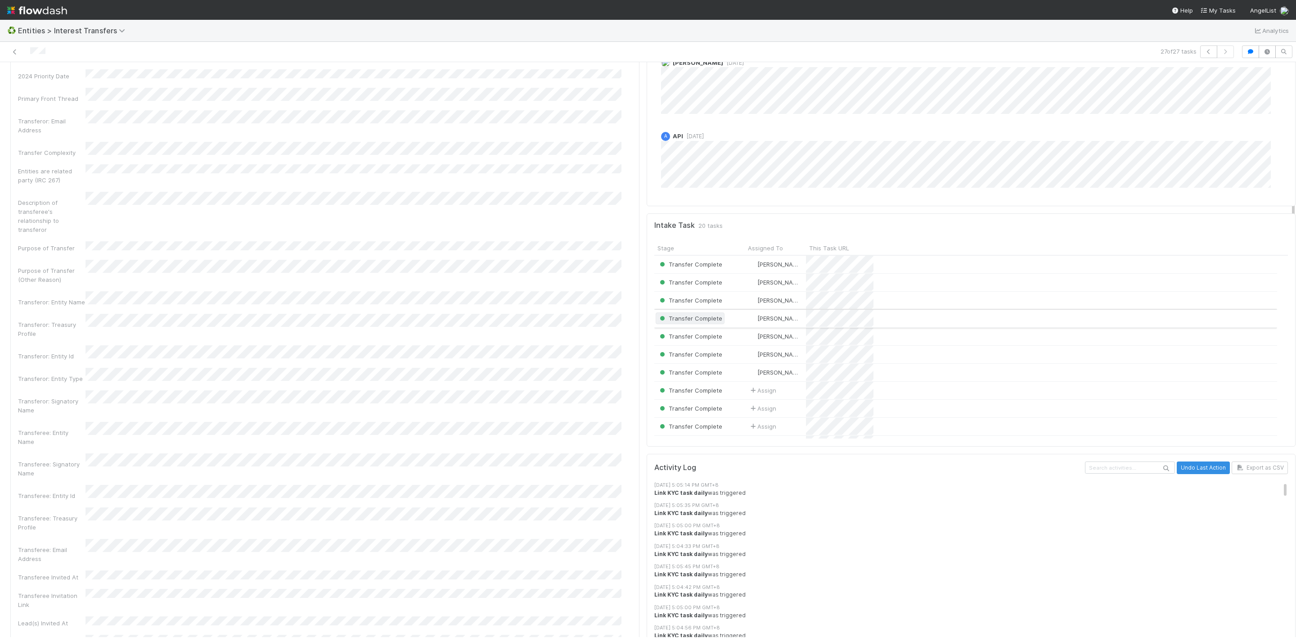
scroll to position [135, 0]
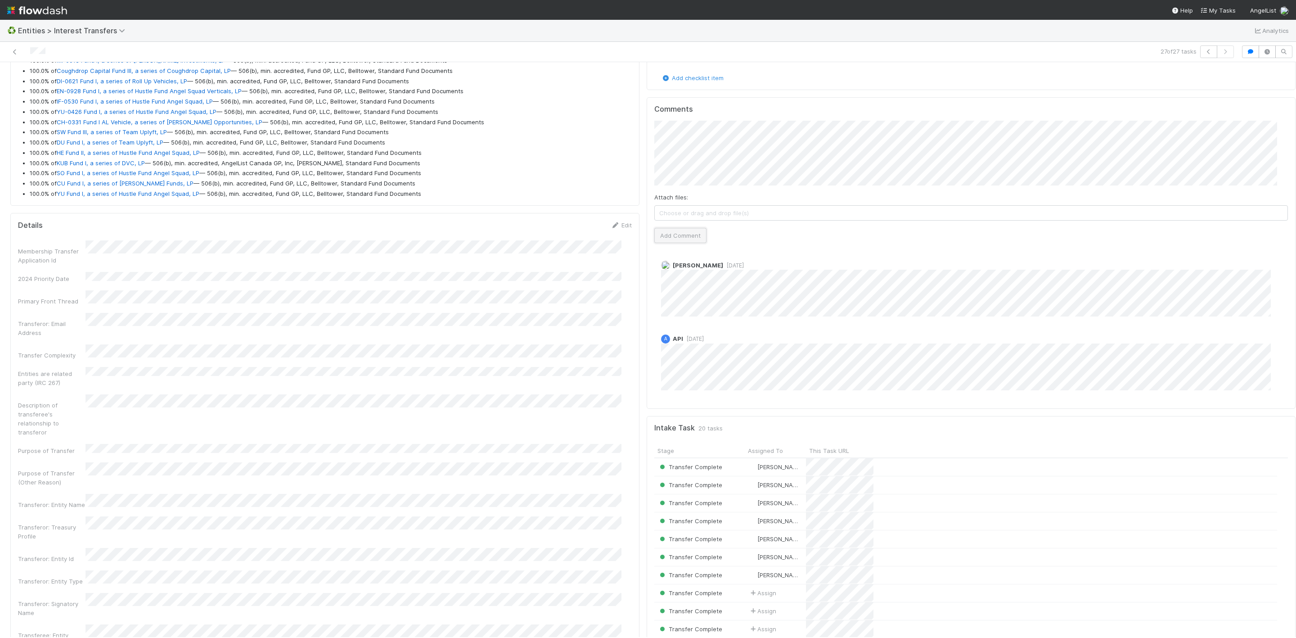
click at [683, 243] on button "Add Comment" at bounding box center [680, 235] width 52 height 15
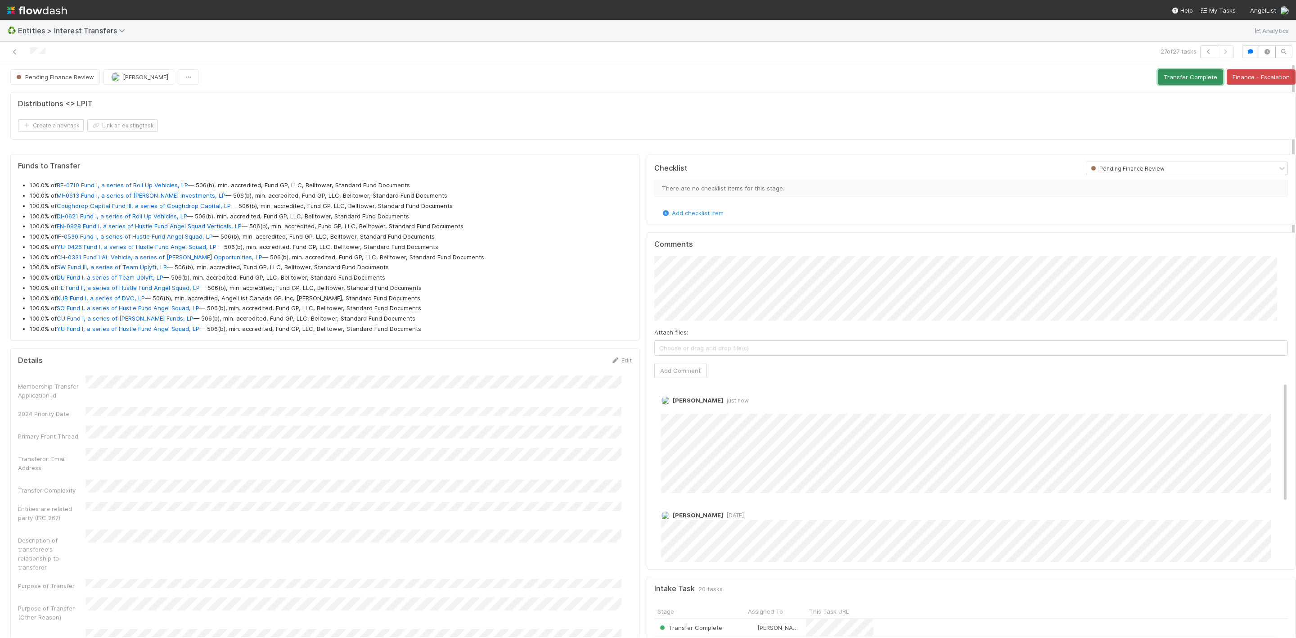
click at [1166, 77] on button "Transfer Complete" at bounding box center [1190, 76] width 65 height 15
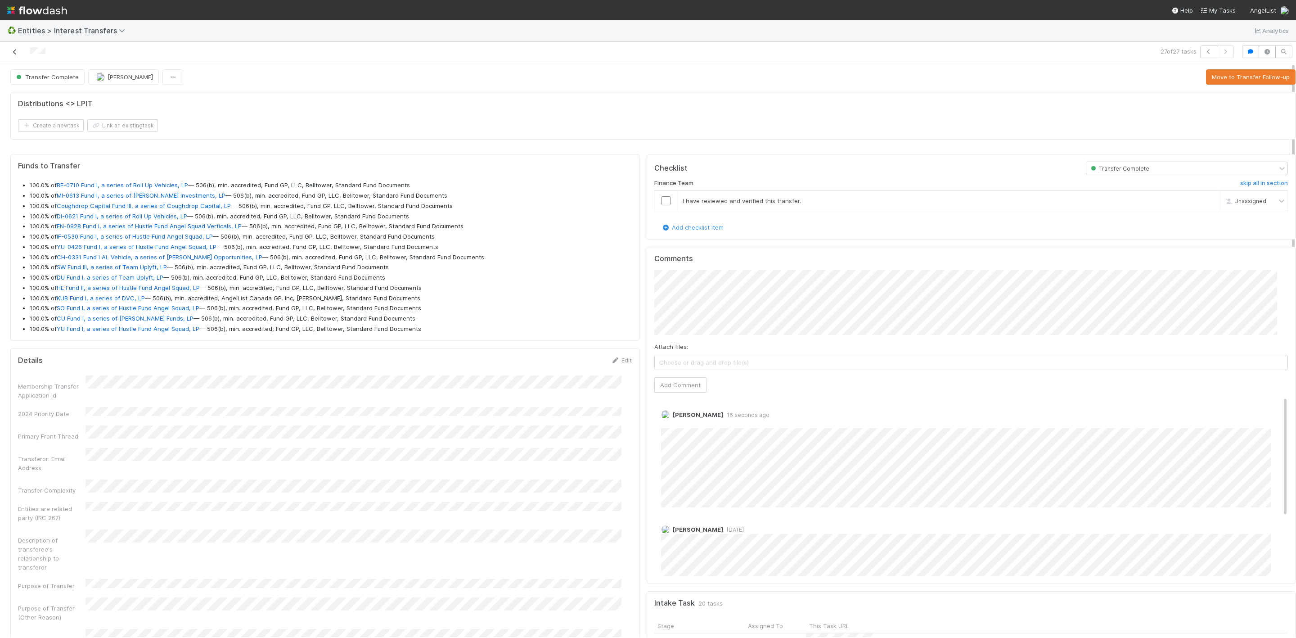
click at [11, 51] on icon at bounding box center [14, 52] width 9 height 6
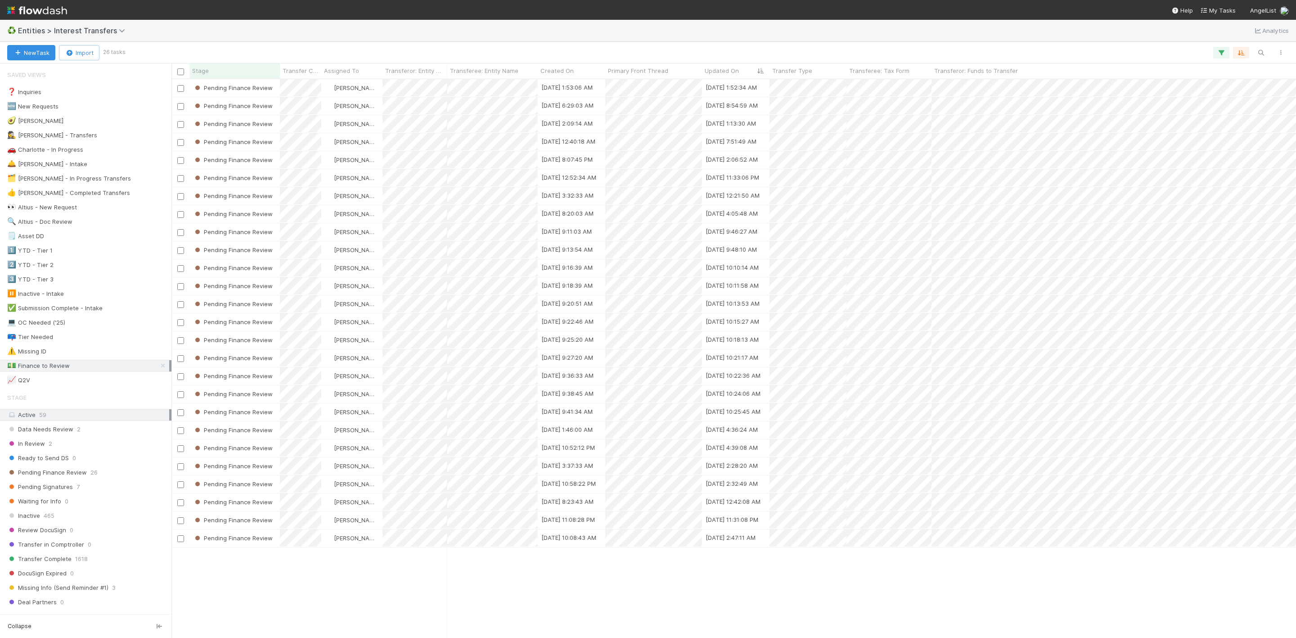
scroll to position [547, 1114]
drag, startPoint x: 379, startPoint y: 590, endPoint x: 314, endPoint y: 556, distance: 73.9
click at [373, 586] on div at bounding box center [648, 319] width 1296 height 638
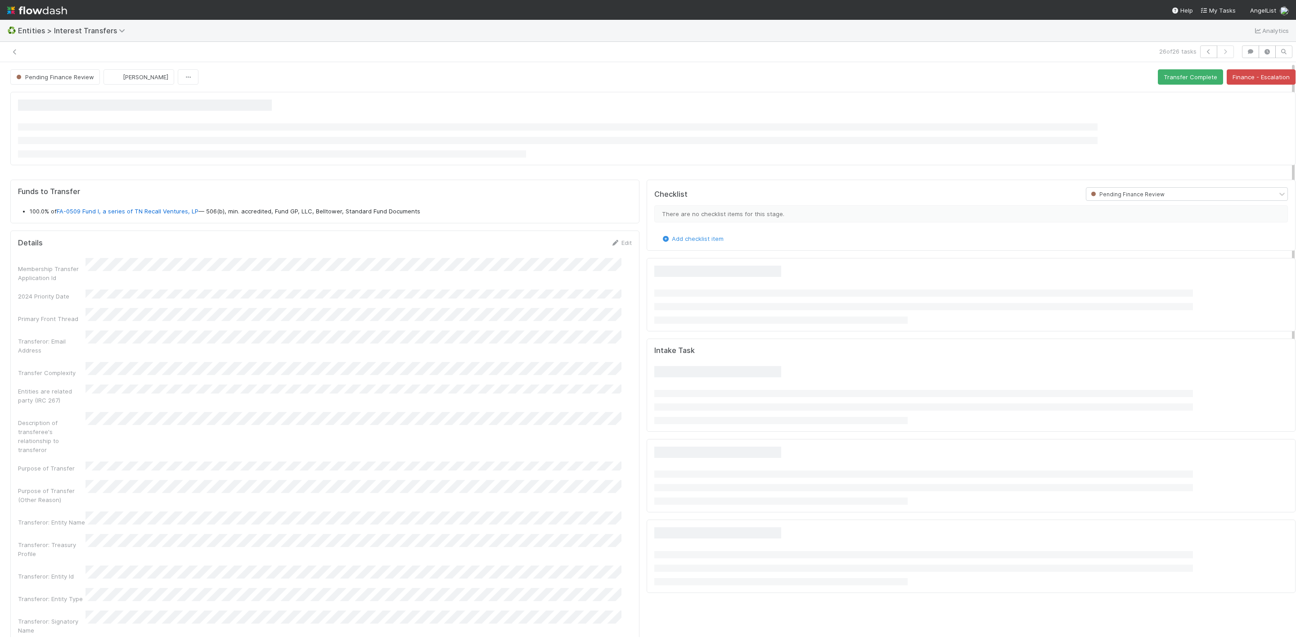
drag, startPoint x: 798, startPoint y: 428, endPoint x: 715, endPoint y: 431, distance: 83.3
click at [794, 429] on div "Intake Task" at bounding box center [971, 384] width 649 height 93
drag, startPoint x: 157, startPoint y: 206, endPoint x: 143, endPoint y: 213, distance: 15.5
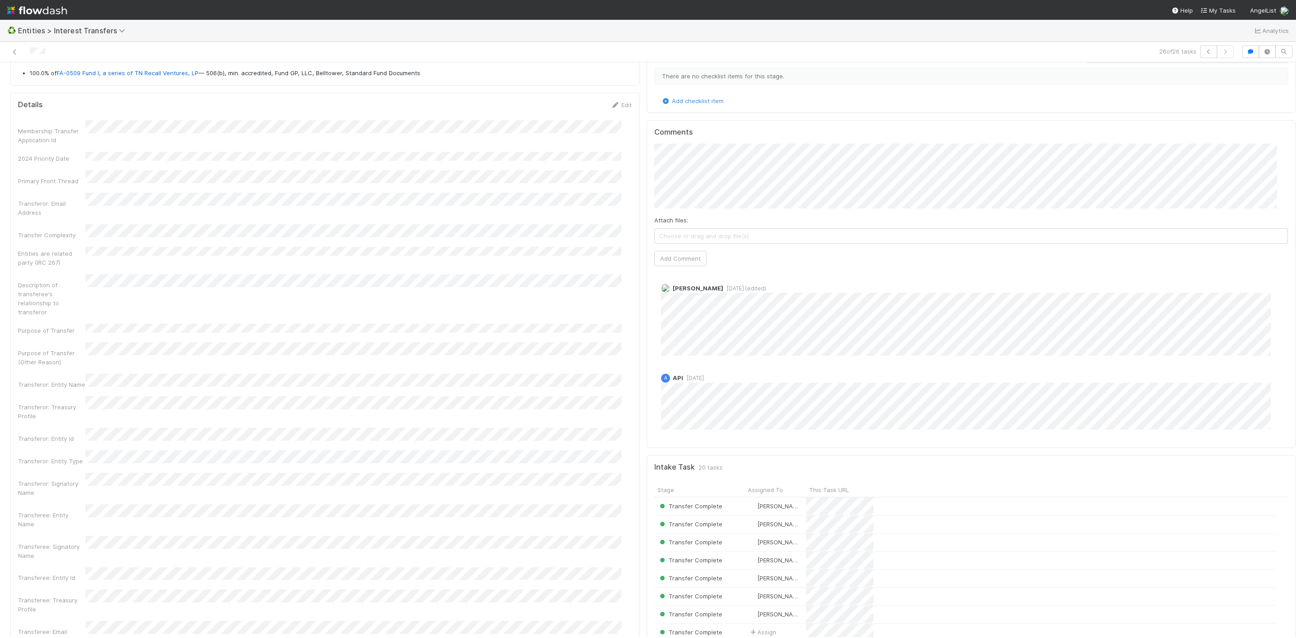
scroll to position [110, 0]
click at [667, 268] on button "Add Comment" at bounding box center [680, 260] width 52 height 15
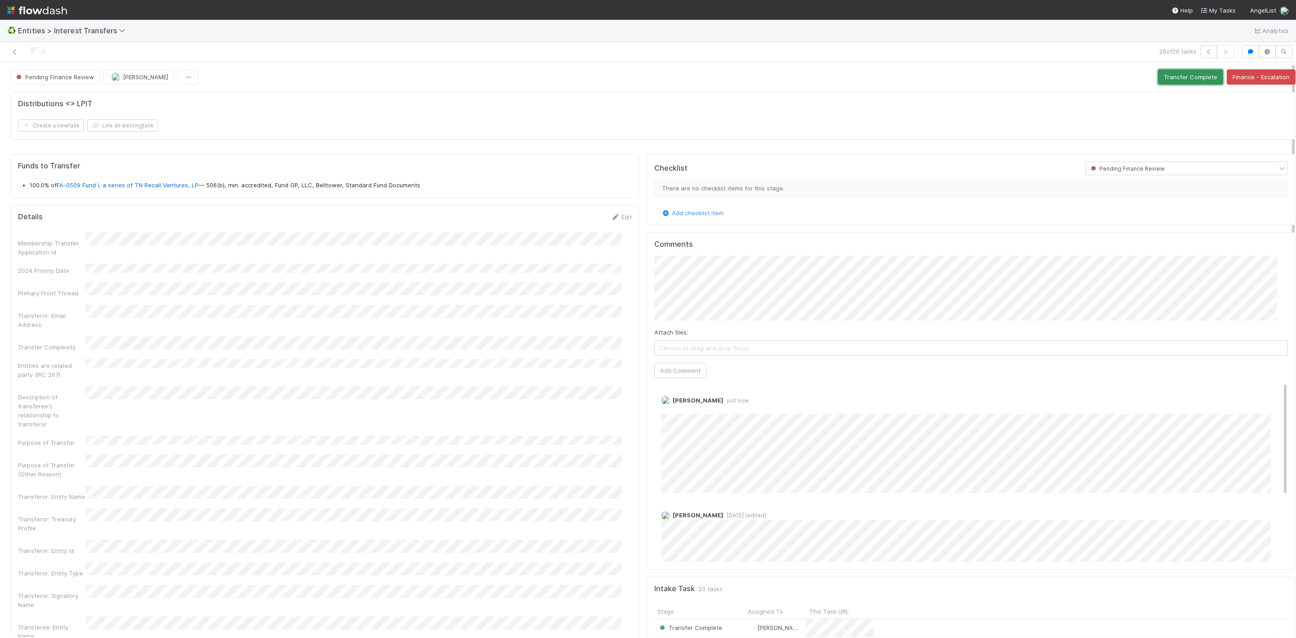
click at [1186, 76] on button "Transfer Complete" at bounding box center [1190, 76] width 65 height 15
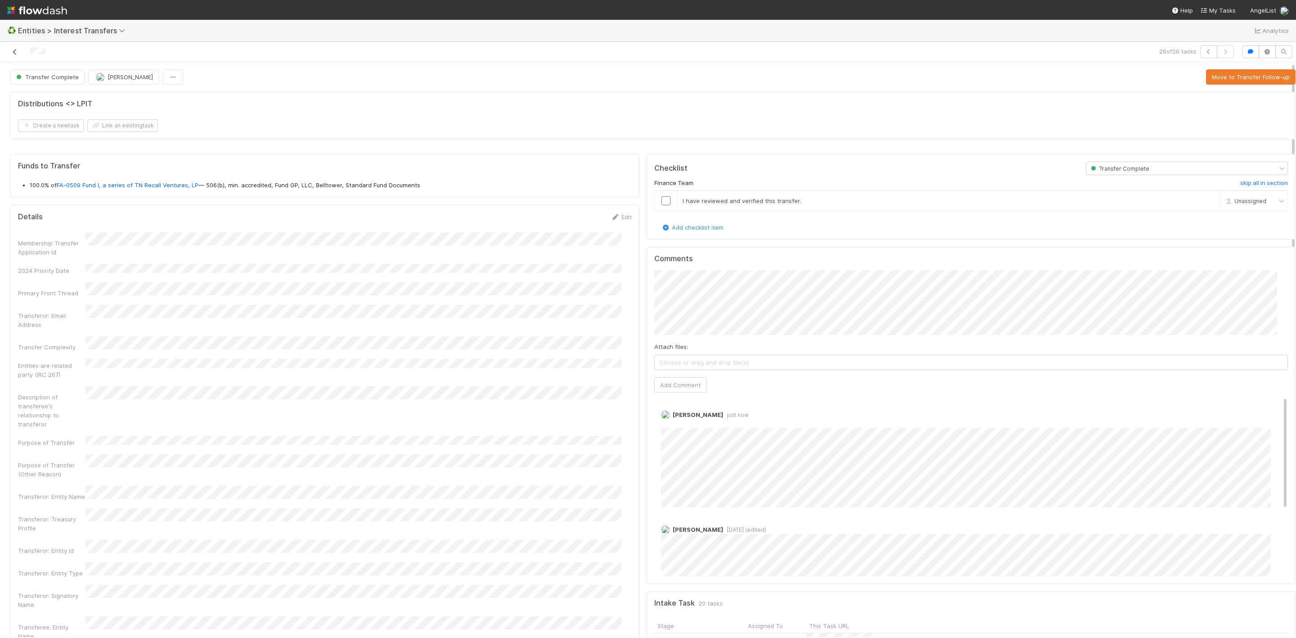
click at [19, 51] on icon at bounding box center [14, 52] width 9 height 6
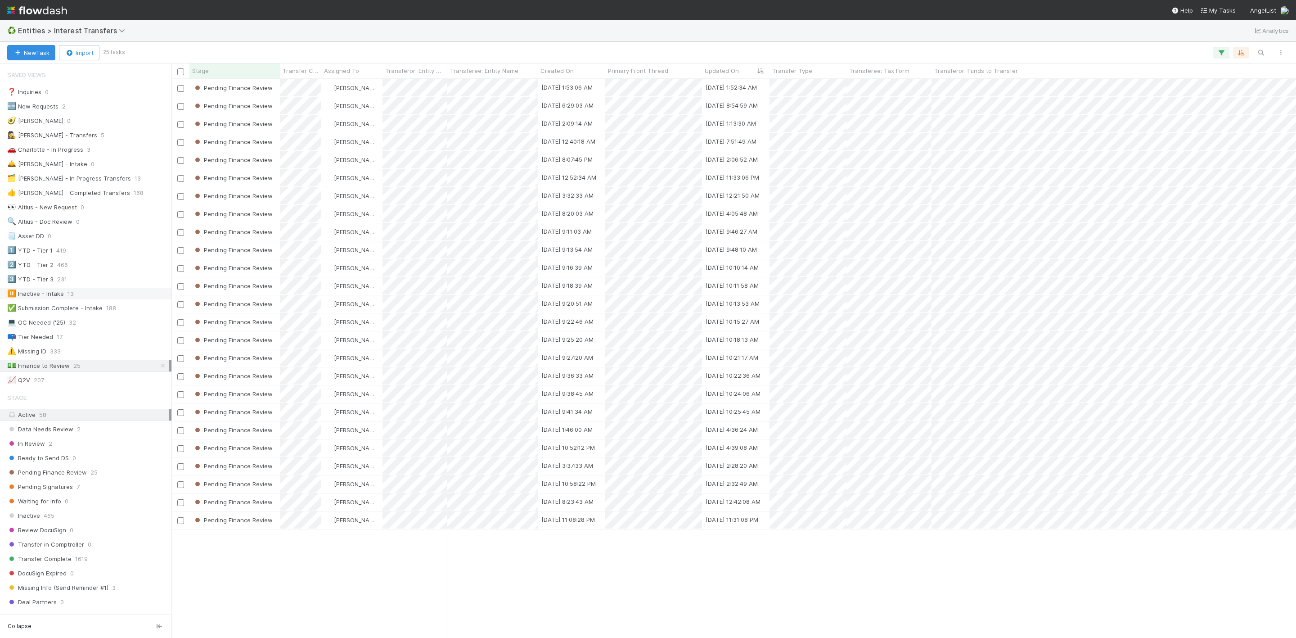
scroll to position [547, 1114]
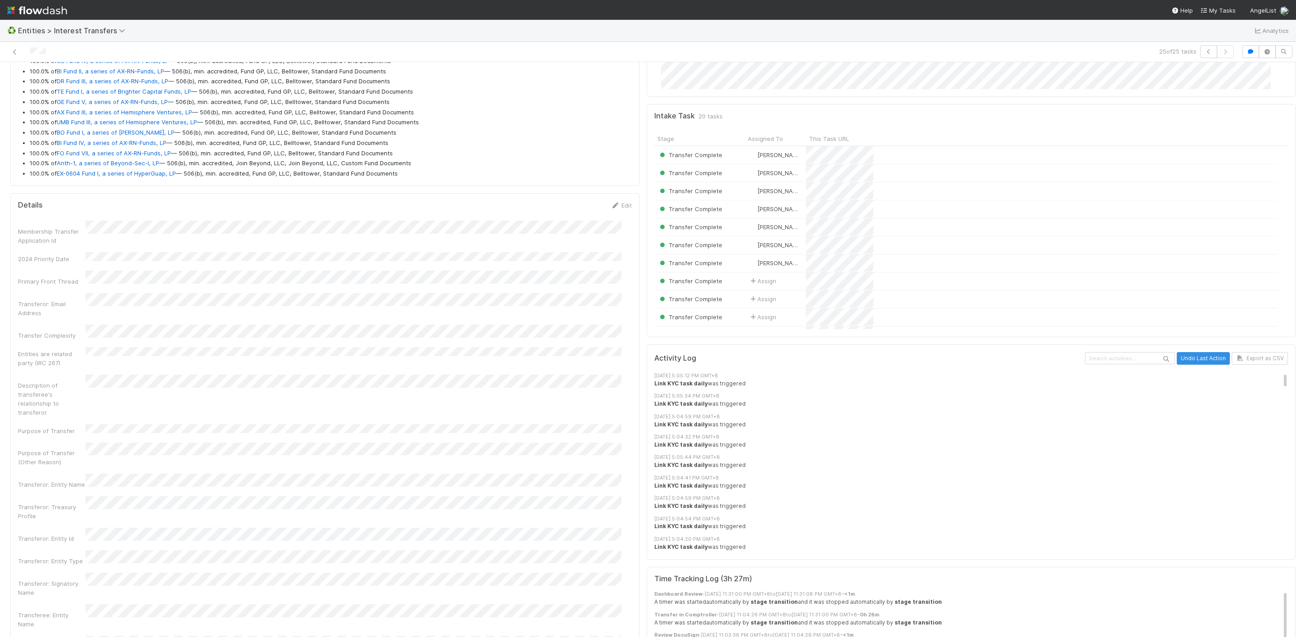
scroll to position [608, 0]
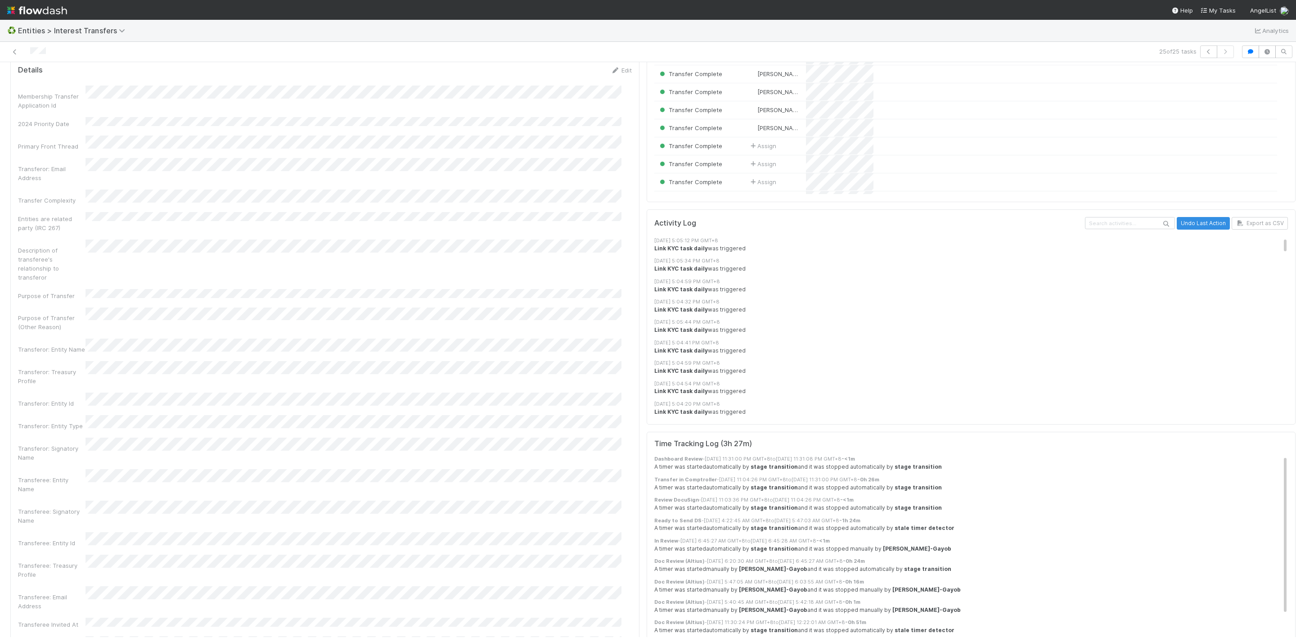
drag, startPoint x: 118, startPoint y: 500, endPoint x: 173, endPoint y: 347, distance: 162.3
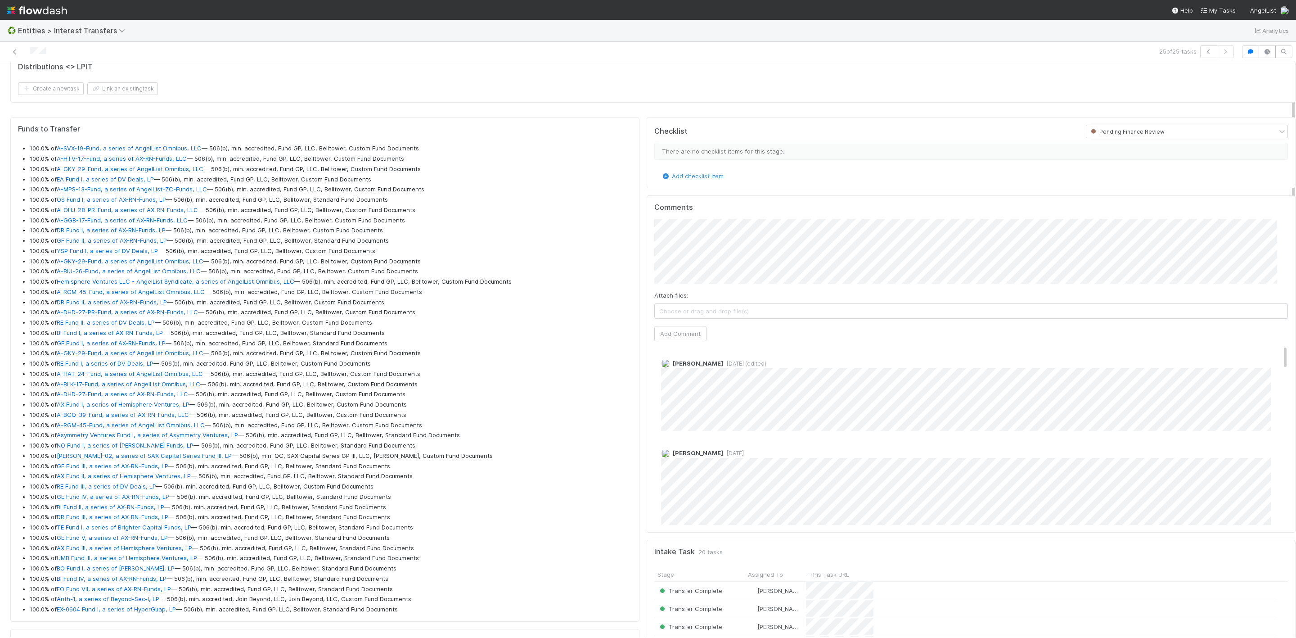
scroll to position [18, 0]
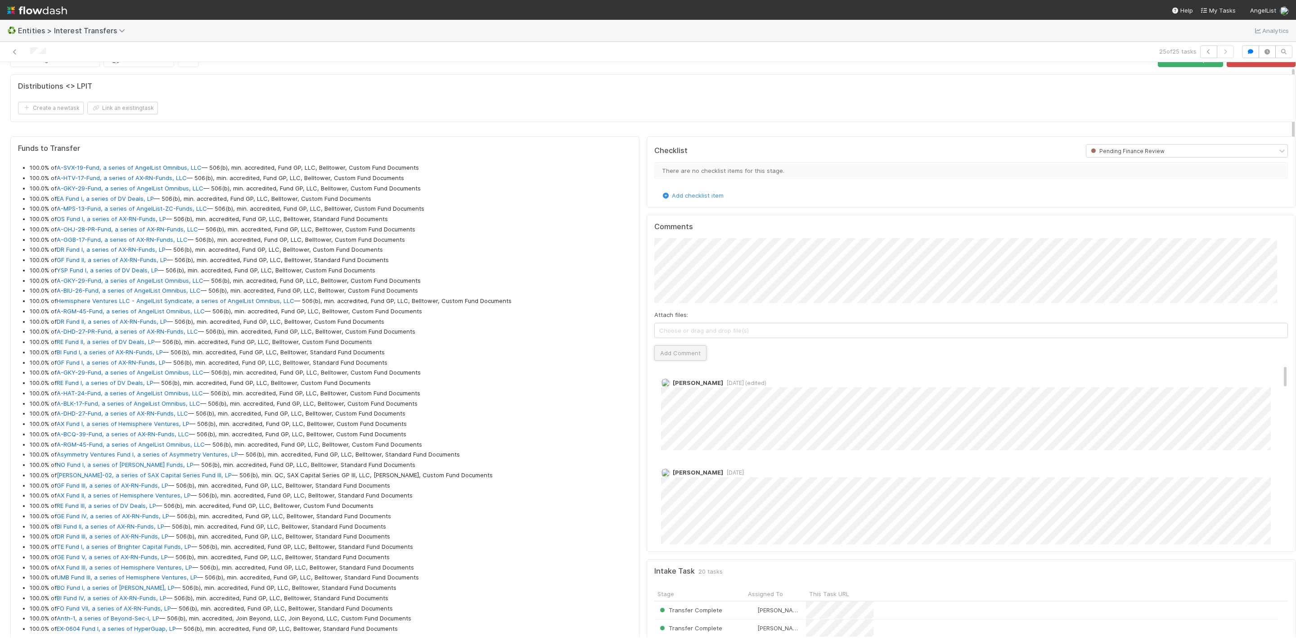
click at [678, 354] on button "Add Comment" at bounding box center [680, 352] width 52 height 15
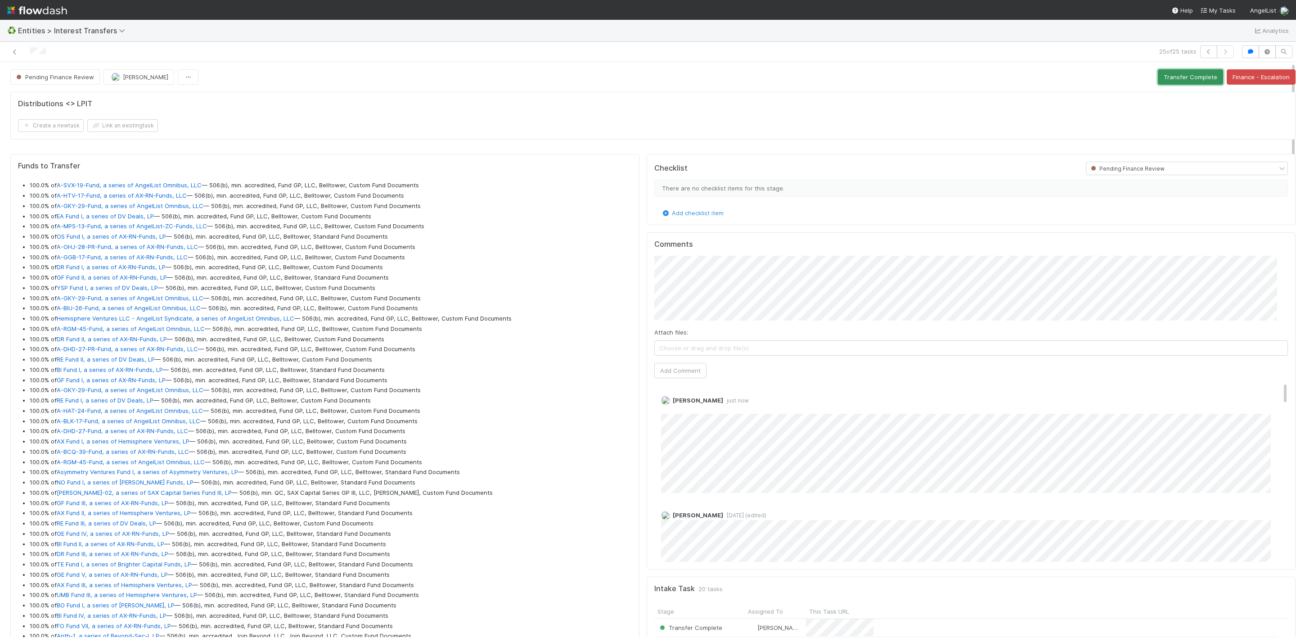
click at [1176, 77] on button "Transfer Complete" at bounding box center [1190, 76] width 65 height 15
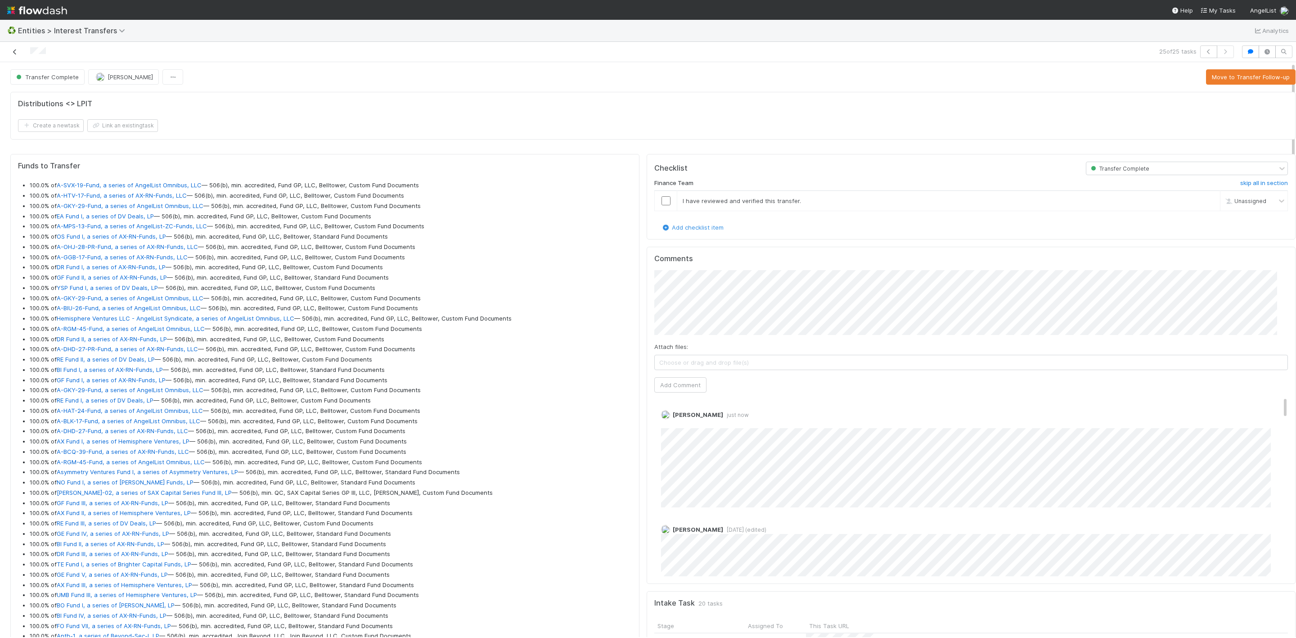
click at [16, 56] on link at bounding box center [14, 51] width 9 height 9
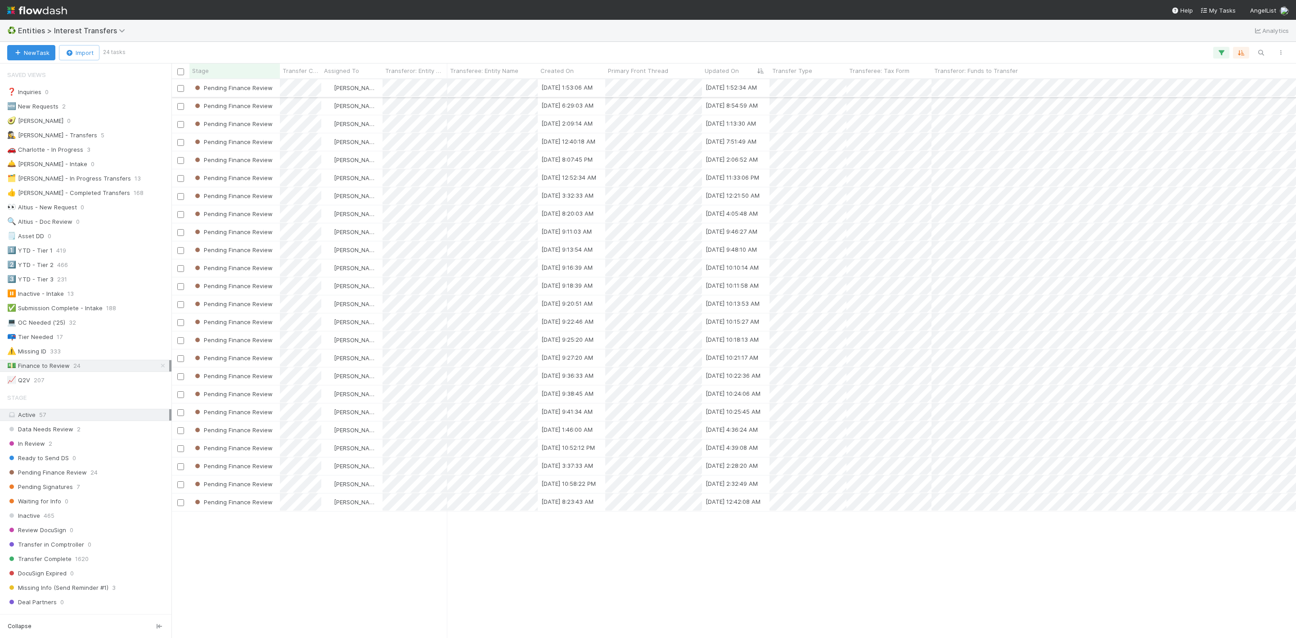
scroll to position [547, 1114]
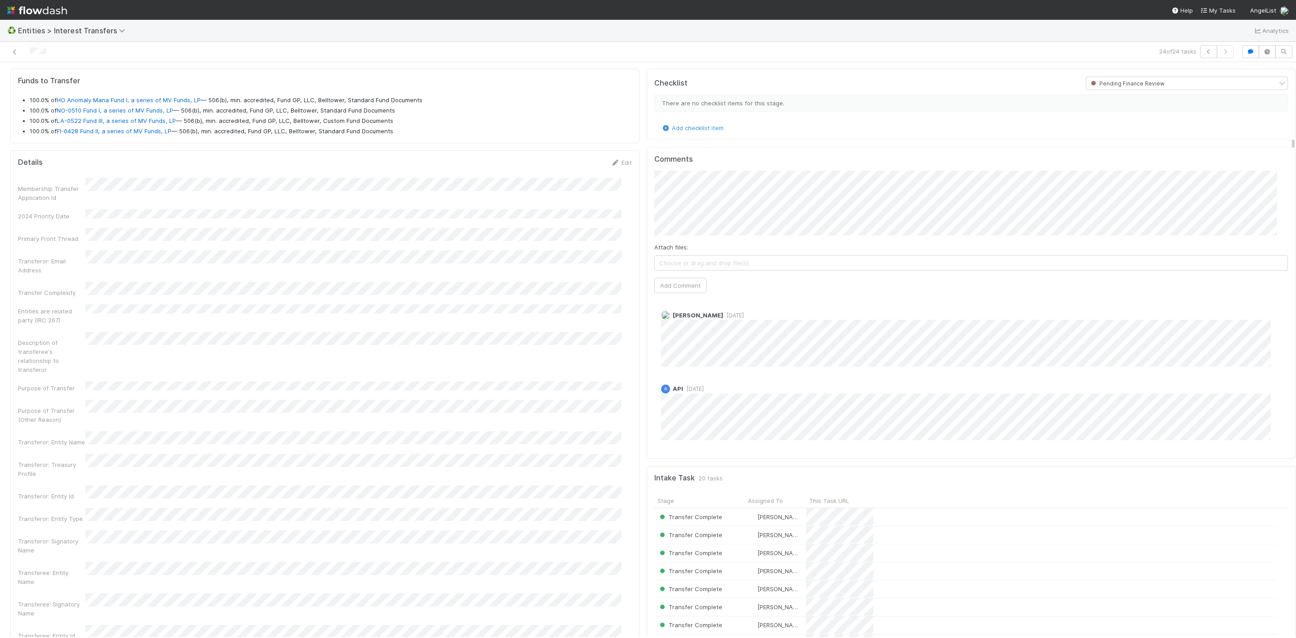
scroll to position [135, 0]
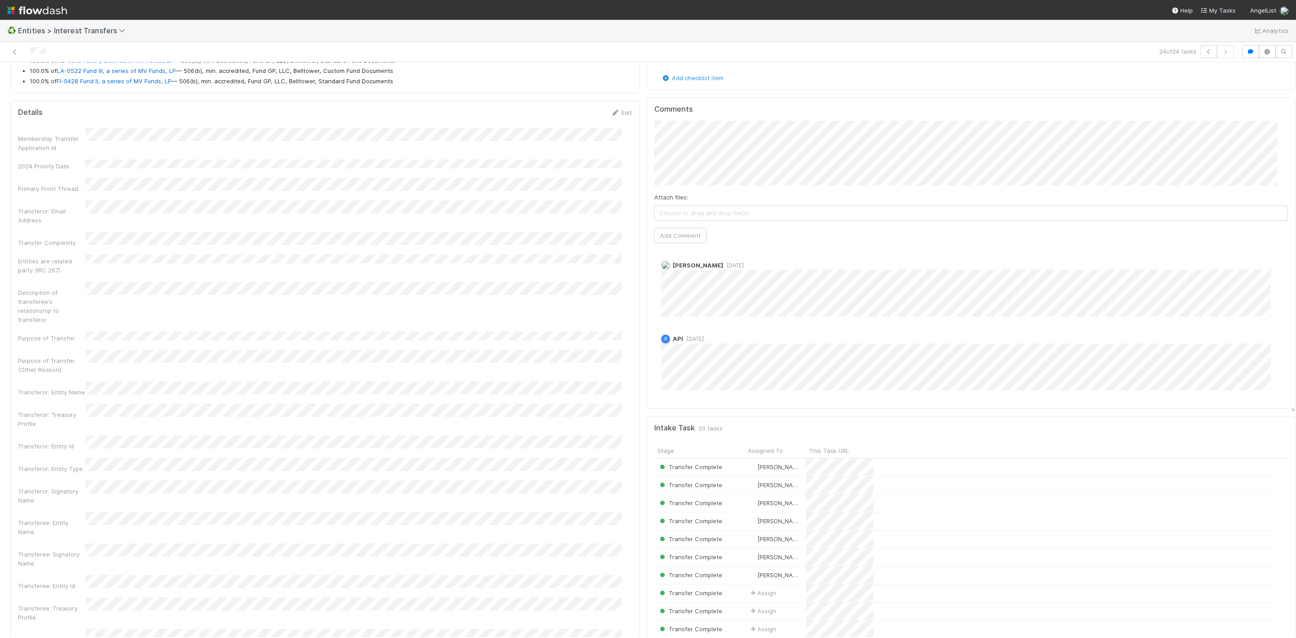
drag, startPoint x: 112, startPoint y: 503, endPoint x: 360, endPoint y: 524, distance: 249.4
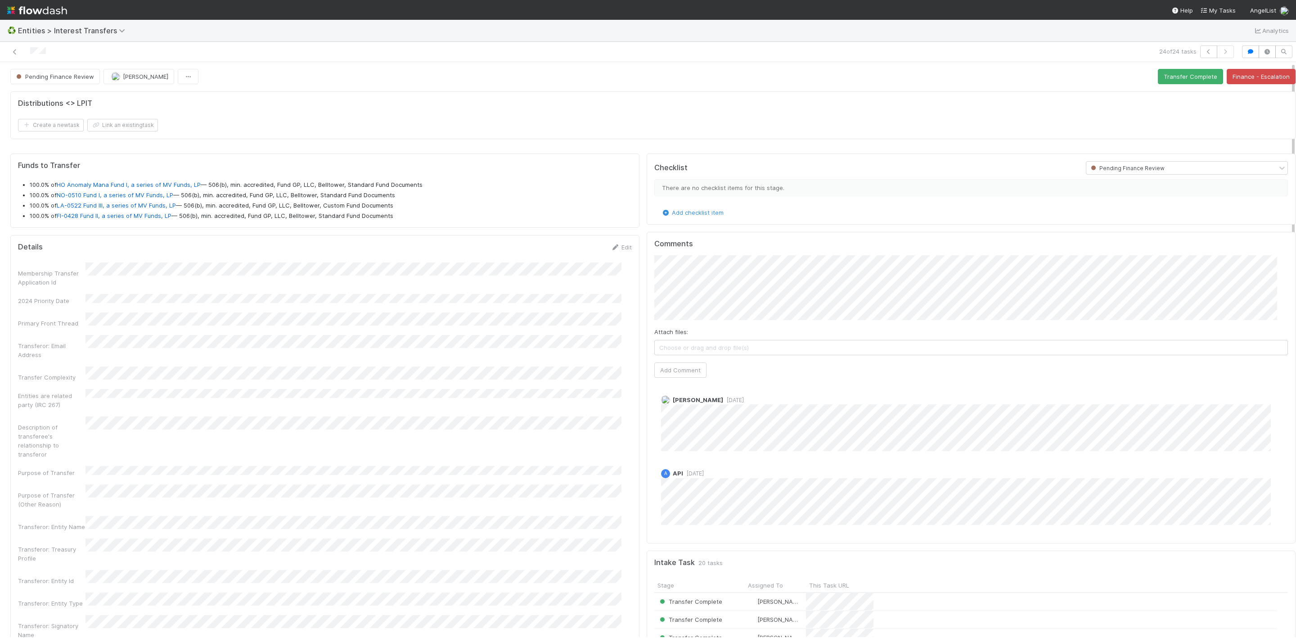
scroll to position [0, 0]
drag, startPoint x: 670, startPoint y: 373, endPoint x: 691, endPoint y: 369, distance: 21.5
click at [670, 372] on button "Add Comment" at bounding box center [680, 370] width 52 height 15
click at [1186, 73] on button "Transfer Complete" at bounding box center [1190, 76] width 65 height 15
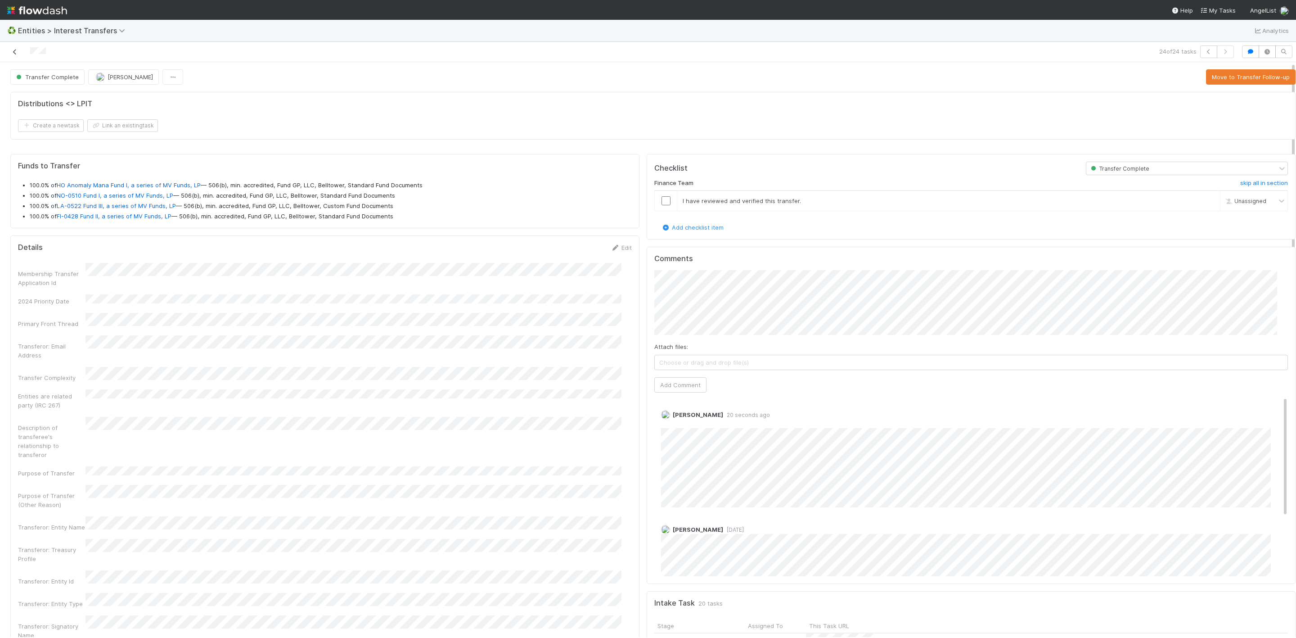
click at [18, 53] on icon at bounding box center [14, 52] width 9 height 6
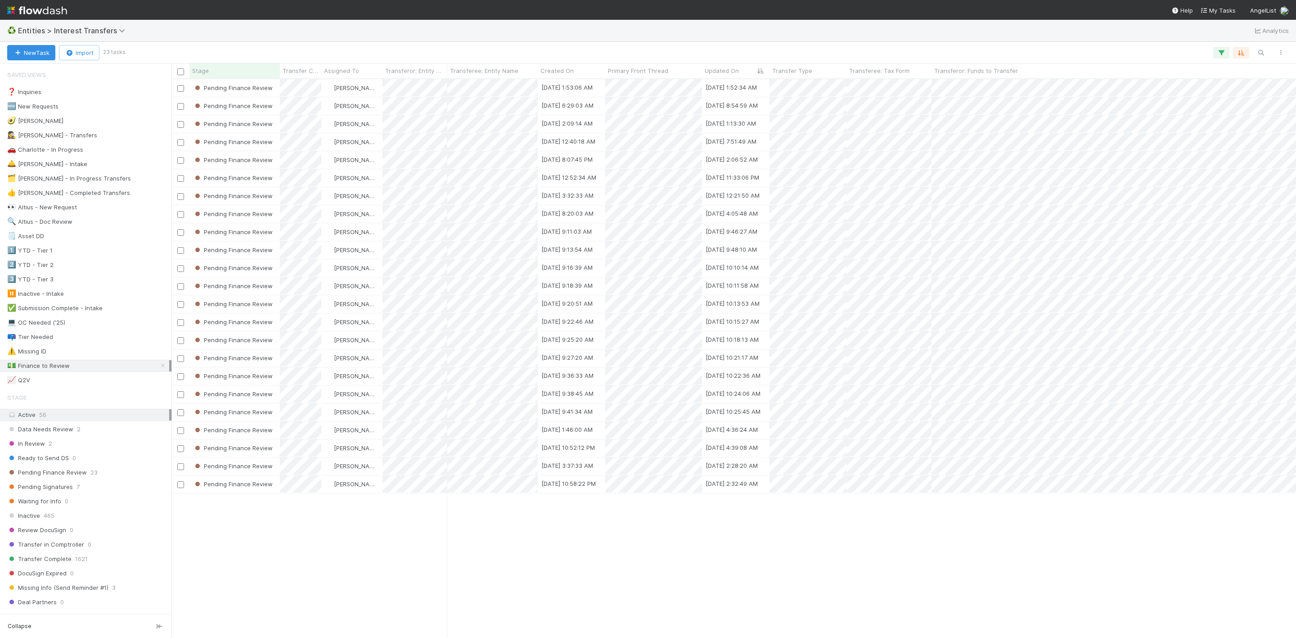
scroll to position [547, 1114]
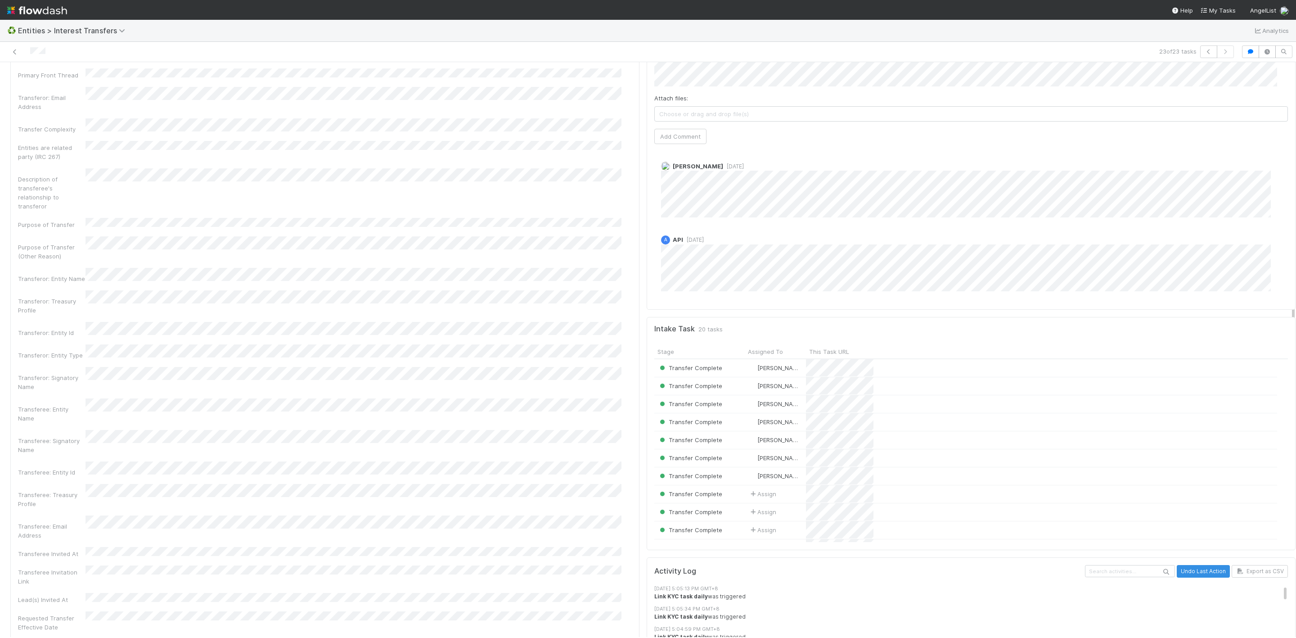
scroll to position [153, 0]
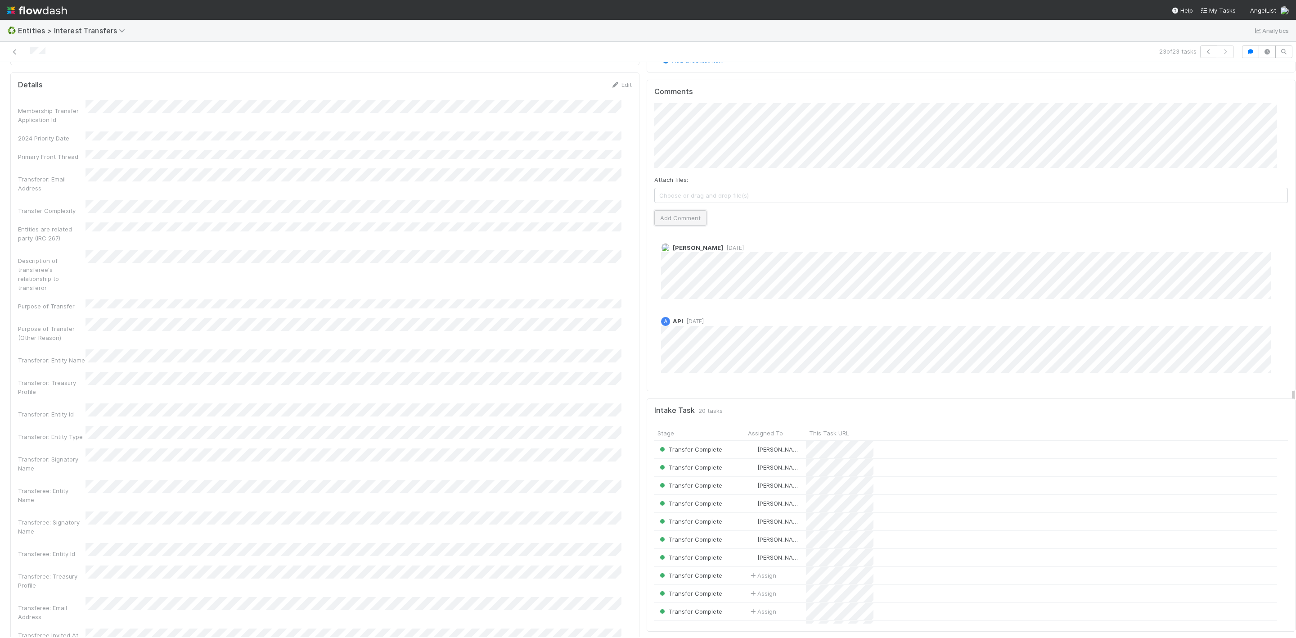
click at [668, 212] on button "Add Comment" at bounding box center [680, 217] width 52 height 15
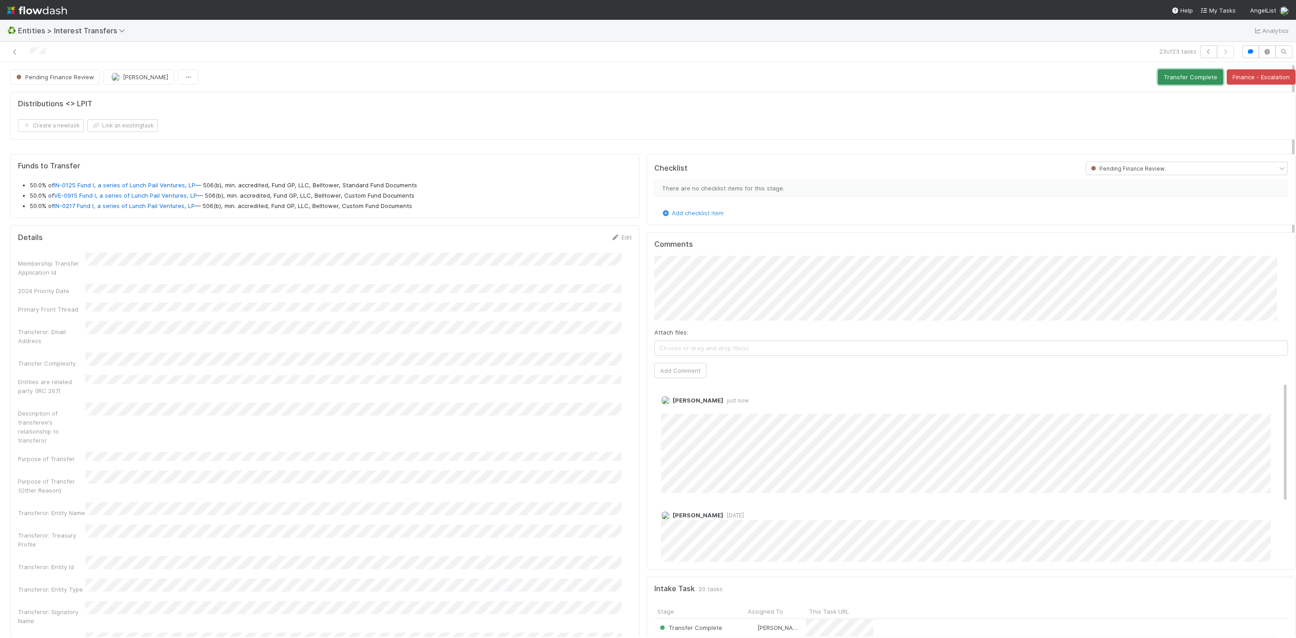
click at [1165, 73] on button "Transfer Complete" at bounding box center [1190, 76] width 65 height 15
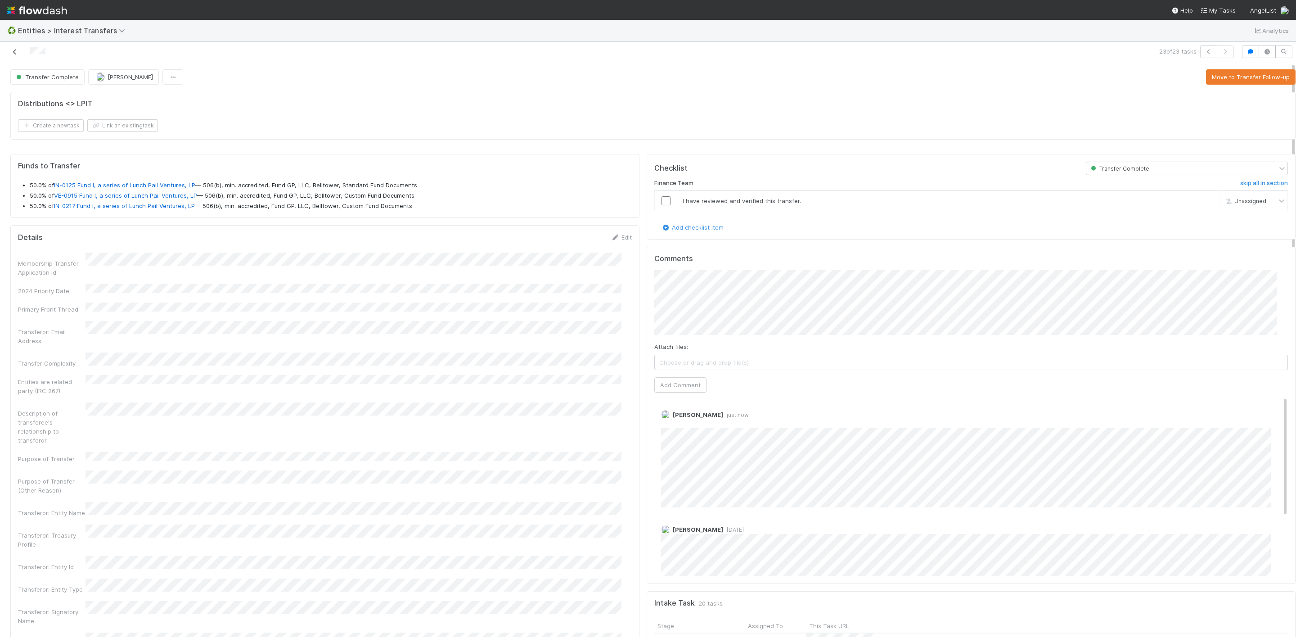
click at [15, 54] on icon at bounding box center [14, 52] width 9 height 6
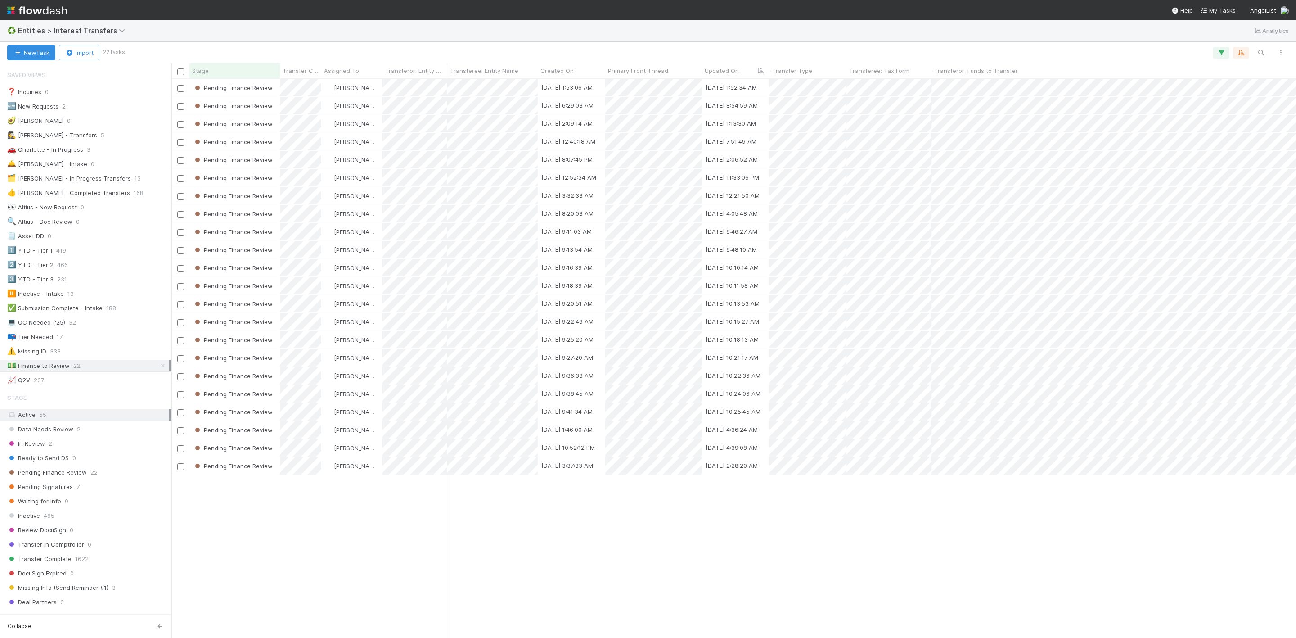
scroll to position [547, 1114]
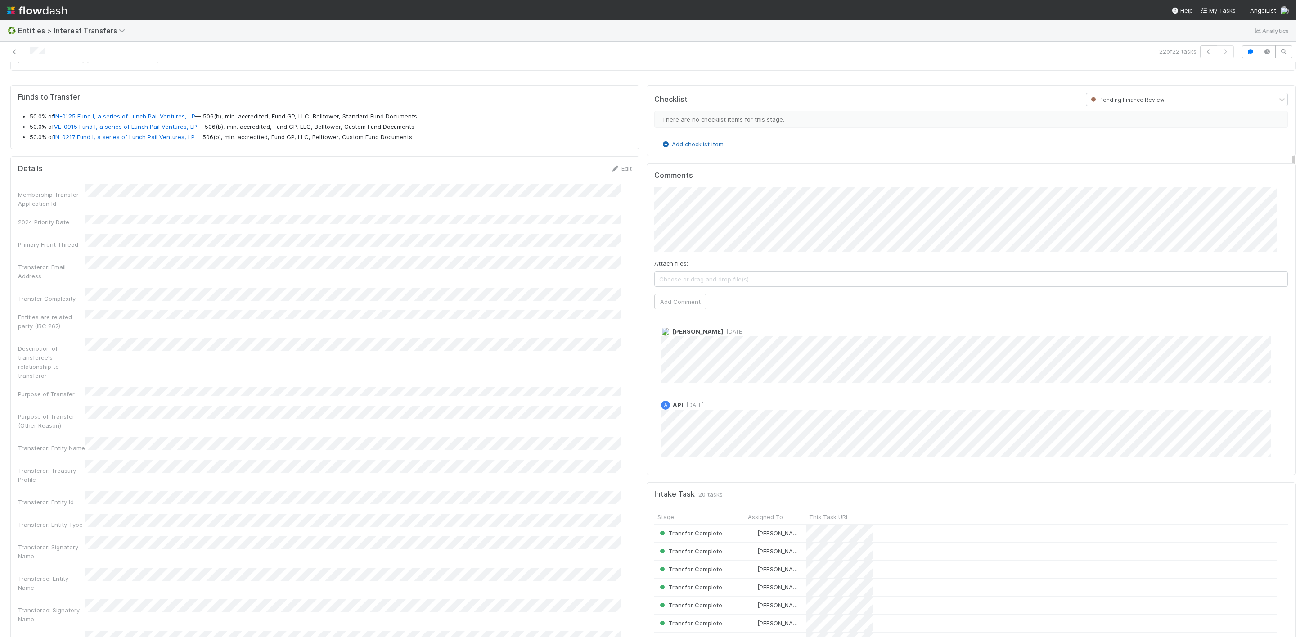
scroll to position [68, 0]
click at [708, 146] on link "Add checklist item" at bounding box center [692, 145] width 63 height 7
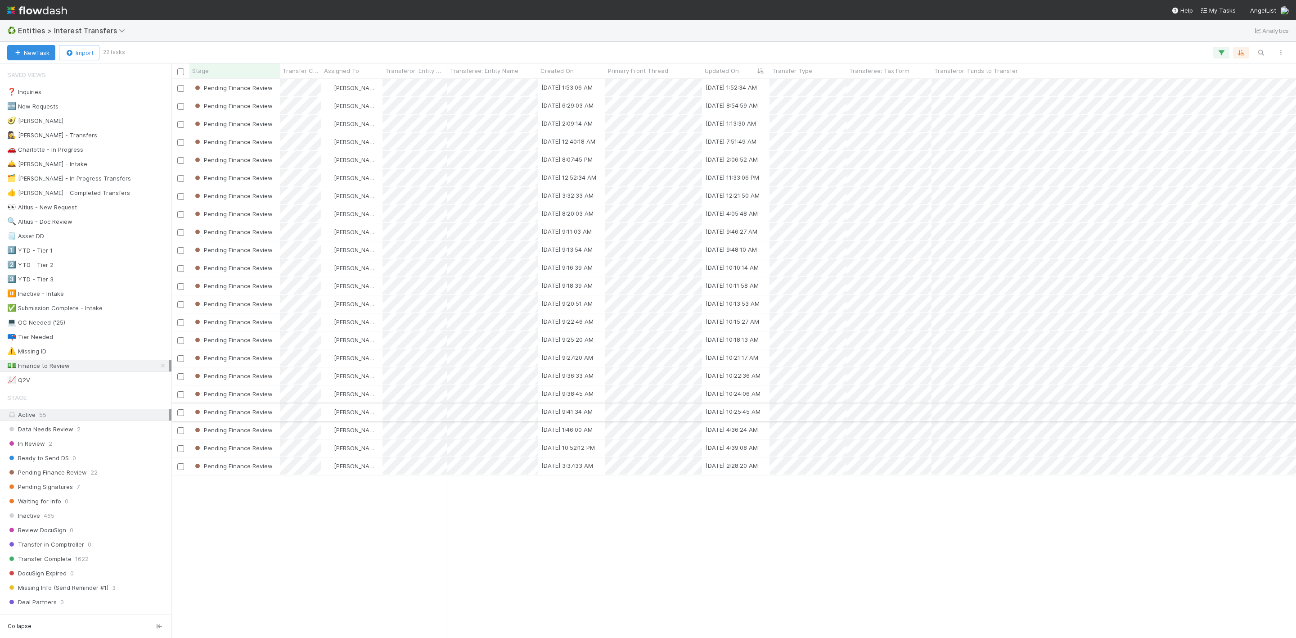
scroll to position [547, 1114]
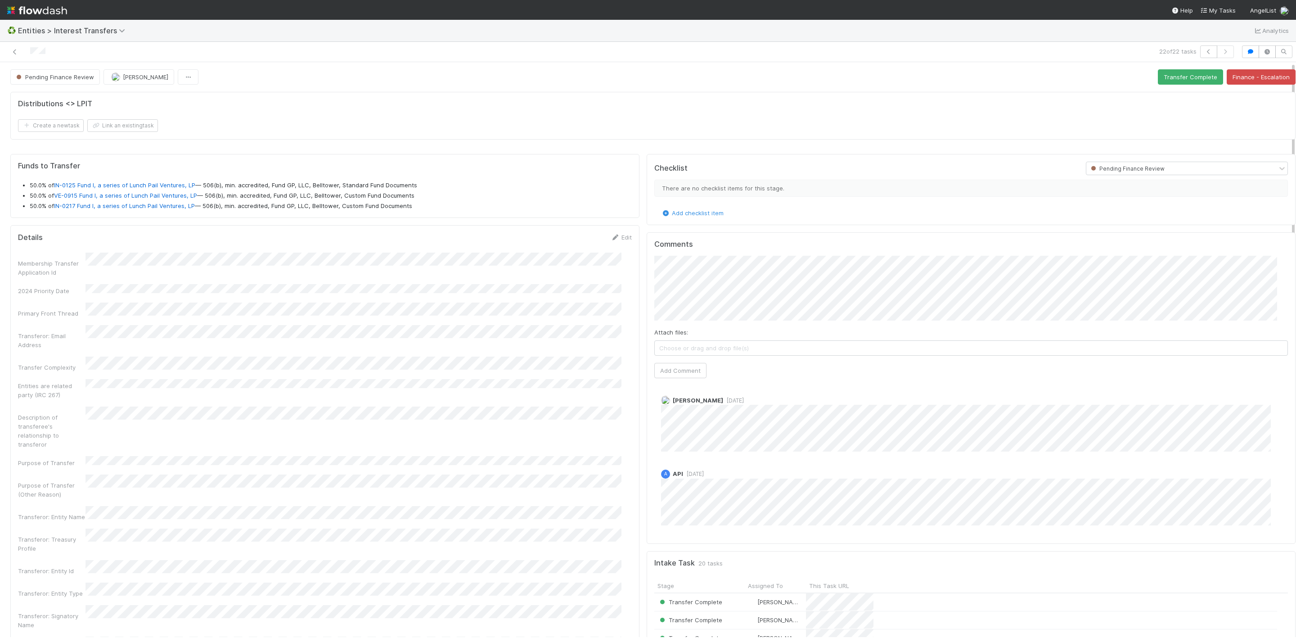
click at [710, 335] on div "Attach files: Choose or drag and drop file(s)" at bounding box center [971, 342] width 634 height 28
drag, startPoint x: 684, startPoint y: 374, endPoint x: 717, endPoint y: 353, distance: 39.7
click at [684, 374] on button "Add Comment" at bounding box center [680, 370] width 52 height 15
click at [1165, 80] on button "Transfer Complete" at bounding box center [1190, 76] width 65 height 15
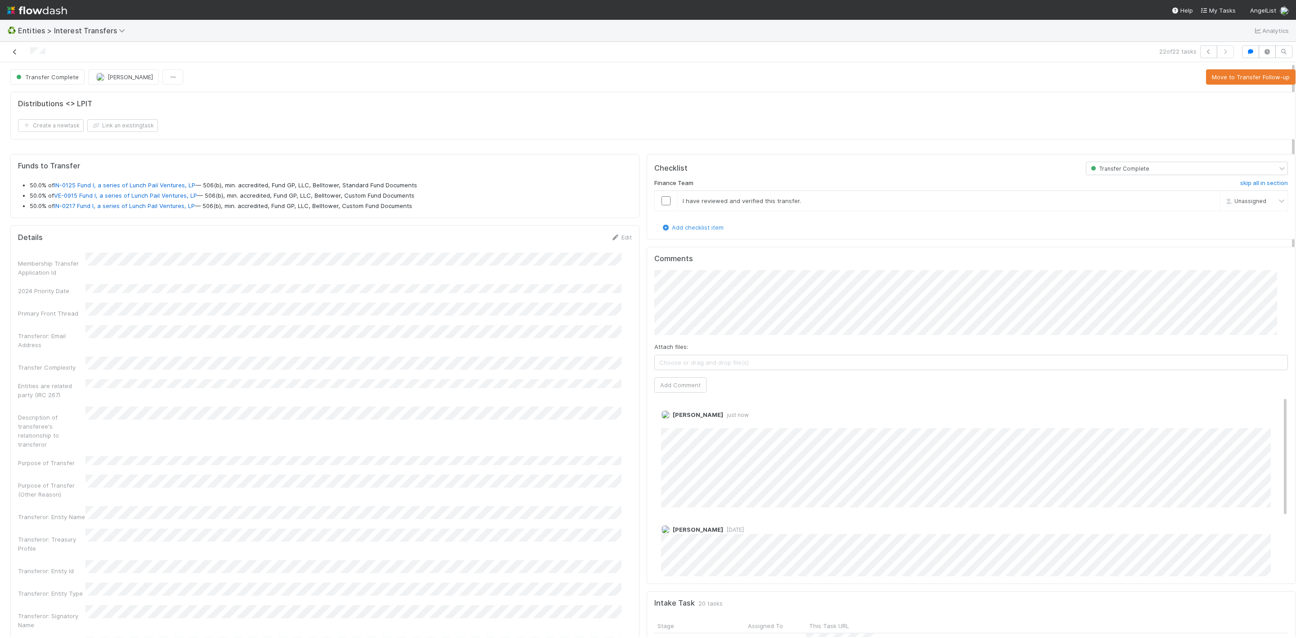
click at [14, 54] on icon at bounding box center [14, 52] width 9 height 6
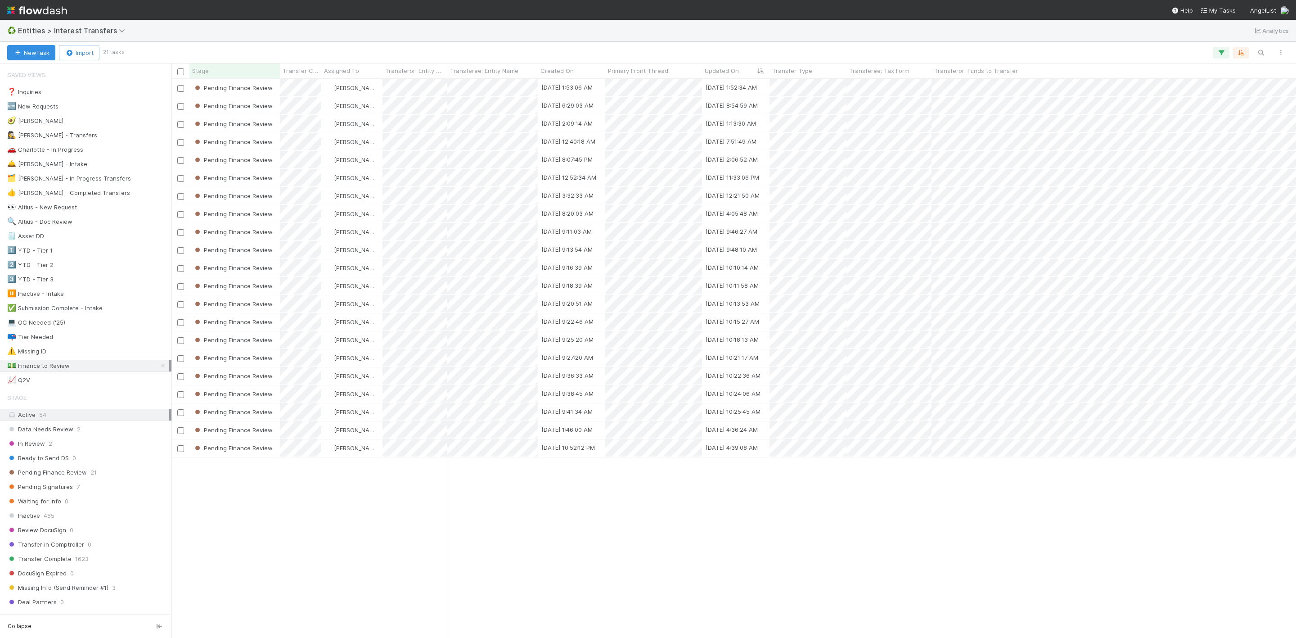
scroll to position [547, 1114]
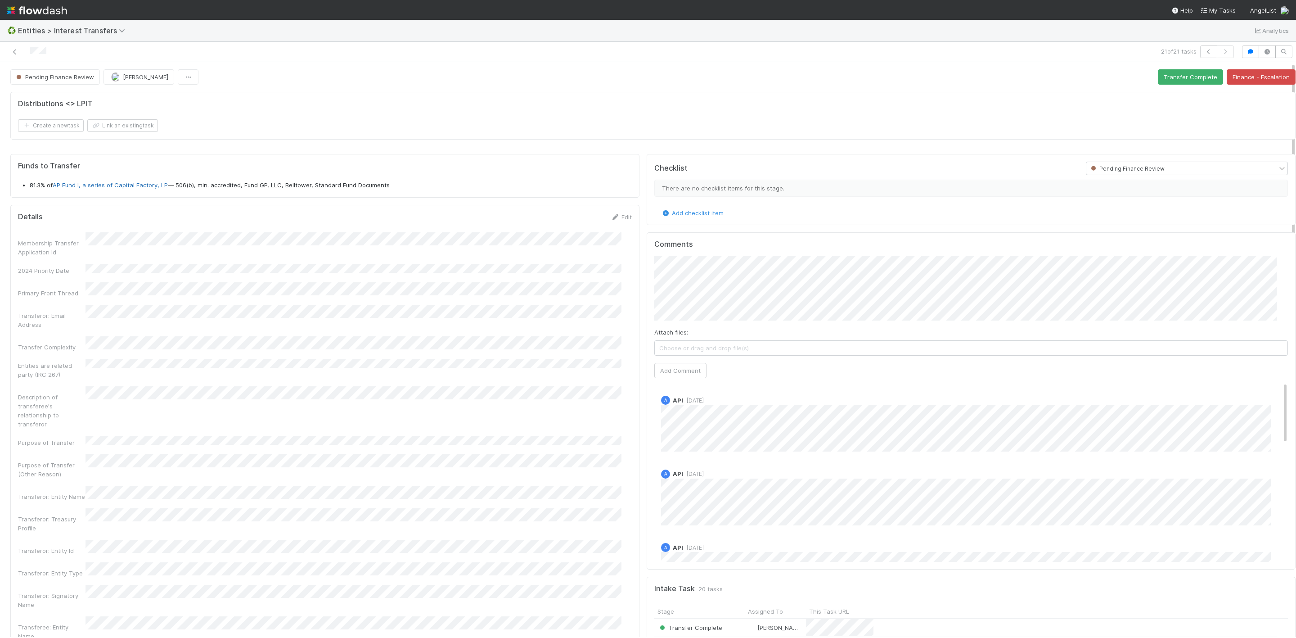
drag, startPoint x: 95, startPoint y: 183, endPoint x: 72, endPoint y: 185, distance: 23.5
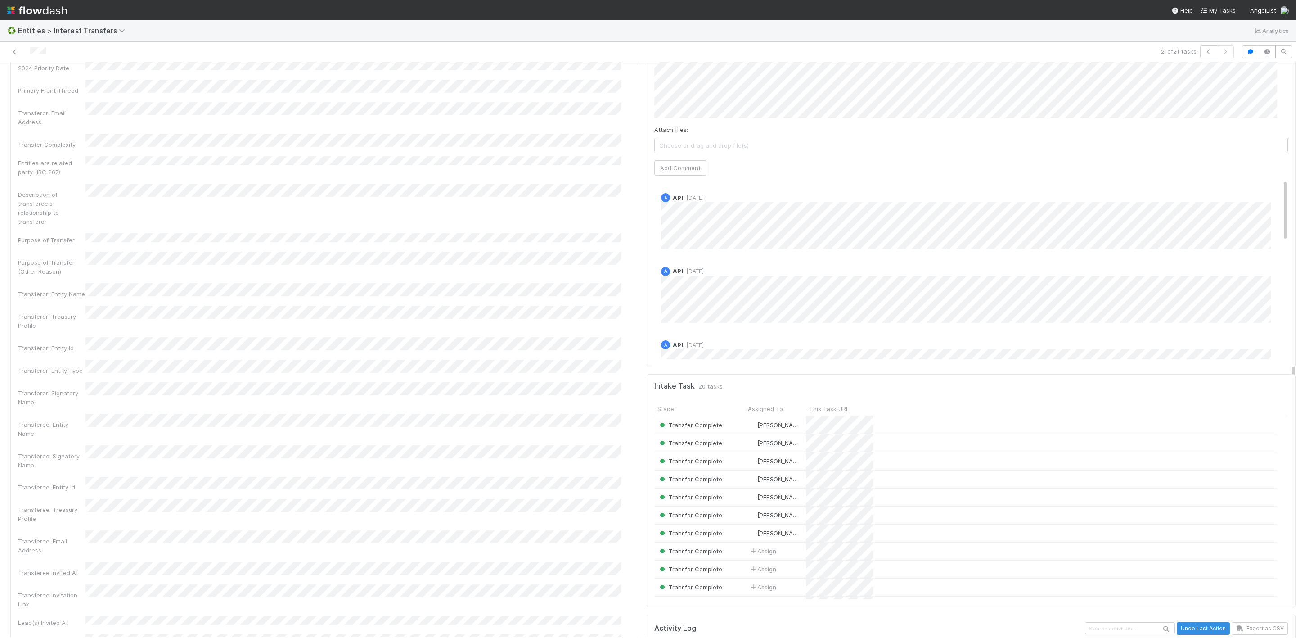
scroll to position [68, 0]
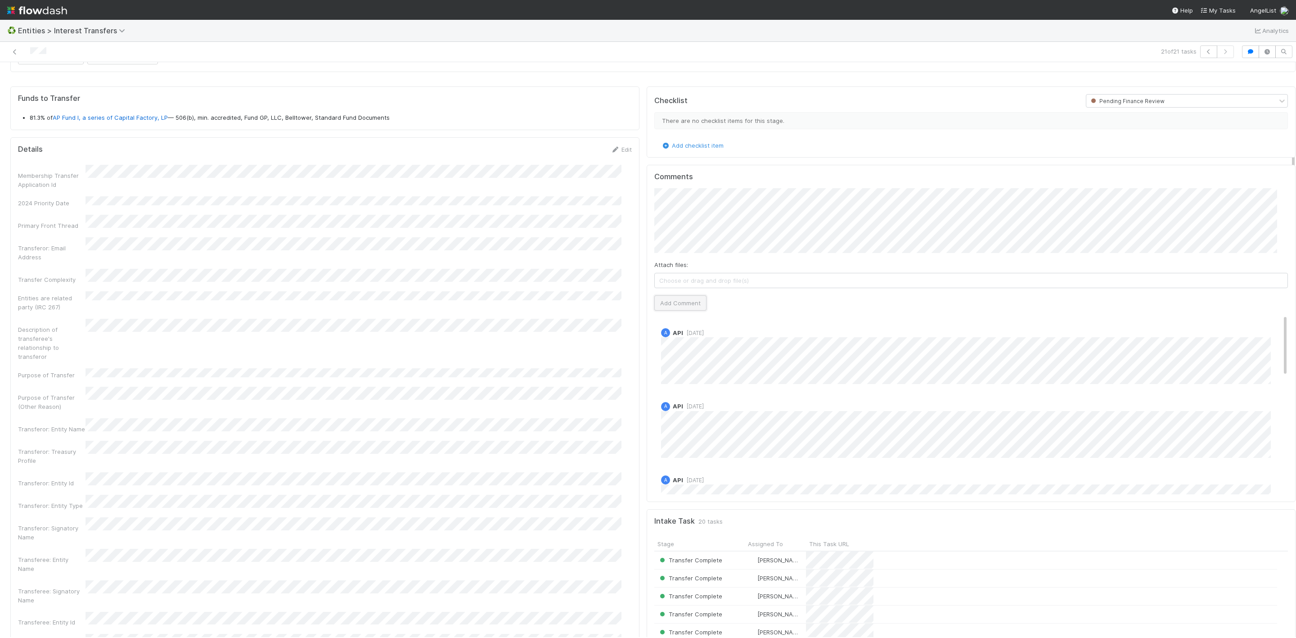
click at [681, 311] on button "Add Comment" at bounding box center [680, 302] width 52 height 15
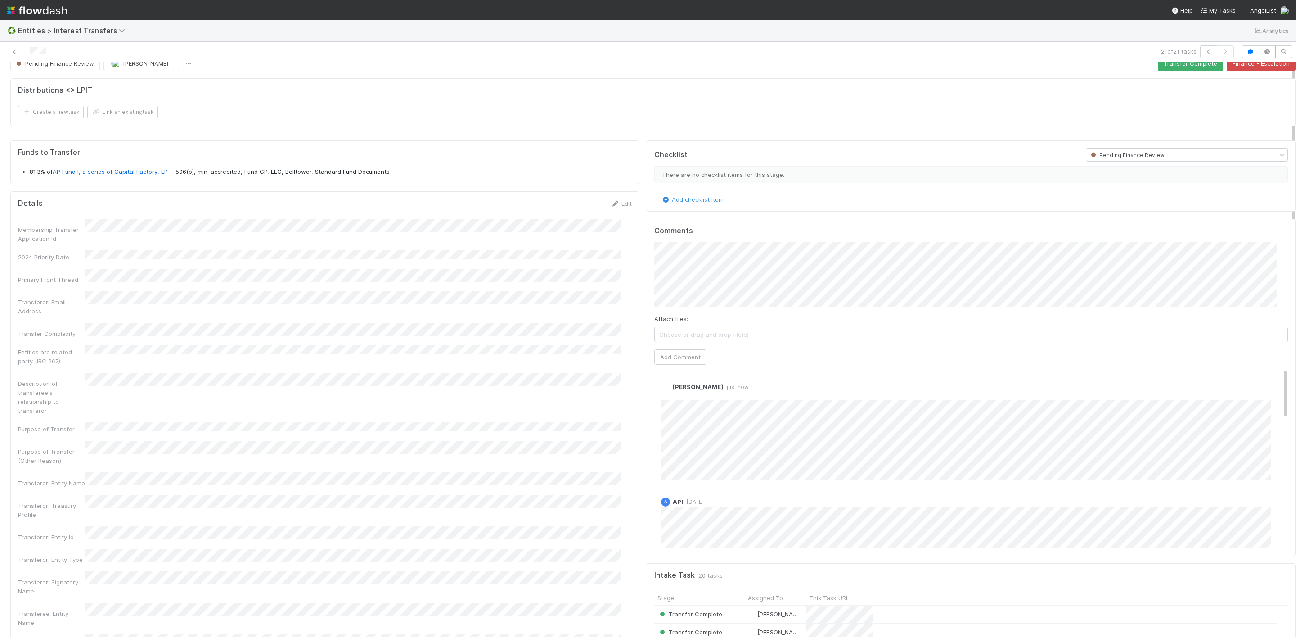
scroll to position [0, 0]
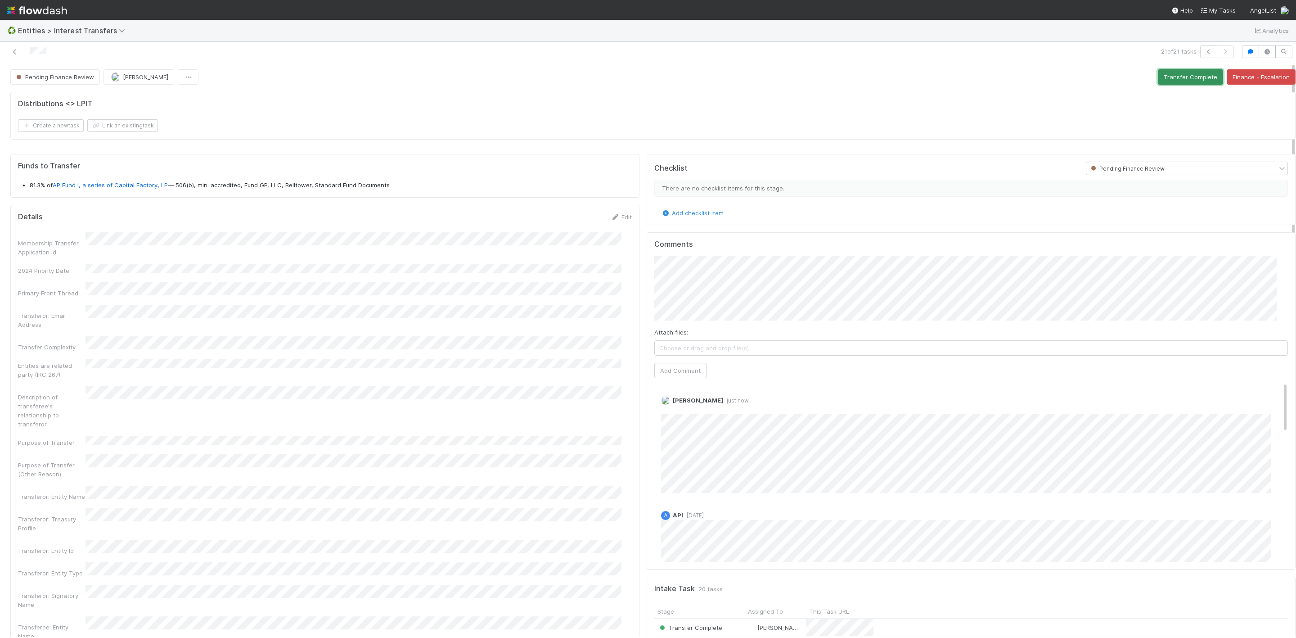
click at [1166, 77] on button "Transfer Complete" at bounding box center [1190, 76] width 65 height 15
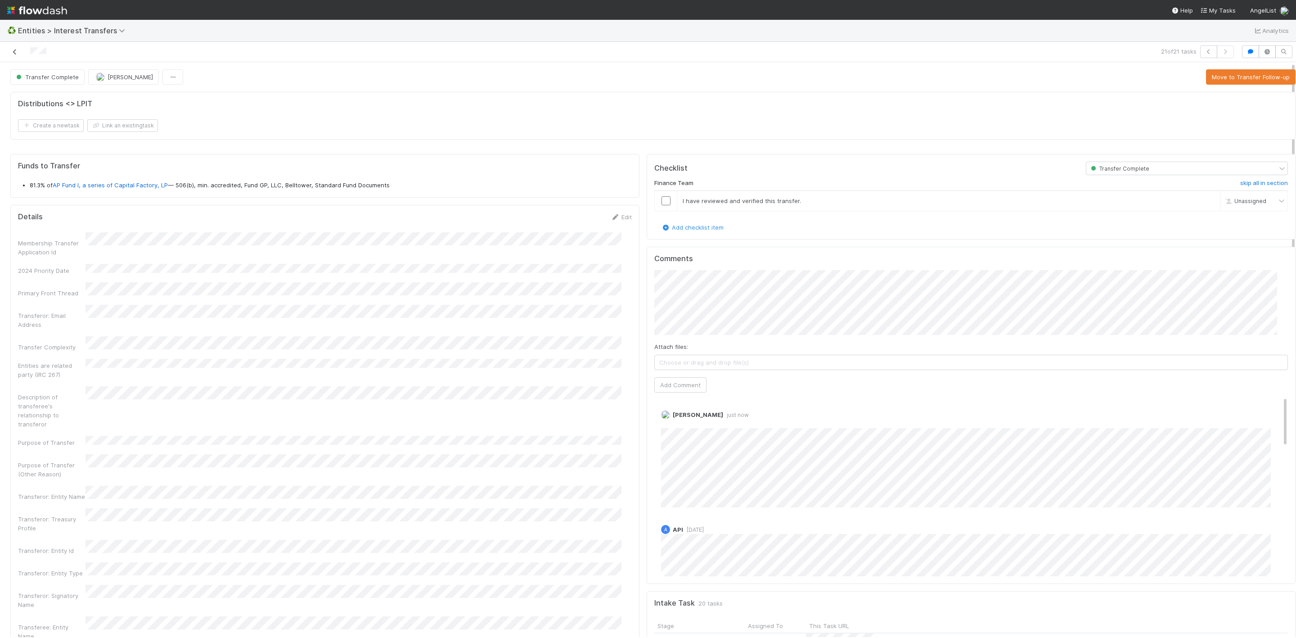
click at [15, 49] on icon at bounding box center [14, 52] width 9 height 6
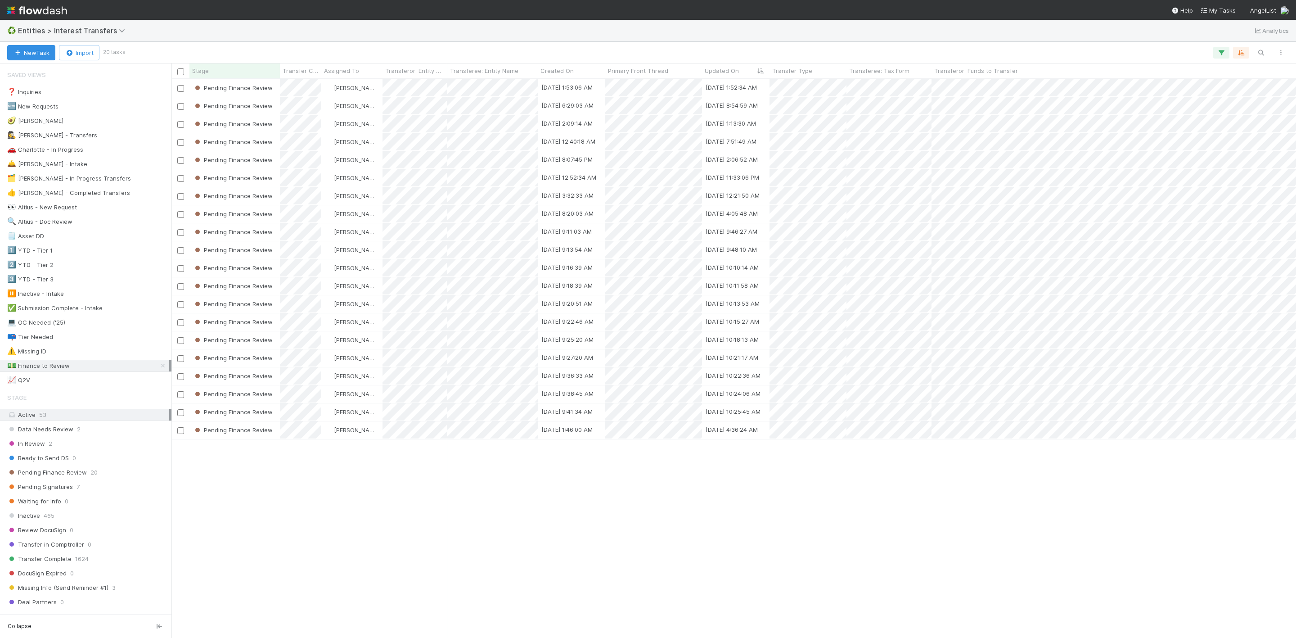
scroll to position [547, 1114]
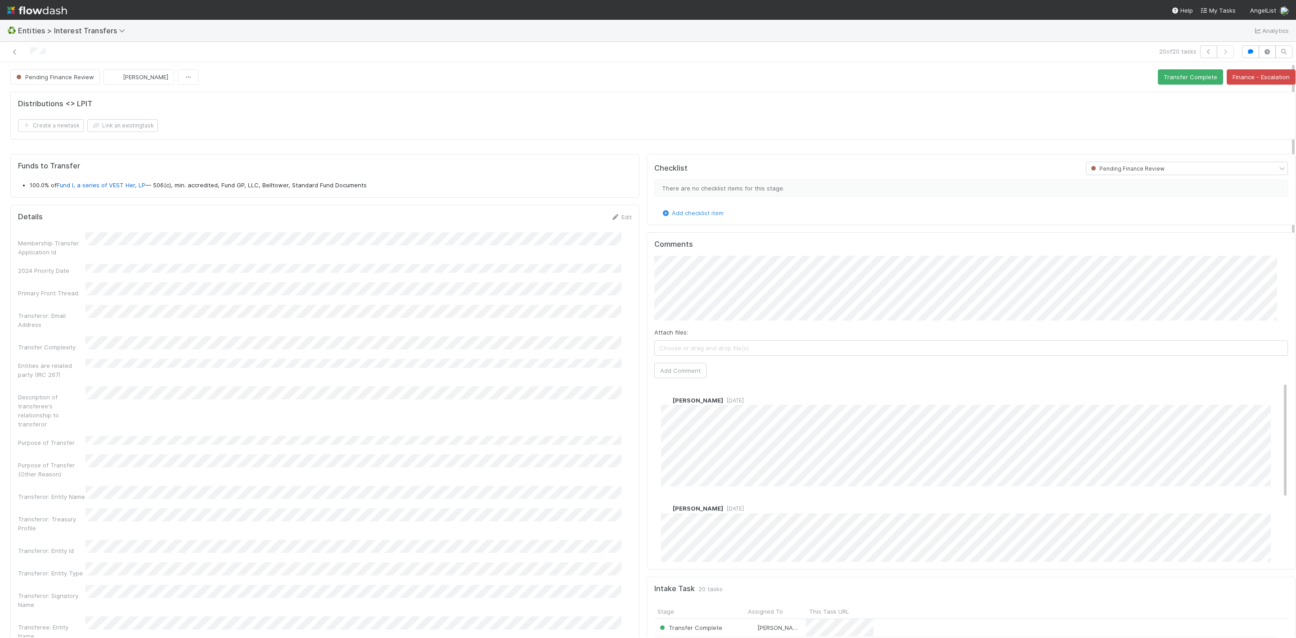
scroll to position [173, 612]
drag, startPoint x: 89, startPoint y: 176, endPoint x: 83, endPoint y: 185, distance: 11.4
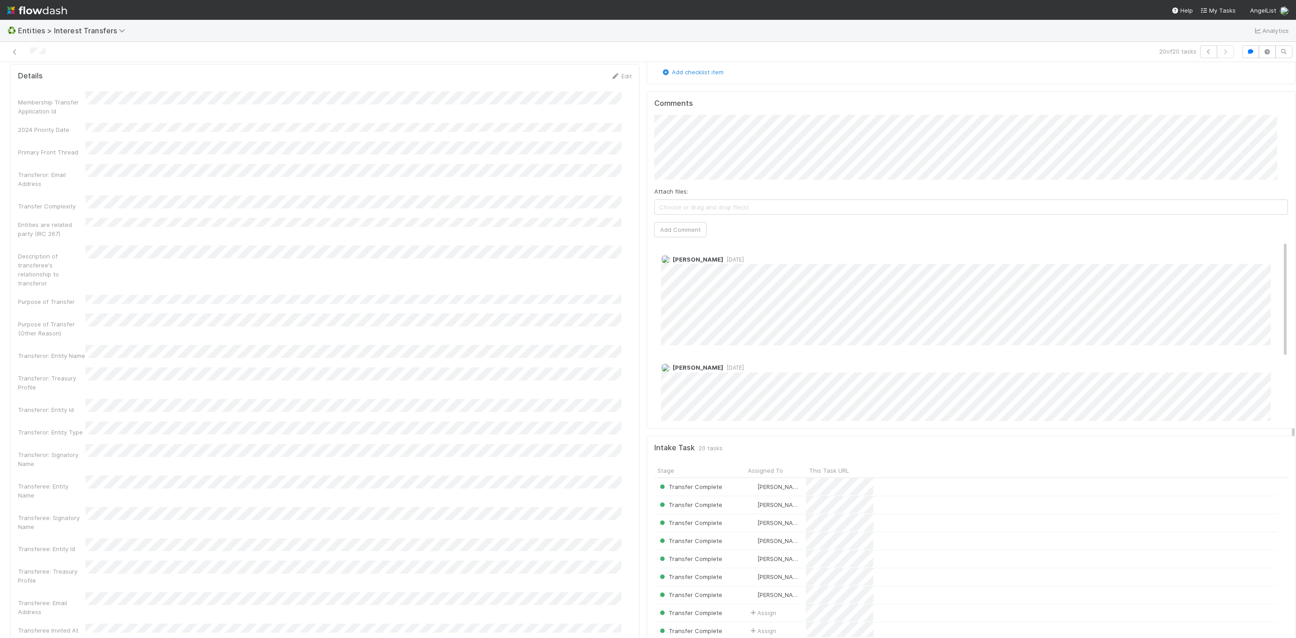
scroll to position [68, 0]
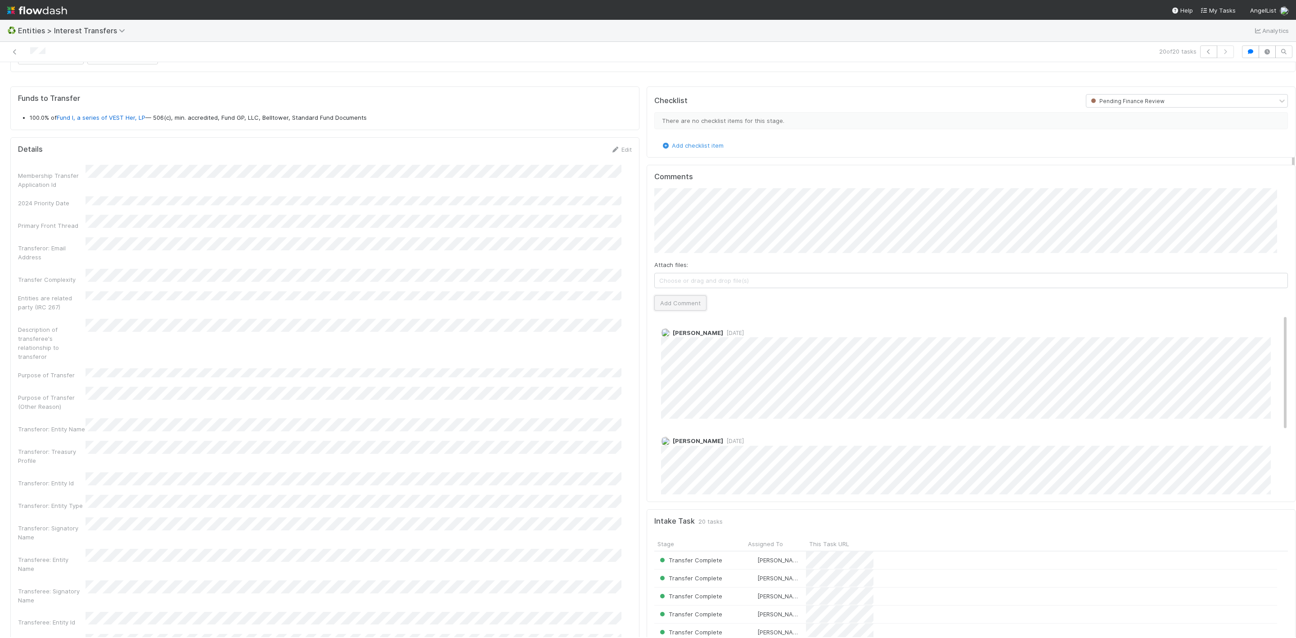
click at [667, 306] on button "Add Comment" at bounding box center [680, 302] width 52 height 15
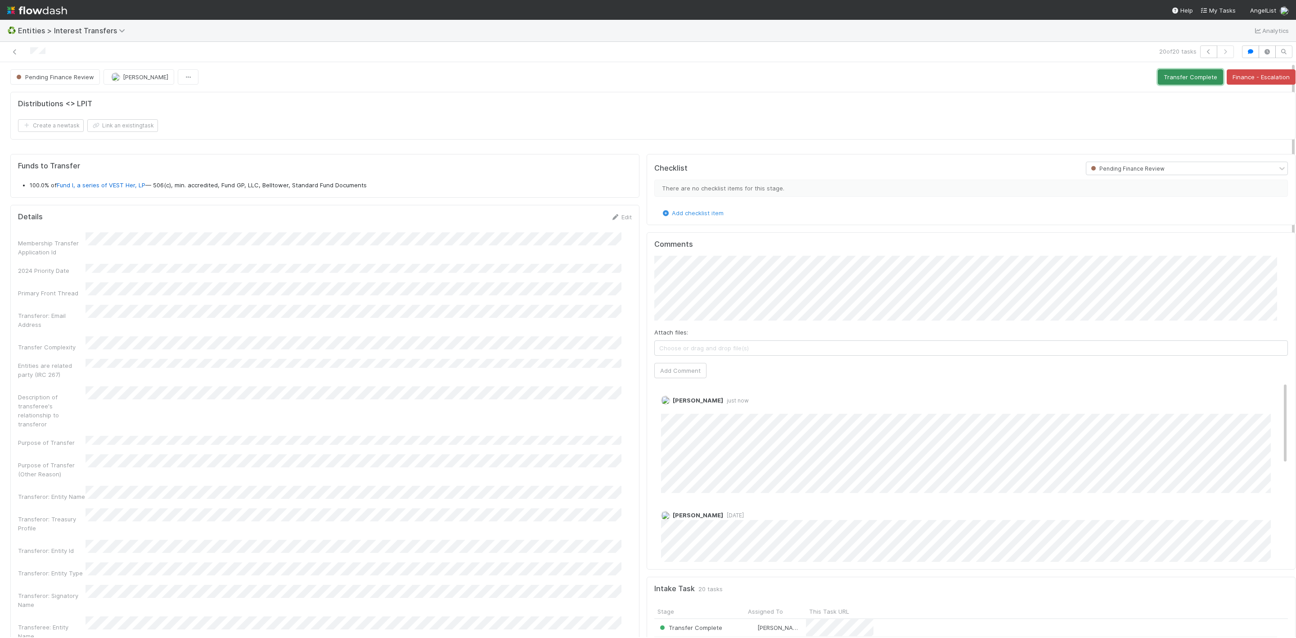
click at [1172, 69] on button "Transfer Complete" at bounding box center [1190, 76] width 65 height 15
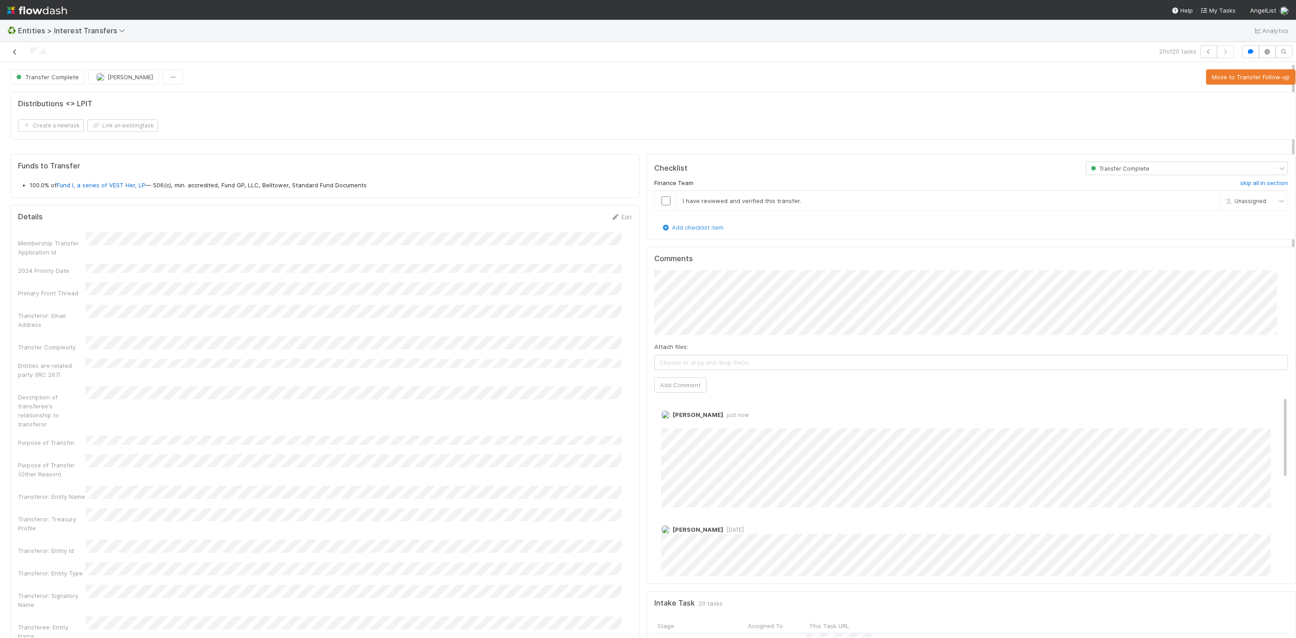
click at [15, 51] on icon at bounding box center [14, 52] width 9 height 6
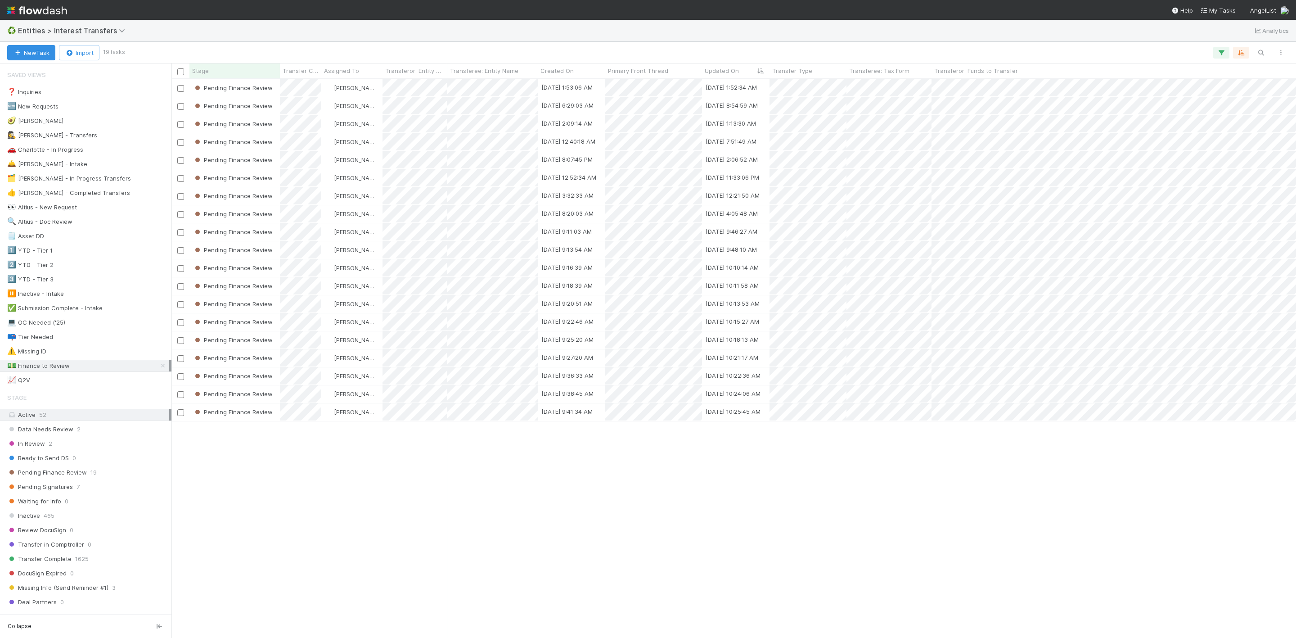
scroll to position [547, 1114]
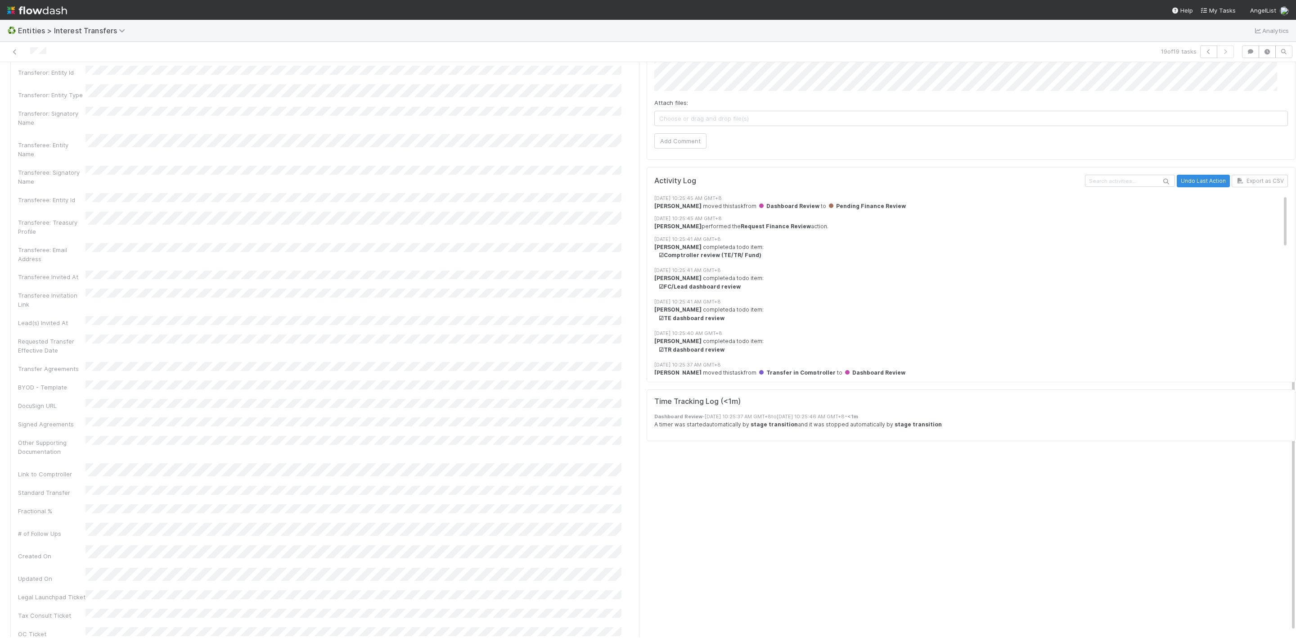
scroll to position [473, 0]
